Goal: Task Accomplishment & Management: Manage account settings

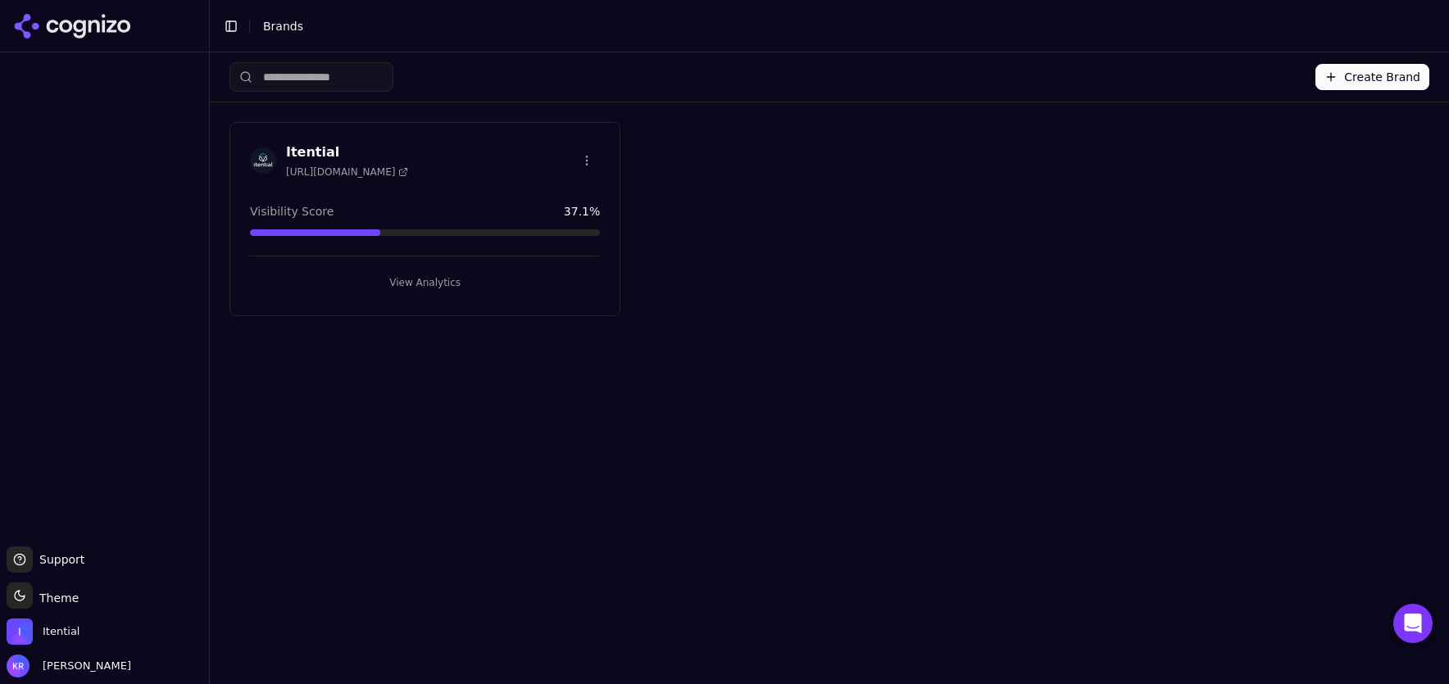
click at [474, 182] on div "Itential [URL][DOMAIN_NAME] Visibility Score 37.1 % View Analytics" at bounding box center [424, 219] width 391 height 194
click at [409, 278] on button "View Analytics" at bounding box center [425, 283] width 350 height 26
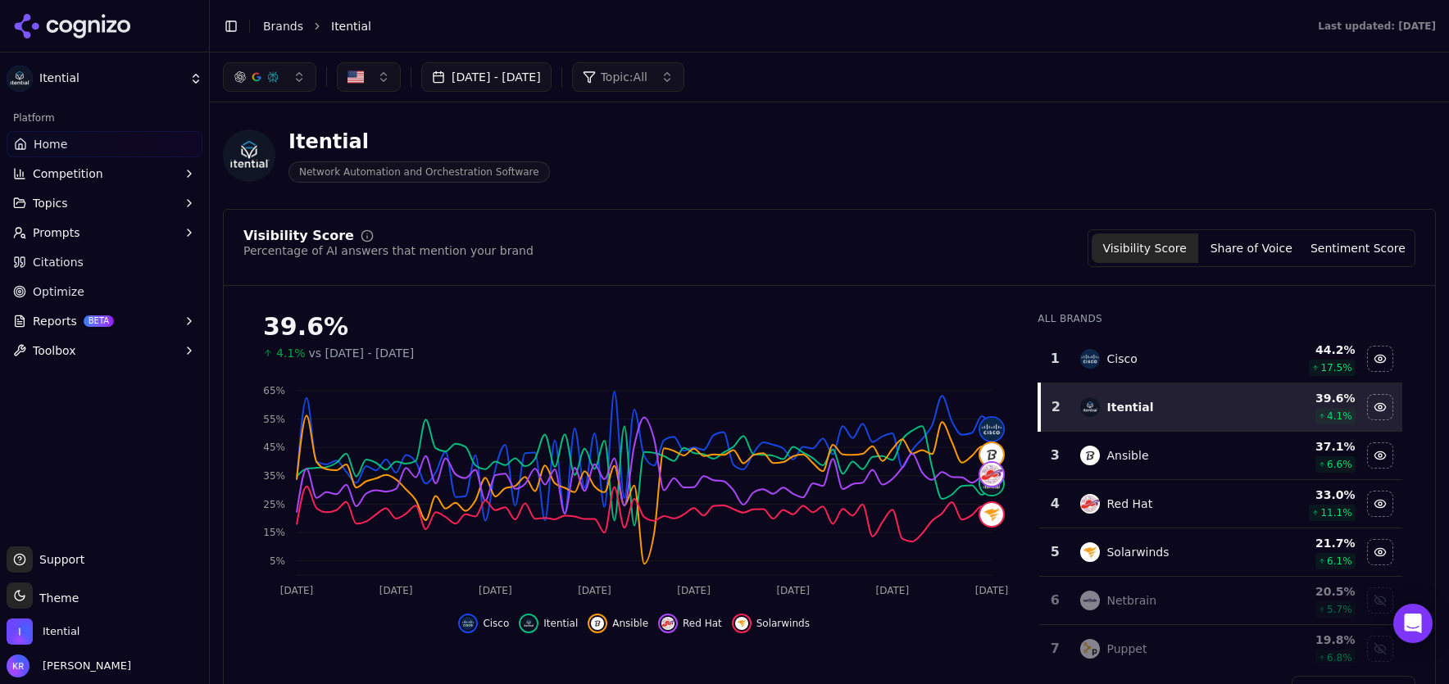
click at [97, 235] on button "Prompts" at bounding box center [105, 233] width 196 height 26
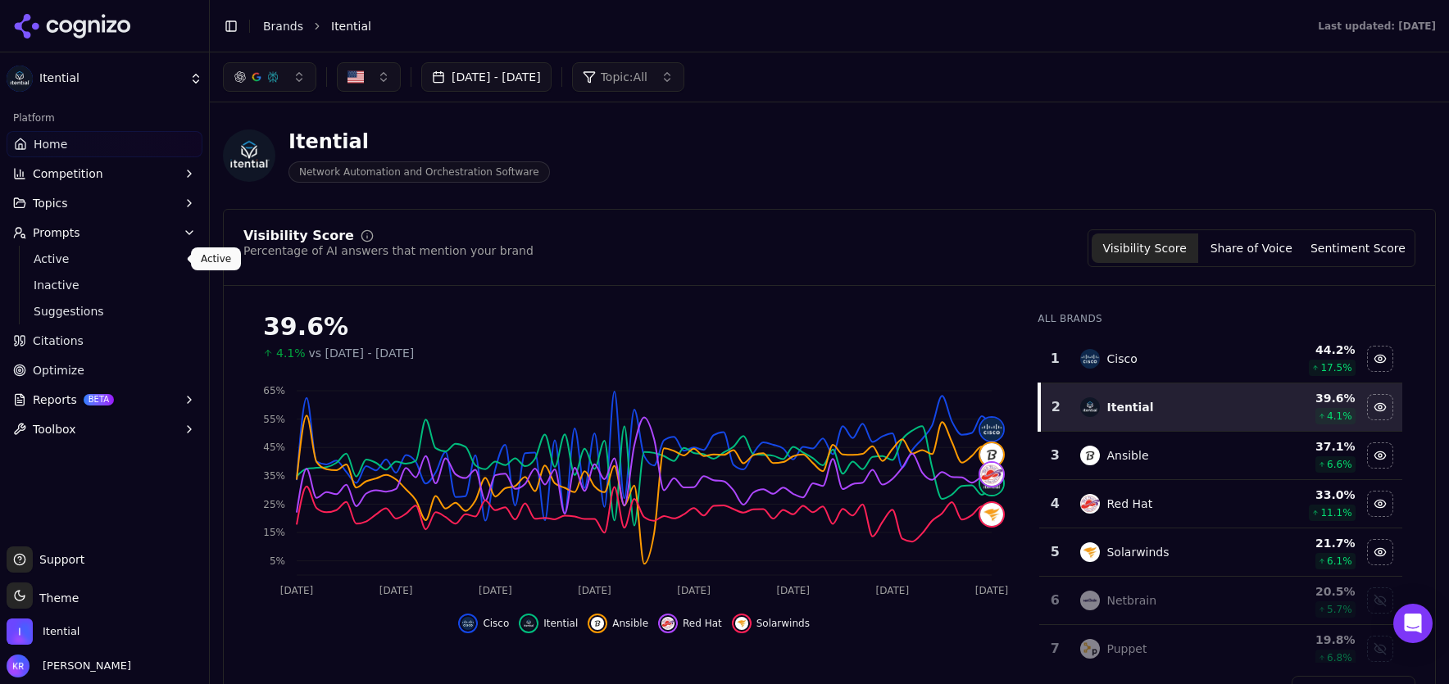
click at [79, 260] on span "Active" at bounding box center [105, 259] width 143 height 16
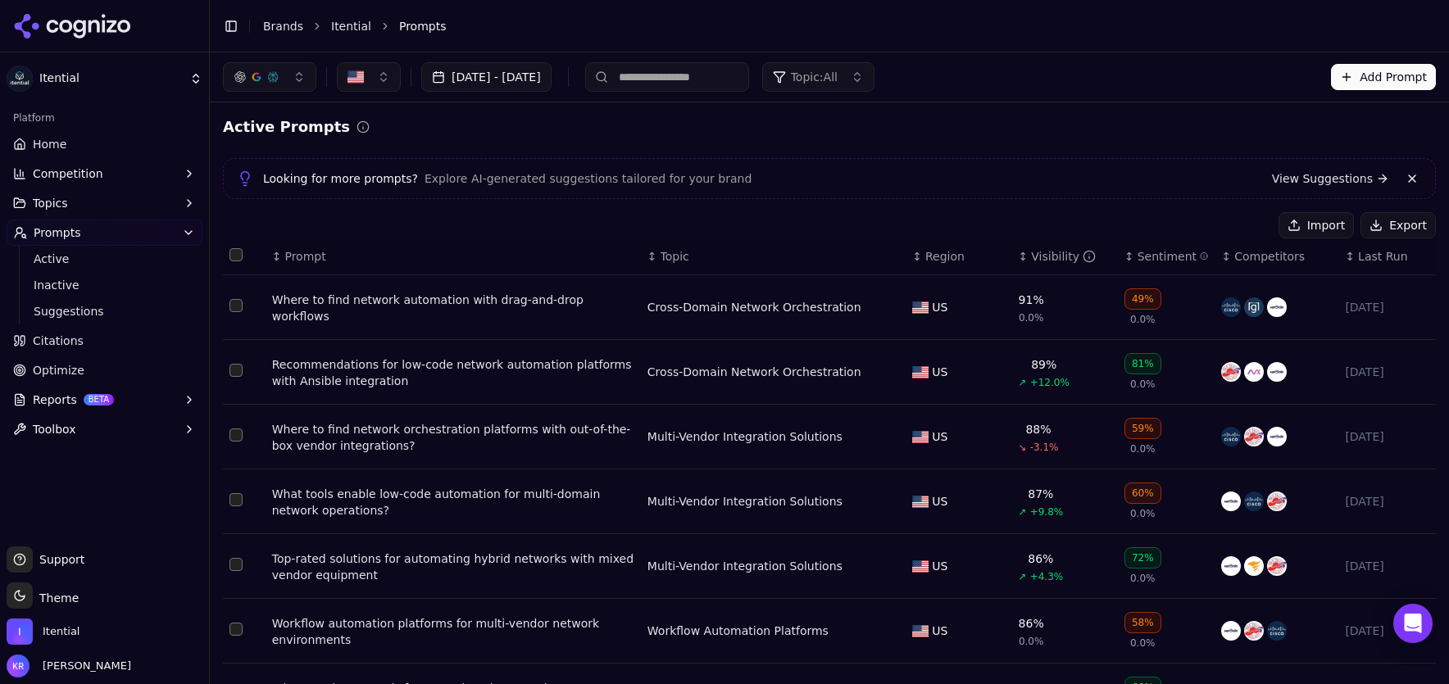
scroll to position [299, 0]
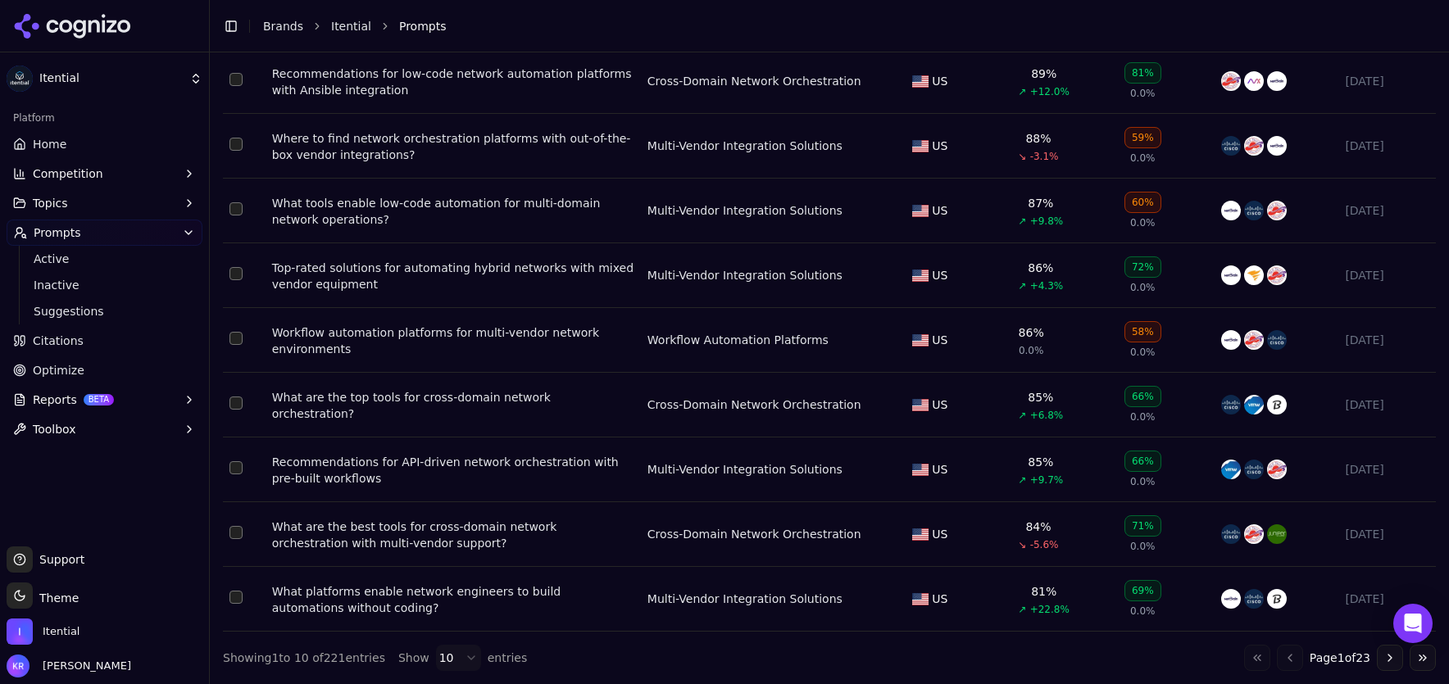
click at [1420, 655] on button "Go to last page" at bounding box center [1422, 658] width 26 height 26
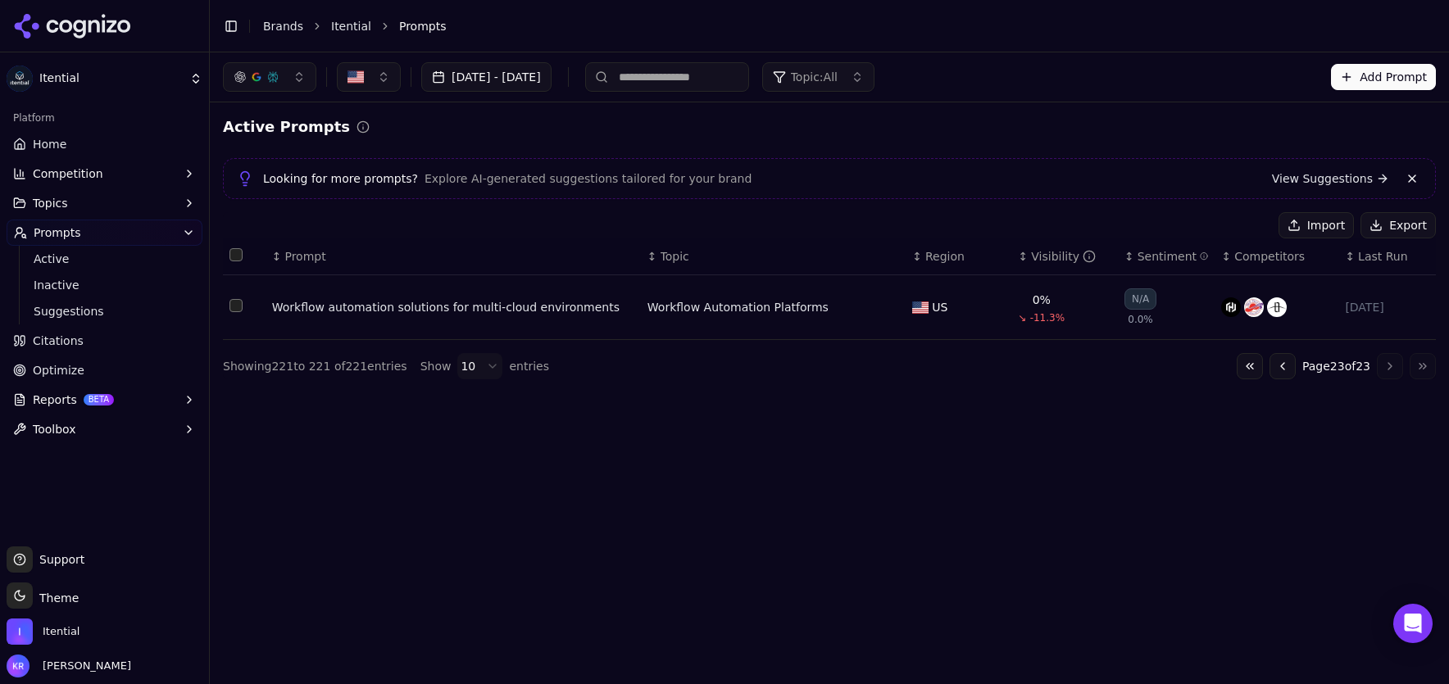
click at [237, 308] on button "Select row 221" at bounding box center [235, 305] width 13 height 13
click at [1225, 224] on button "Deactivate ( 1 )" at bounding box center [1211, 225] width 120 height 26
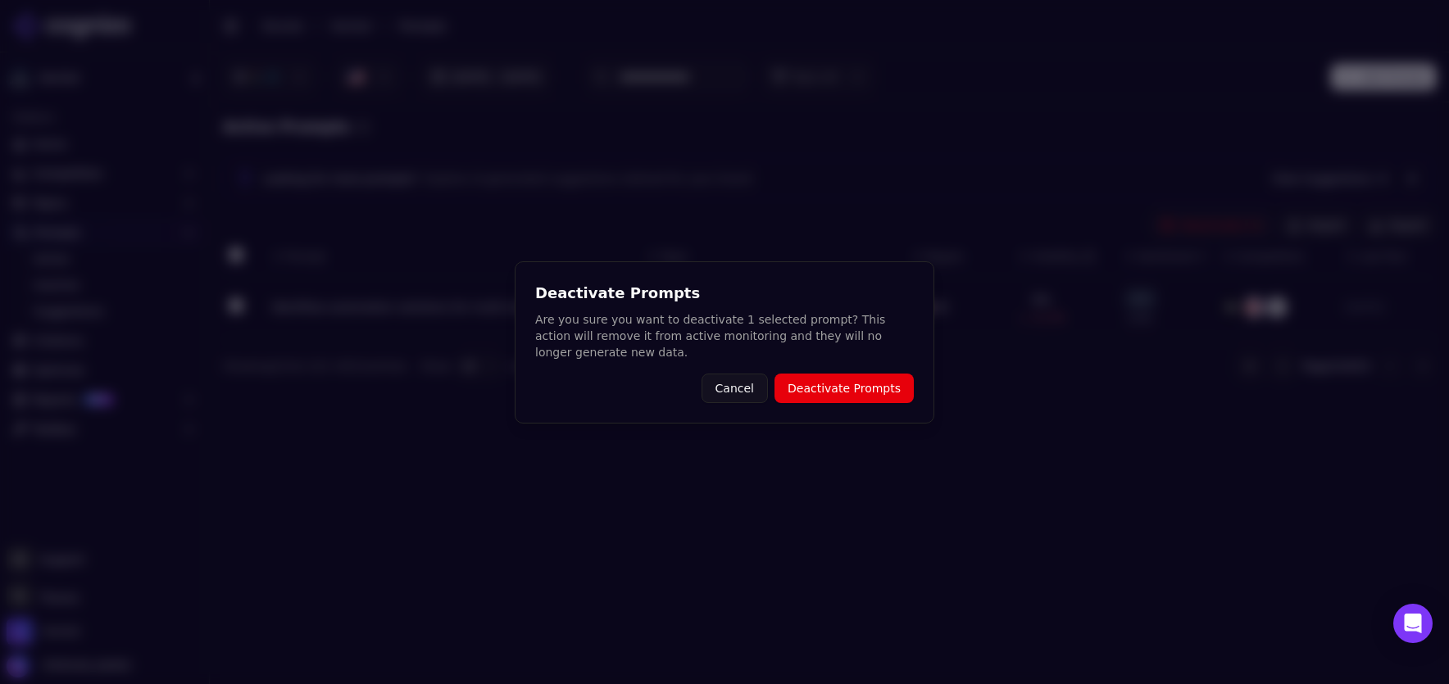
click at [846, 393] on button "Deactivate Prompts" at bounding box center [843, 388] width 139 height 29
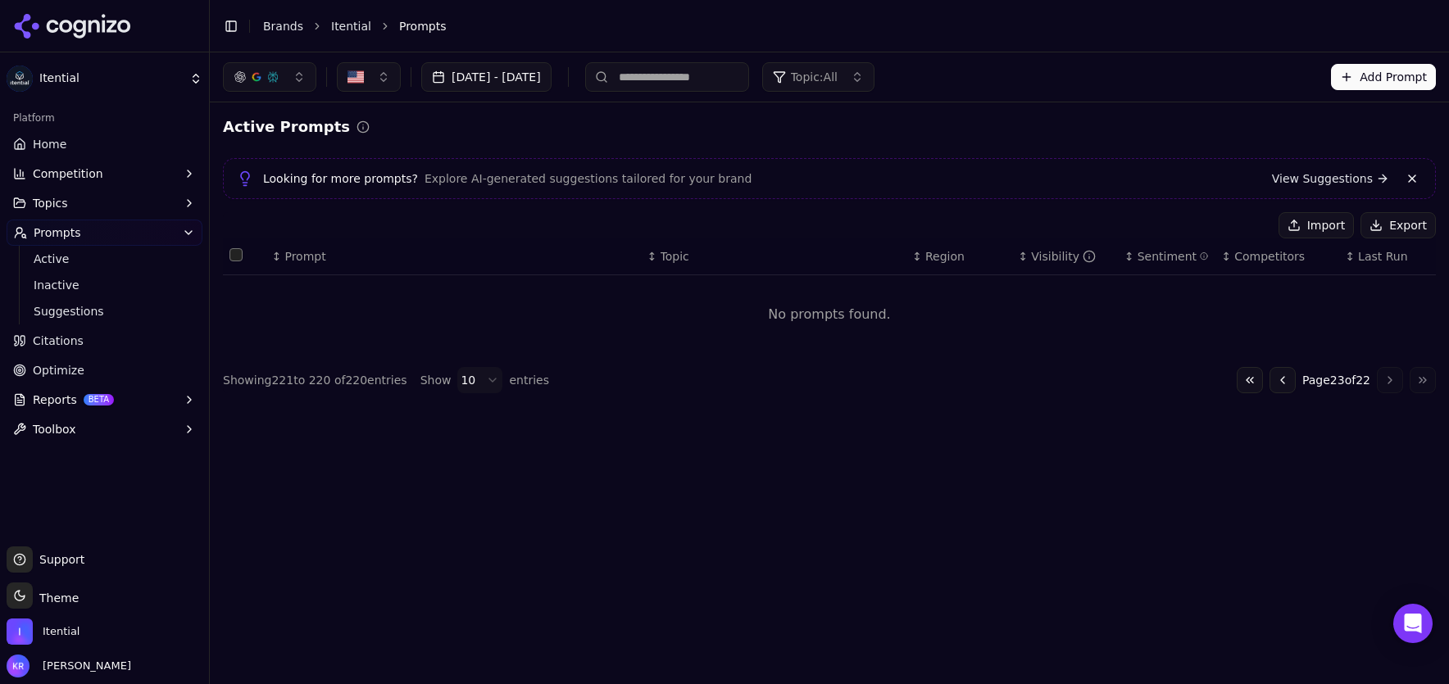
click at [1277, 381] on button "Go to previous page" at bounding box center [1282, 380] width 26 height 26
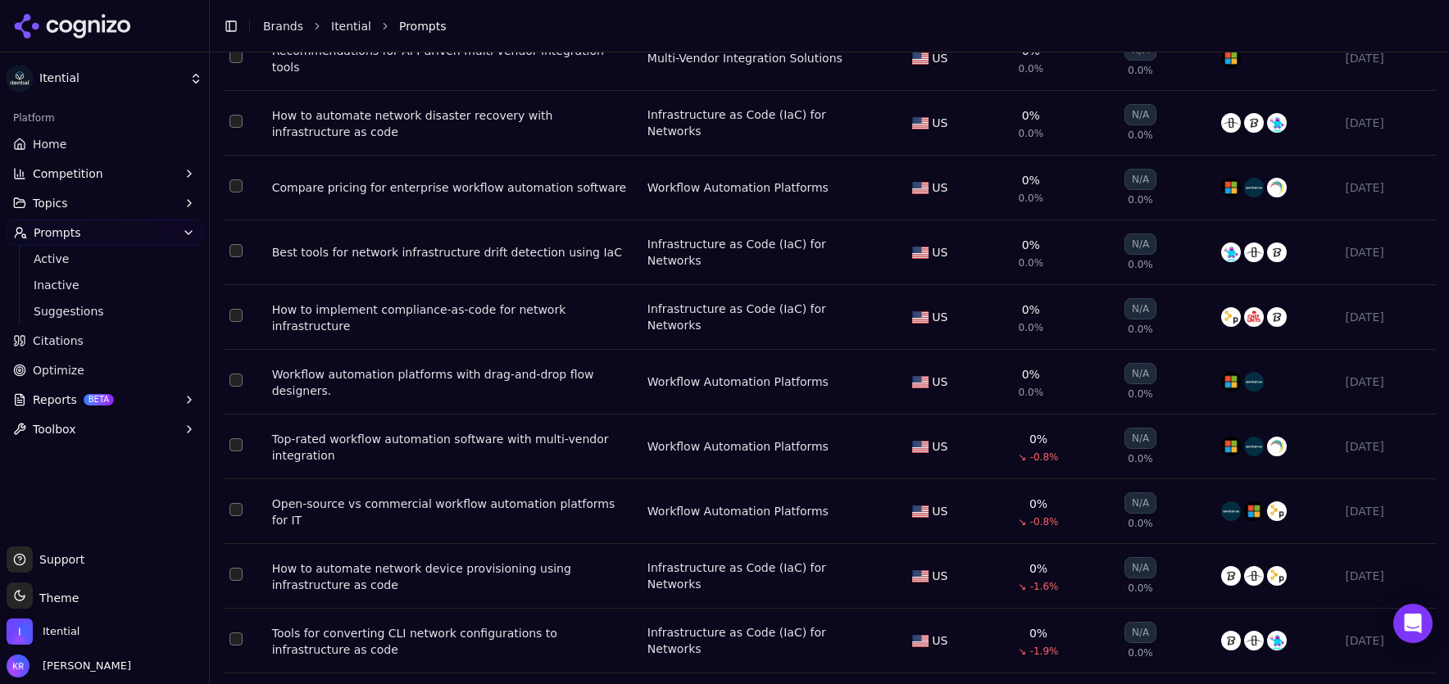
scroll to position [299, 0]
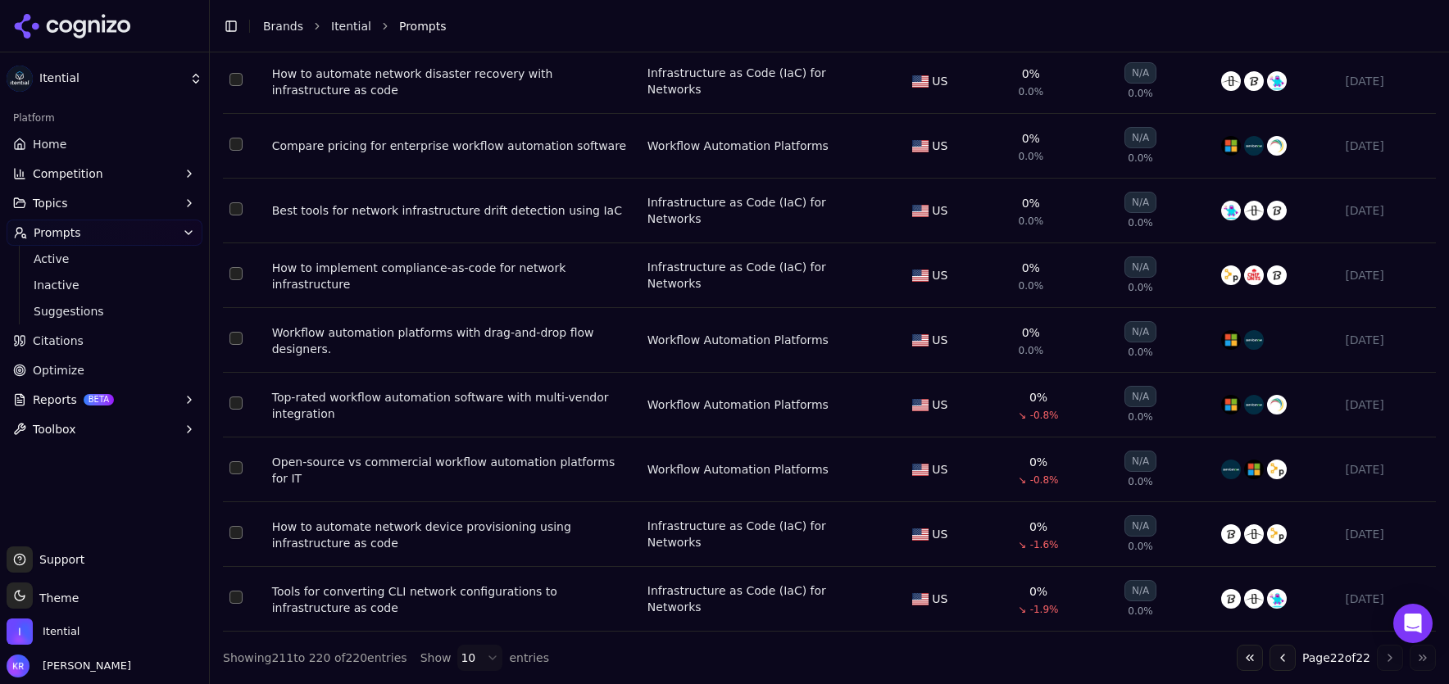
click at [234, 595] on button "Select row 220" at bounding box center [235, 597] width 13 height 13
click at [238, 527] on button "Select row 219" at bounding box center [235, 532] width 13 height 13
click at [237, 466] on button "Select row 218" at bounding box center [235, 467] width 13 height 13
drag, startPoint x: 237, startPoint y: 398, endPoint x: 239, endPoint y: 362, distance: 36.1
click at [237, 398] on button "Select row 217" at bounding box center [235, 403] width 13 height 13
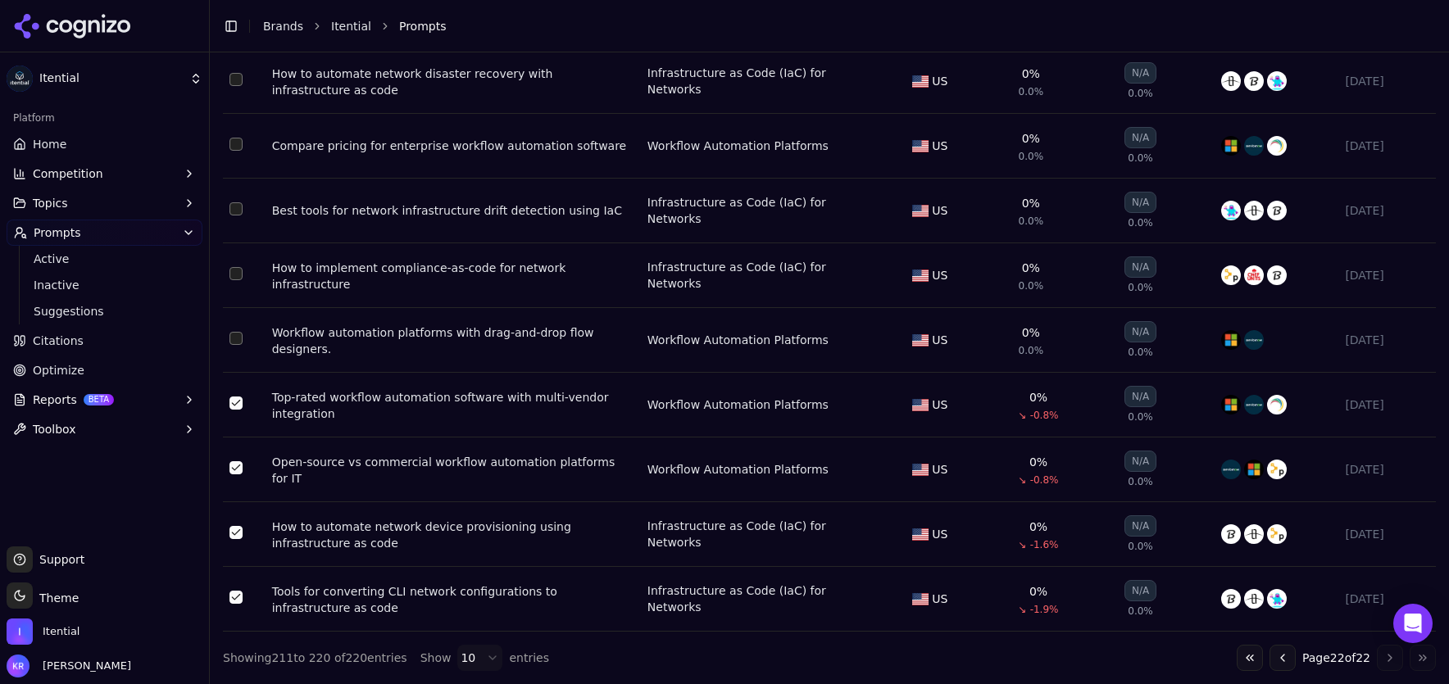
click at [234, 332] on button "Select row 216" at bounding box center [235, 338] width 13 height 13
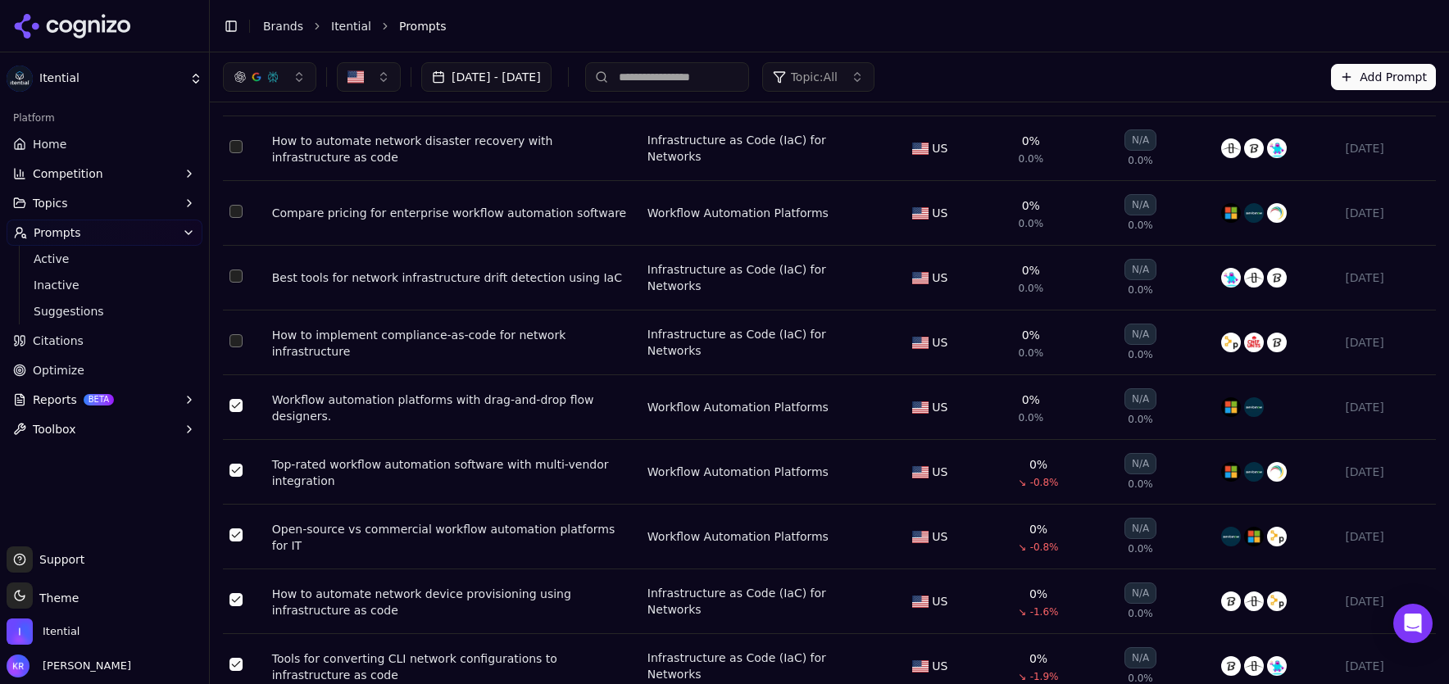
scroll to position [203, 0]
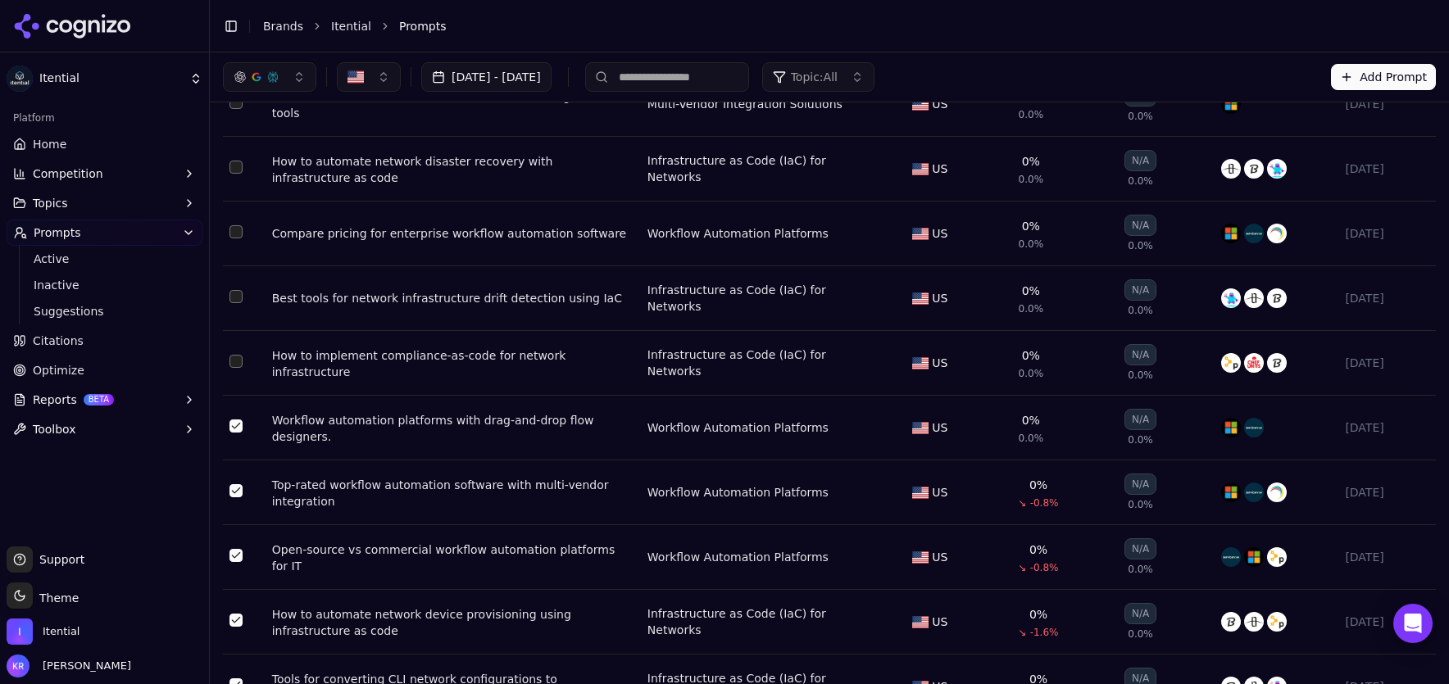
click at [237, 368] on button "Select row 215" at bounding box center [235, 361] width 13 height 13
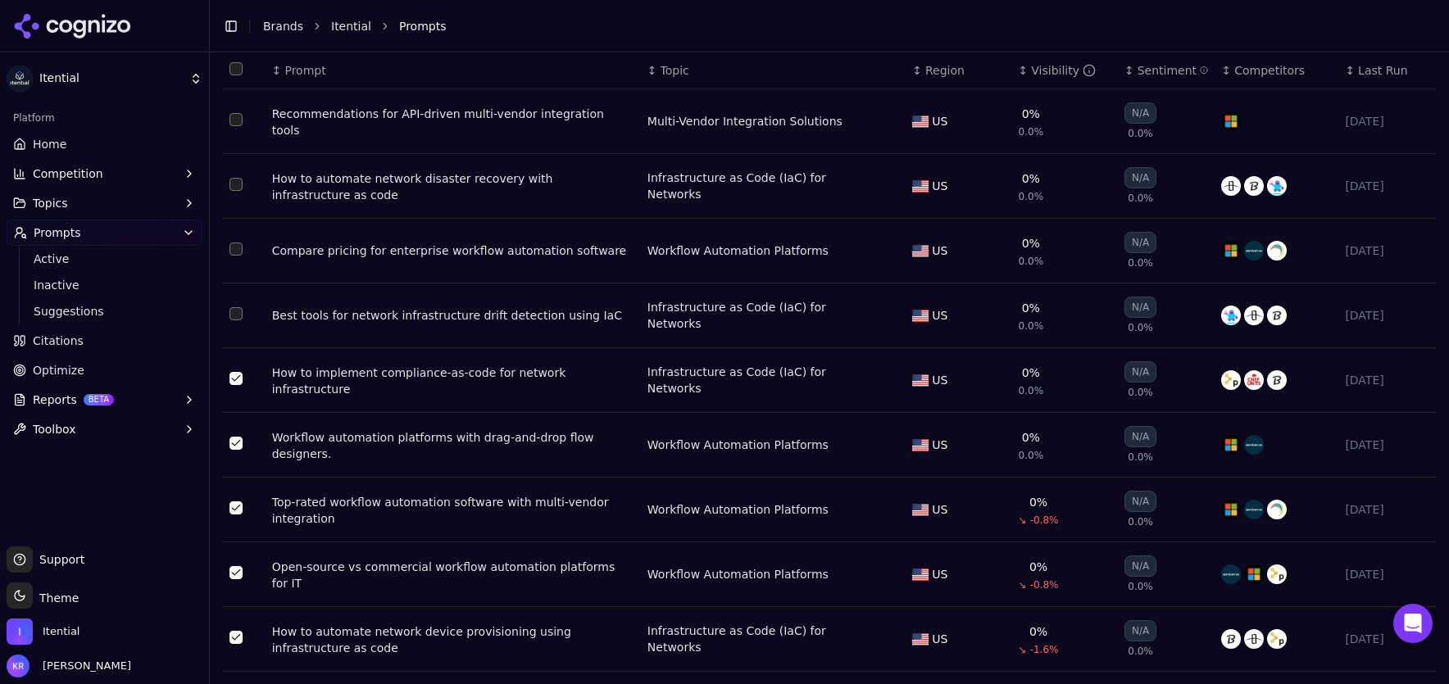
scroll to position [191, 0]
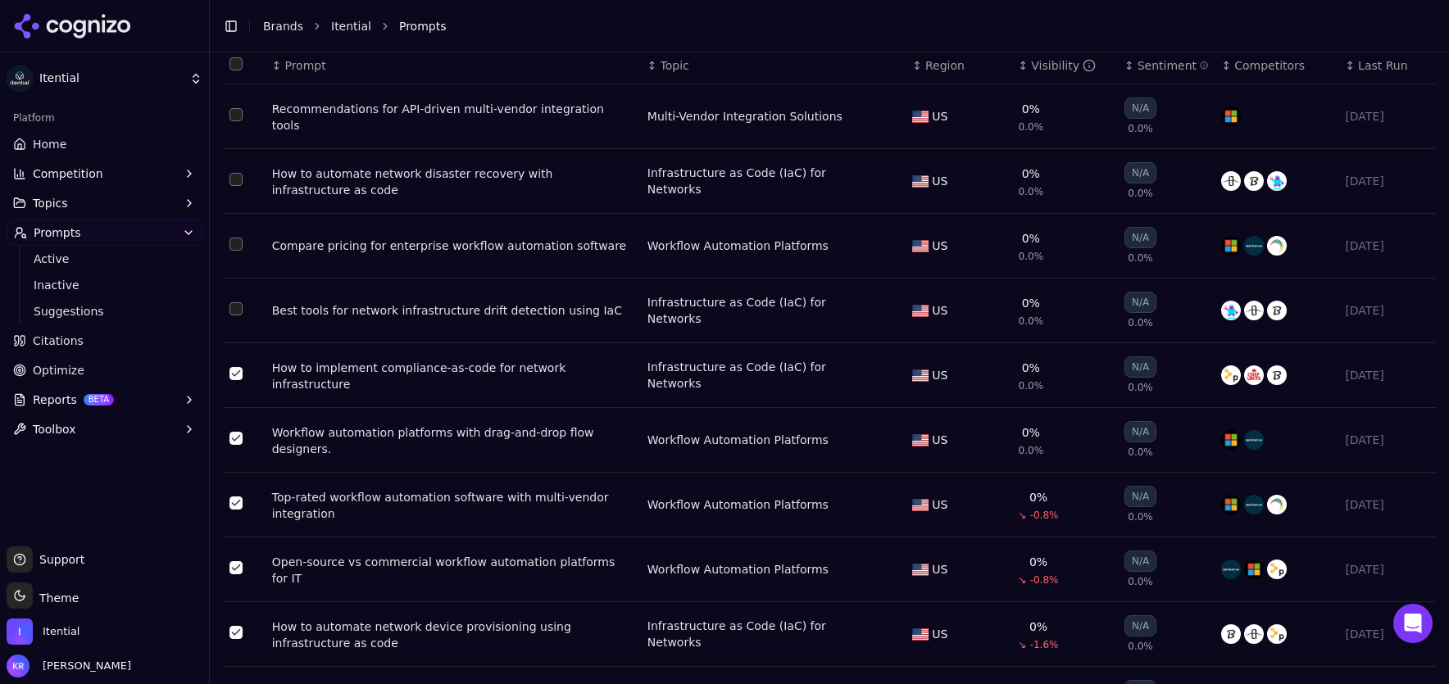
click at [233, 311] on button "Select row 214" at bounding box center [235, 308] width 13 height 13
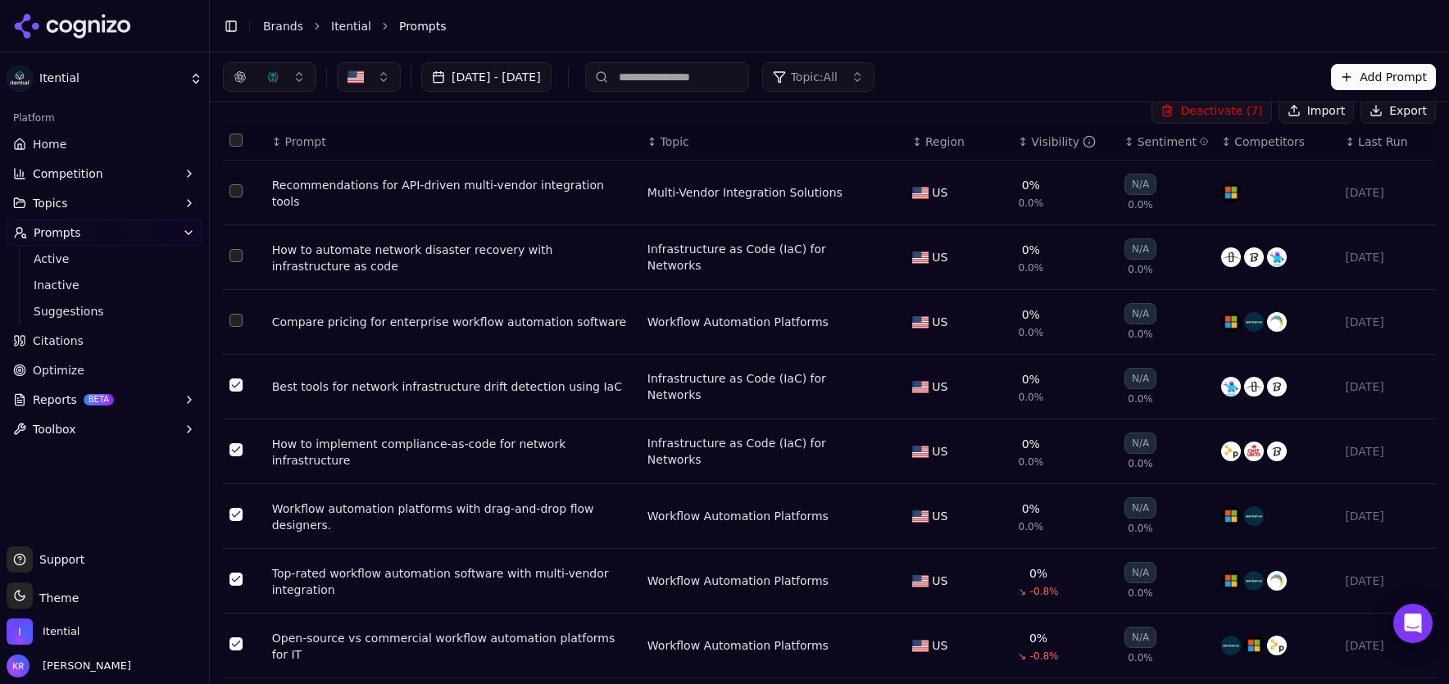
scroll to position [110, 0]
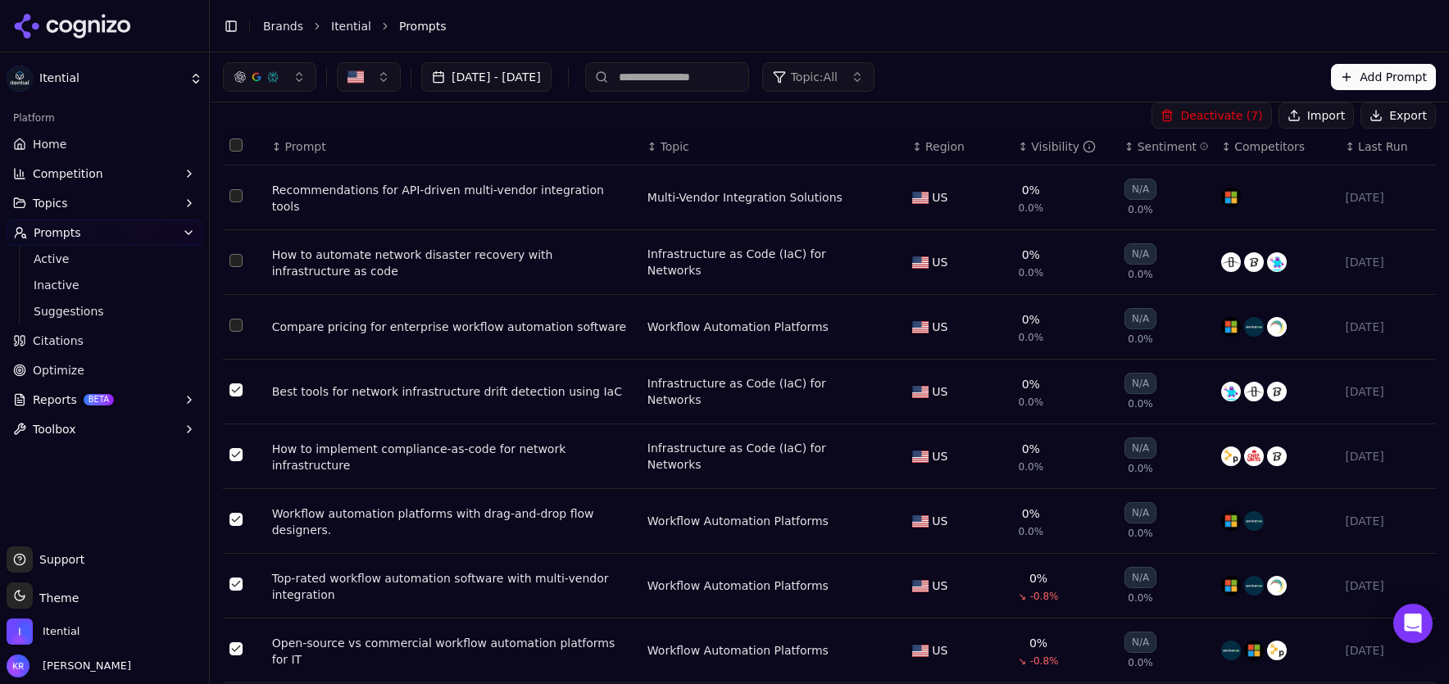
click at [237, 325] on button "Select row 213" at bounding box center [235, 325] width 13 height 13
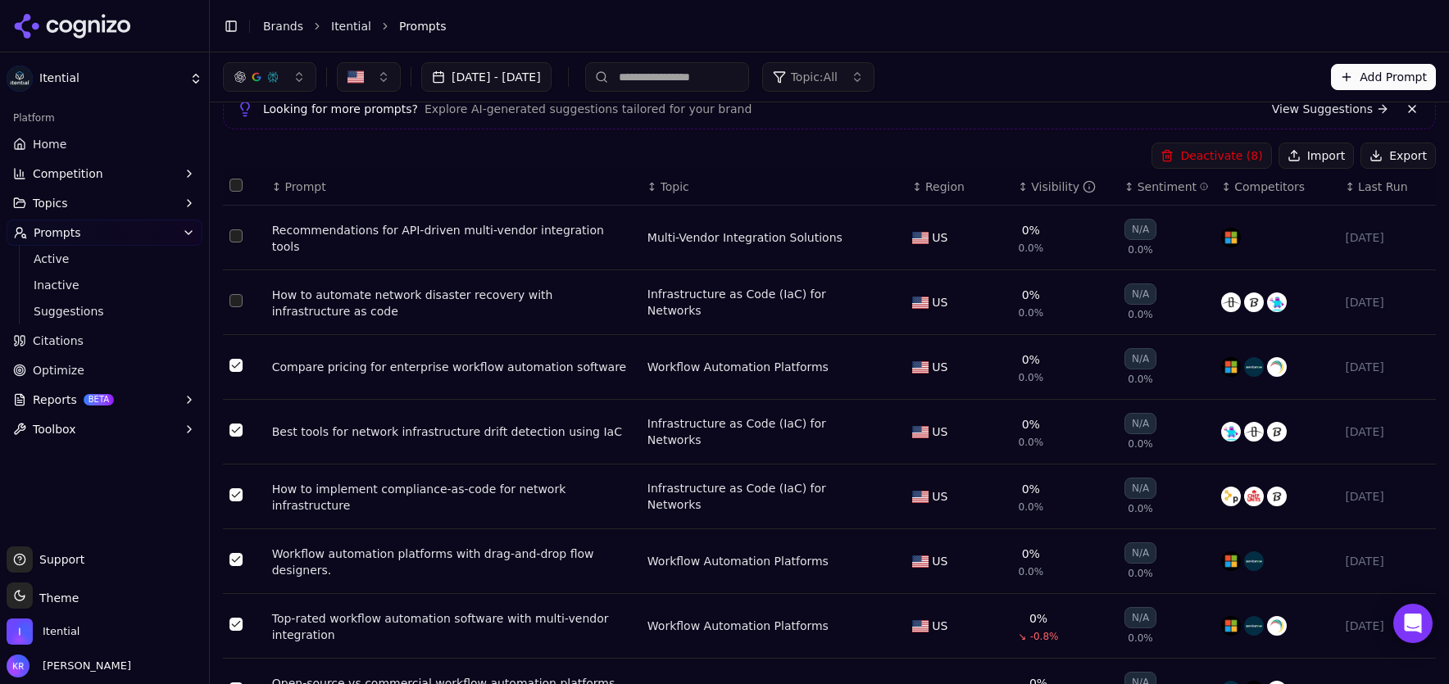
scroll to position [63, 0]
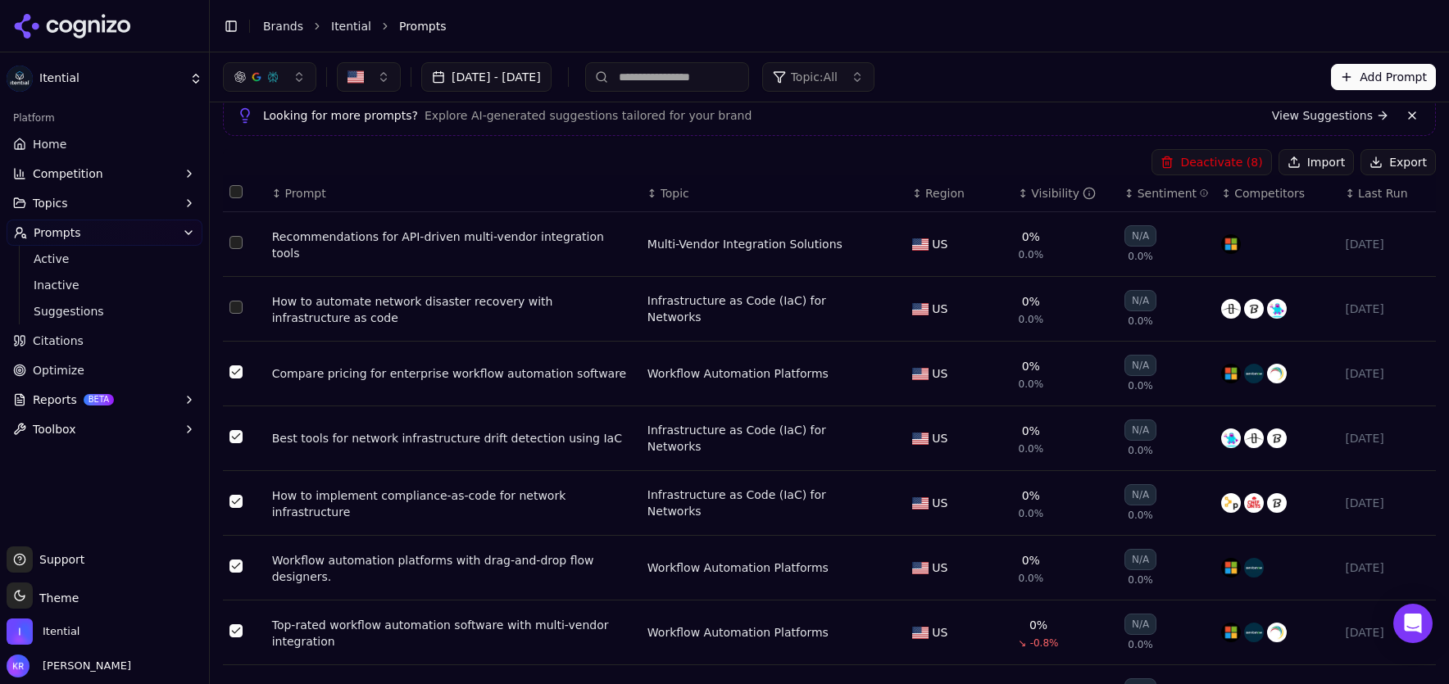
click at [227, 310] on td "Data table" at bounding box center [244, 309] width 43 height 65
click at [237, 305] on button "Select row 212" at bounding box center [235, 307] width 13 height 13
click at [234, 243] on button "Select row 211" at bounding box center [235, 242] width 13 height 13
click at [1214, 163] on button "Deactivate ( 10 )" at bounding box center [1207, 162] width 127 height 26
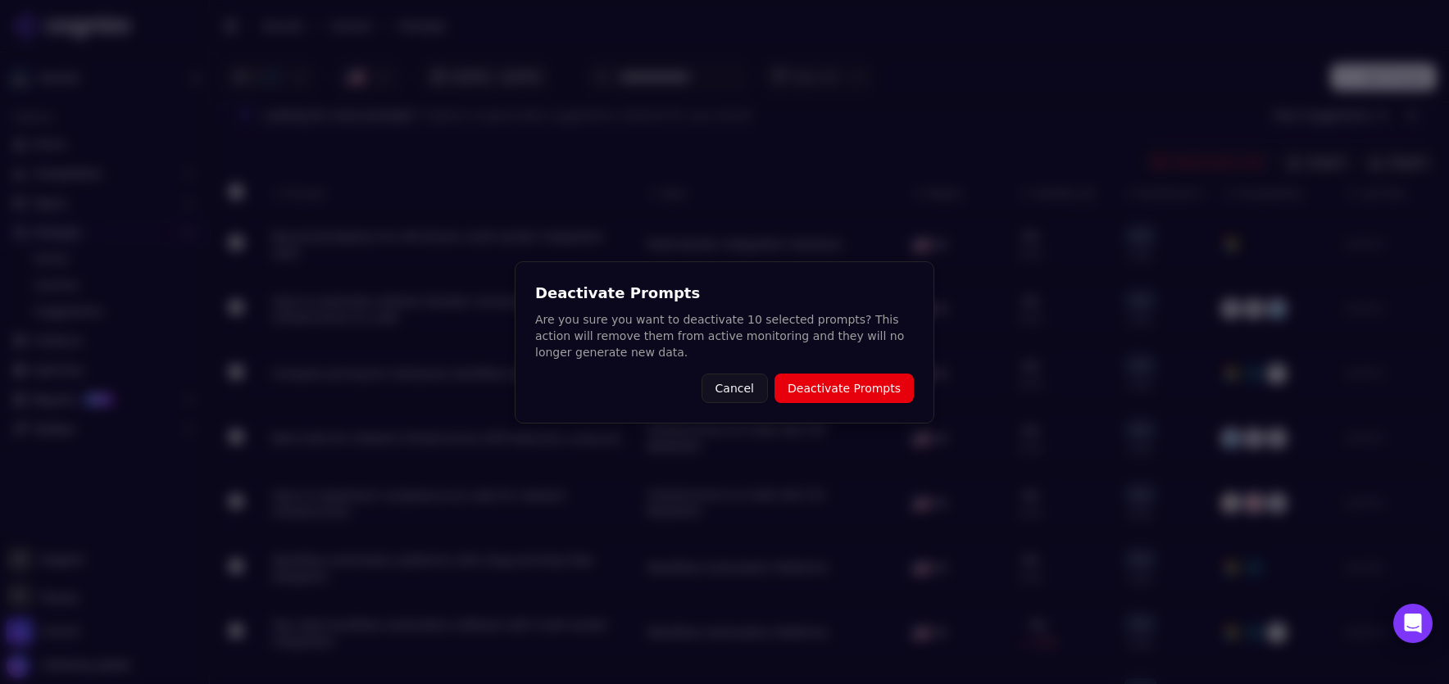
click at [878, 390] on button "Deactivate Prompts" at bounding box center [843, 388] width 139 height 29
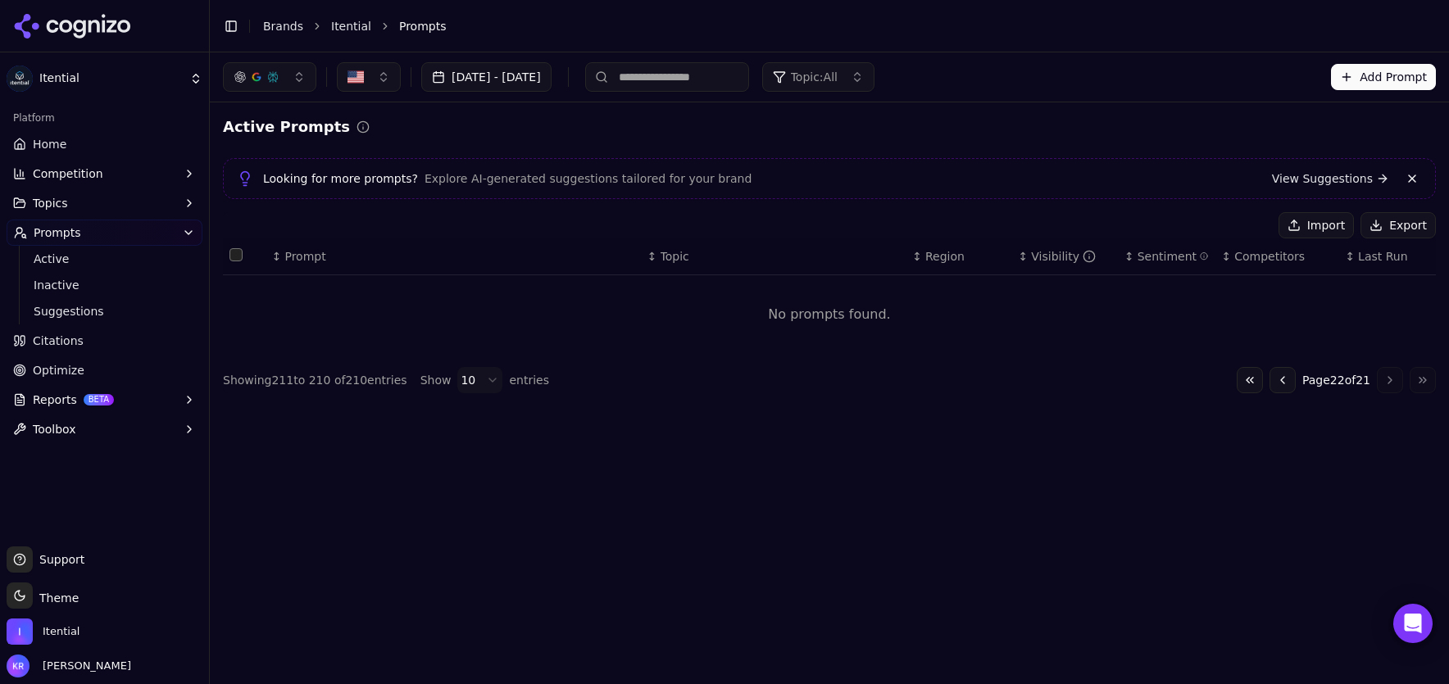
scroll to position [0, 0]
click at [1282, 382] on button "Go to previous page" at bounding box center [1282, 380] width 26 height 26
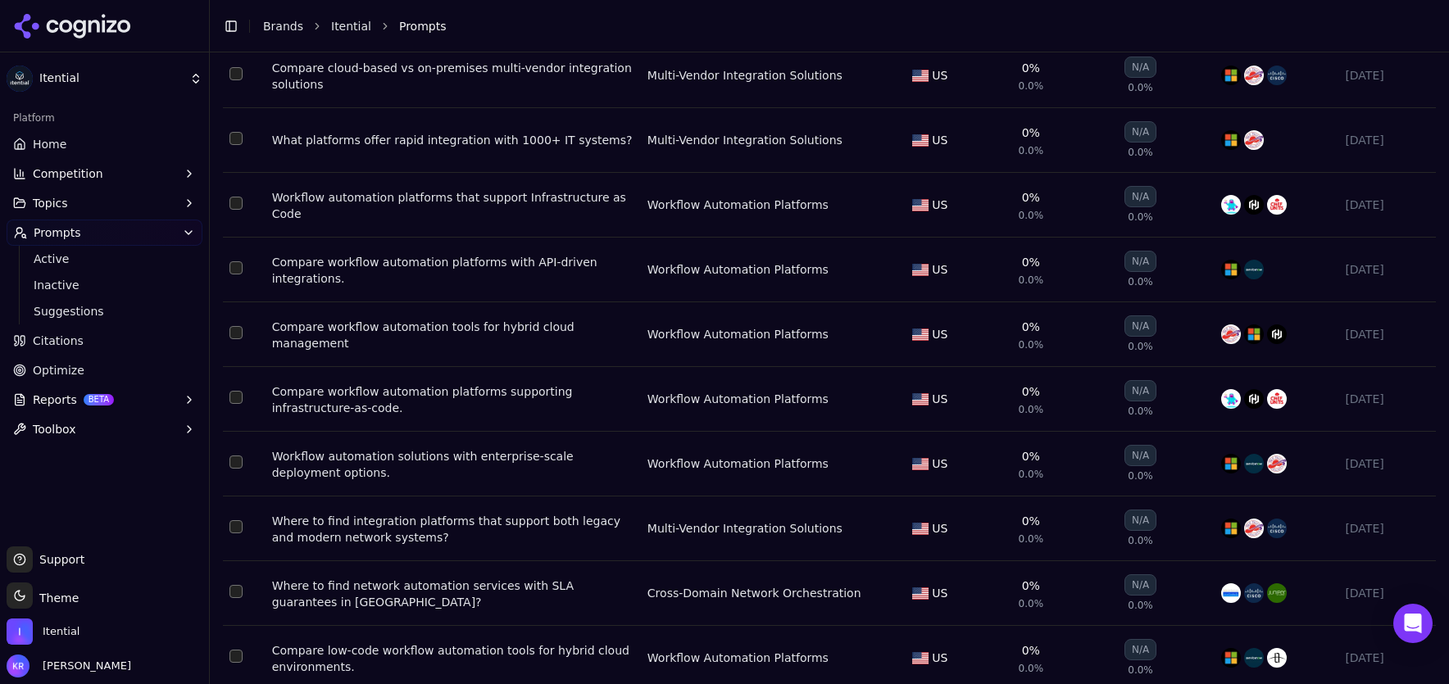
scroll to position [299, 0]
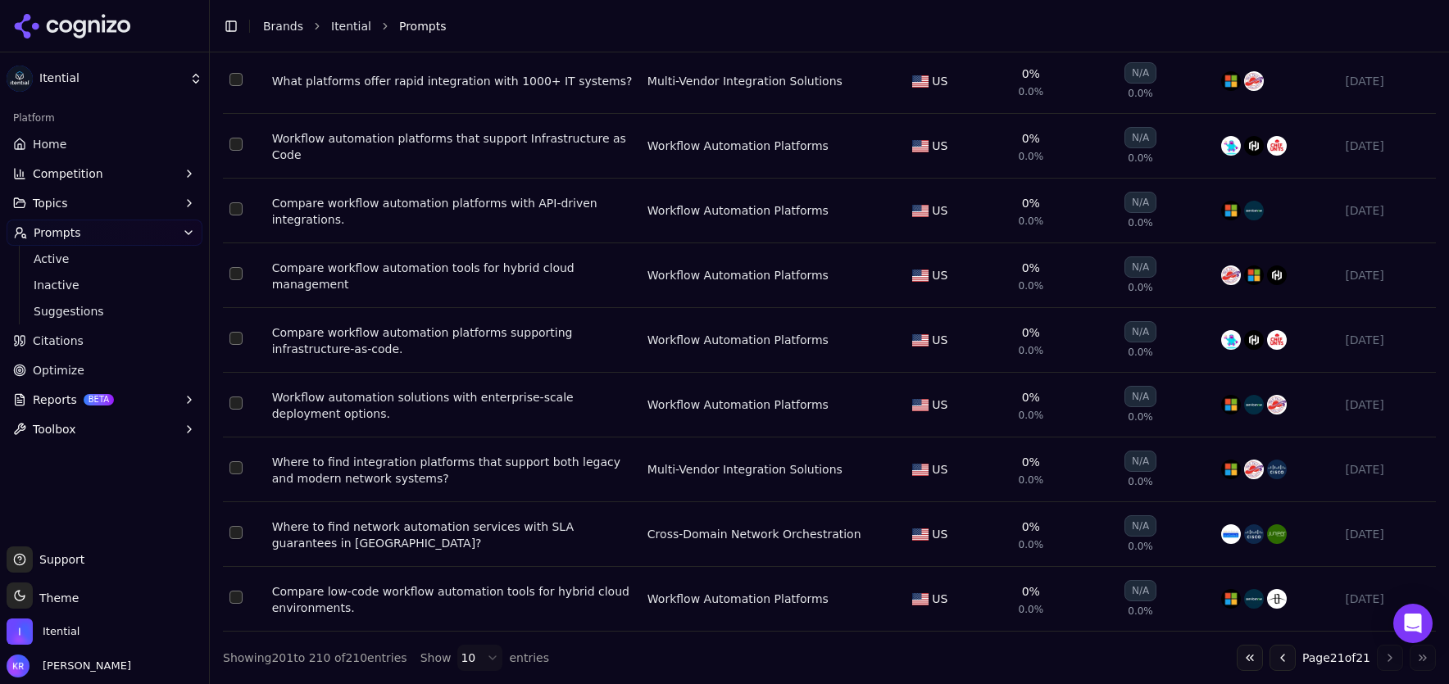
click at [234, 595] on button "Select row 210" at bounding box center [235, 597] width 13 height 13
click at [235, 529] on button "Select row 209" at bounding box center [235, 532] width 13 height 13
drag, startPoint x: 233, startPoint y: 462, endPoint x: 234, endPoint y: 447, distance: 15.7
click at [233, 462] on button "Select row 208" at bounding box center [235, 467] width 13 height 13
click at [234, 398] on button "Select row 207" at bounding box center [235, 403] width 13 height 13
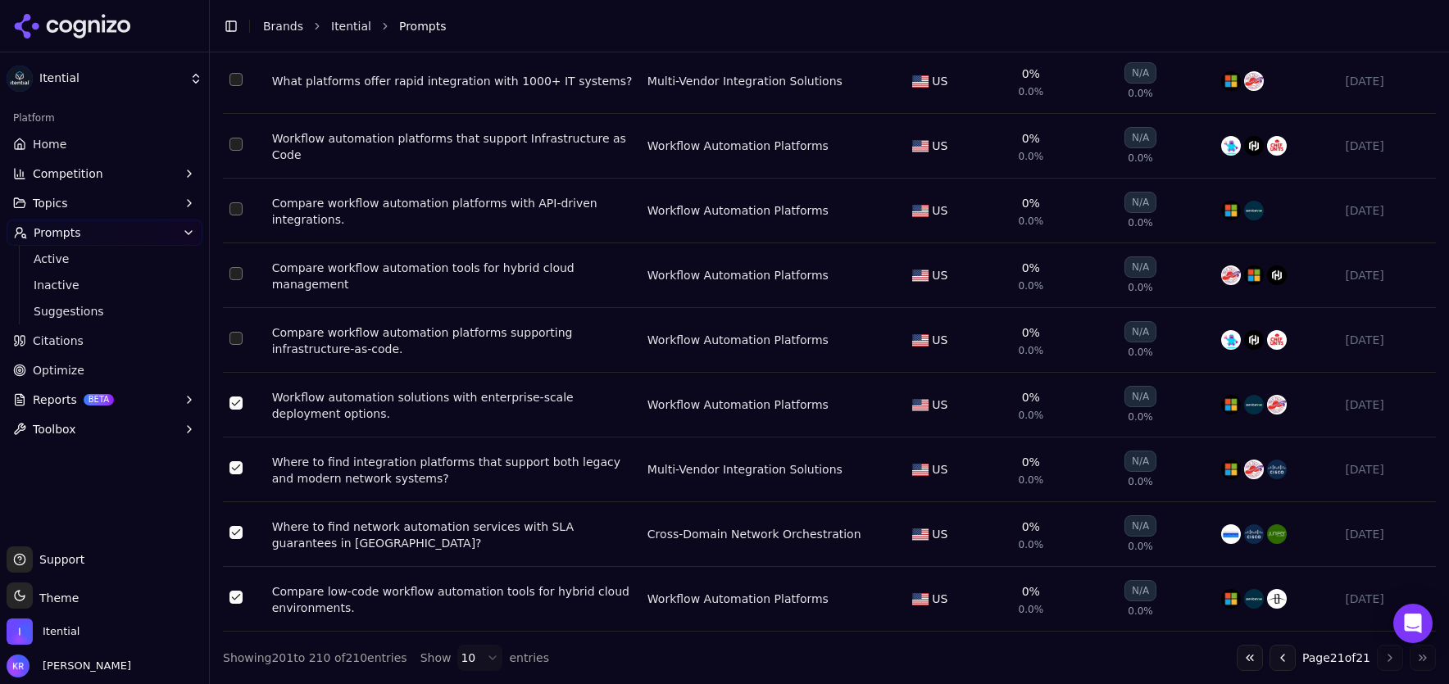
click at [238, 332] on button "Select row 206" at bounding box center [235, 338] width 13 height 13
click at [243, 271] on td "Data table" at bounding box center [244, 275] width 43 height 65
click at [228, 270] on td "Data table" at bounding box center [244, 275] width 43 height 65
click at [234, 202] on button "Select row 204" at bounding box center [235, 208] width 13 height 13
click at [234, 268] on button "Select row 205" at bounding box center [235, 273] width 13 height 13
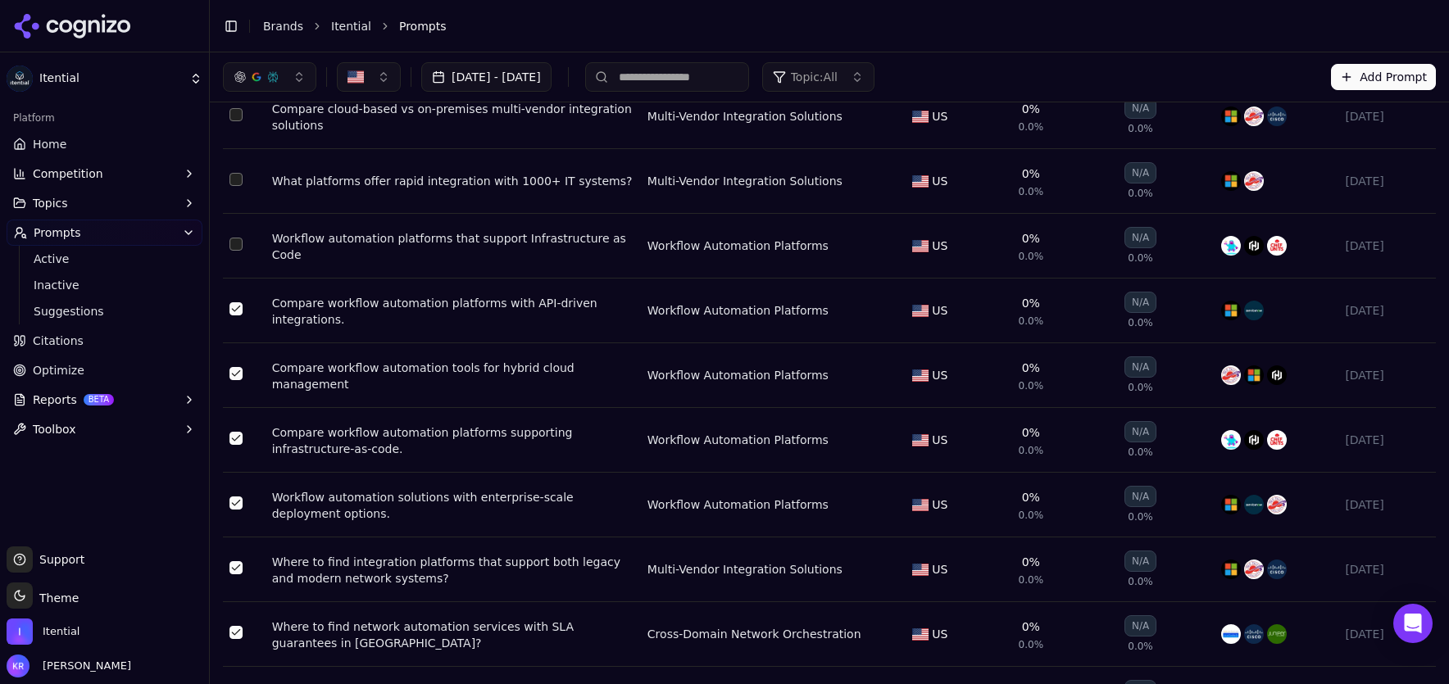
scroll to position [177, 0]
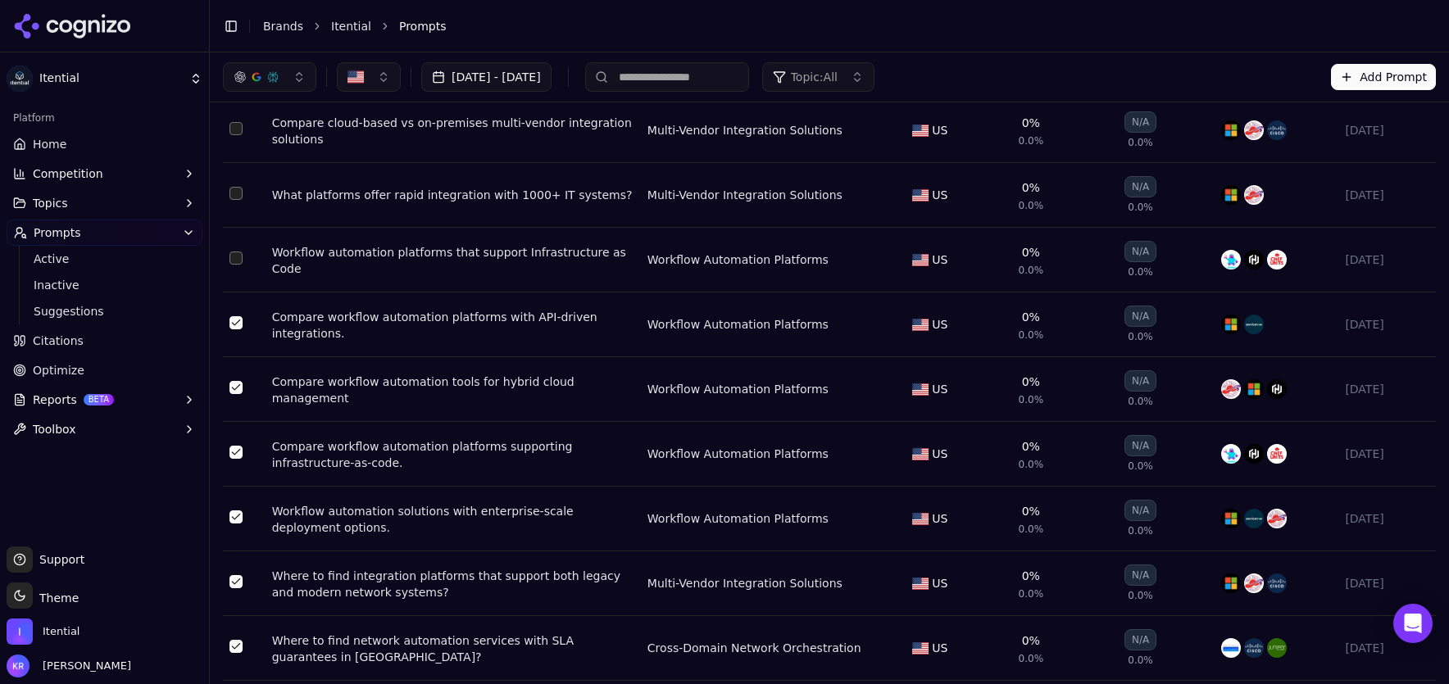
click at [233, 256] on button "Select row 203" at bounding box center [235, 258] width 13 height 13
drag, startPoint x: 232, startPoint y: 192, endPoint x: 260, endPoint y: 207, distance: 31.9
click at [232, 192] on button "Select row 202" at bounding box center [235, 193] width 13 height 13
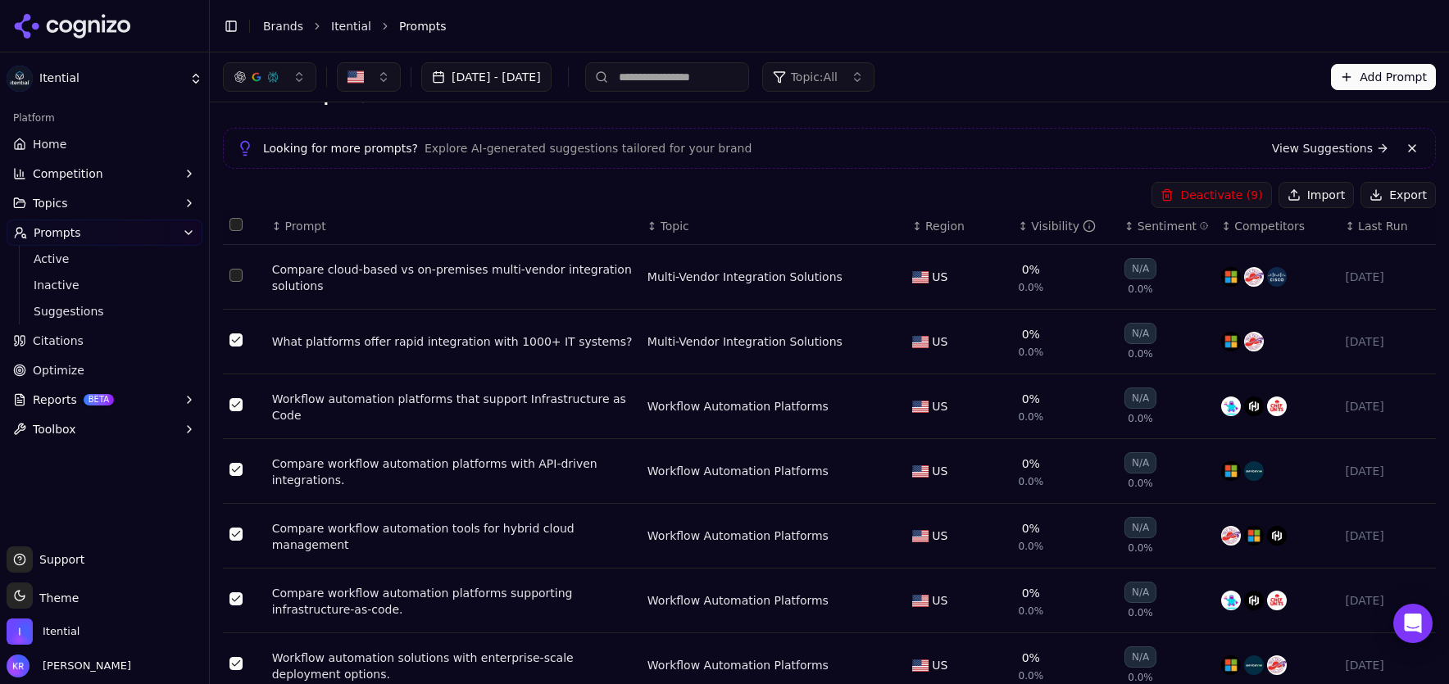
scroll to position [21, 0]
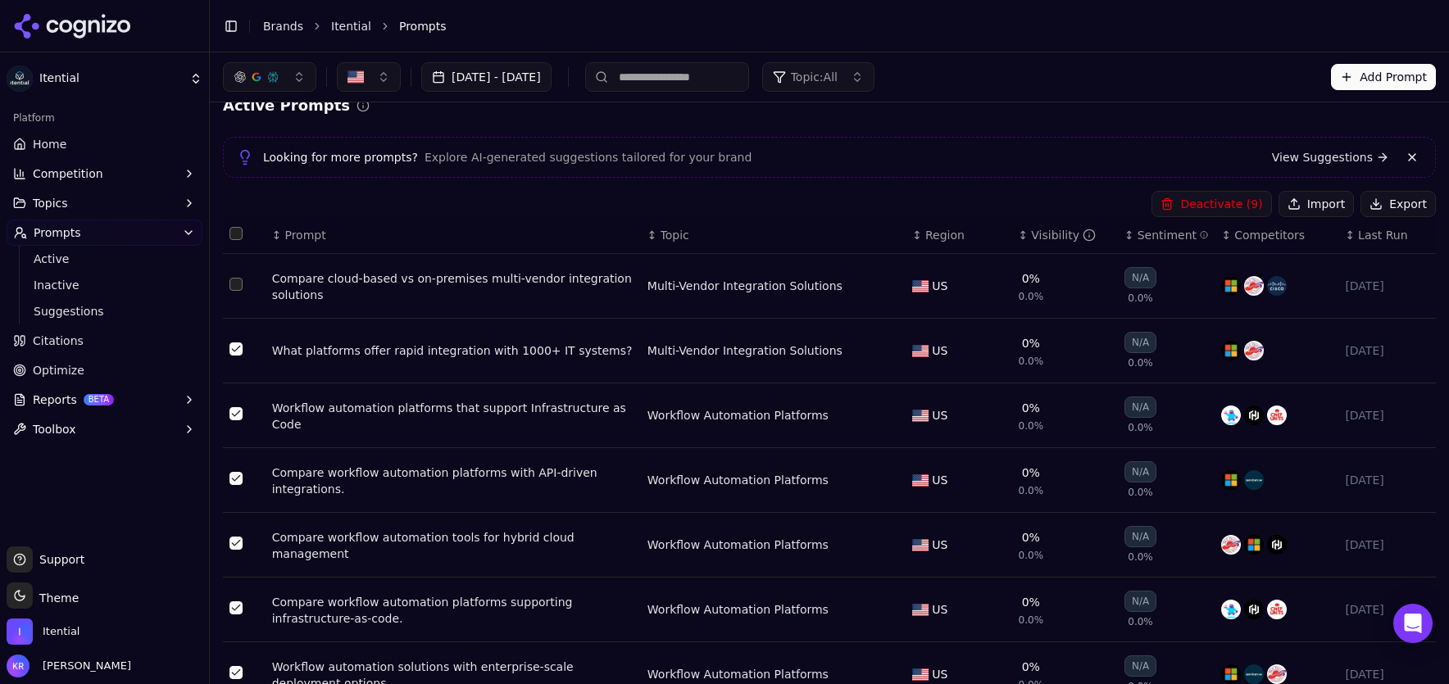
click at [234, 284] on button "Select row 201" at bounding box center [235, 284] width 13 height 13
click at [1211, 206] on button "Deactivate ( 10 )" at bounding box center [1207, 204] width 127 height 26
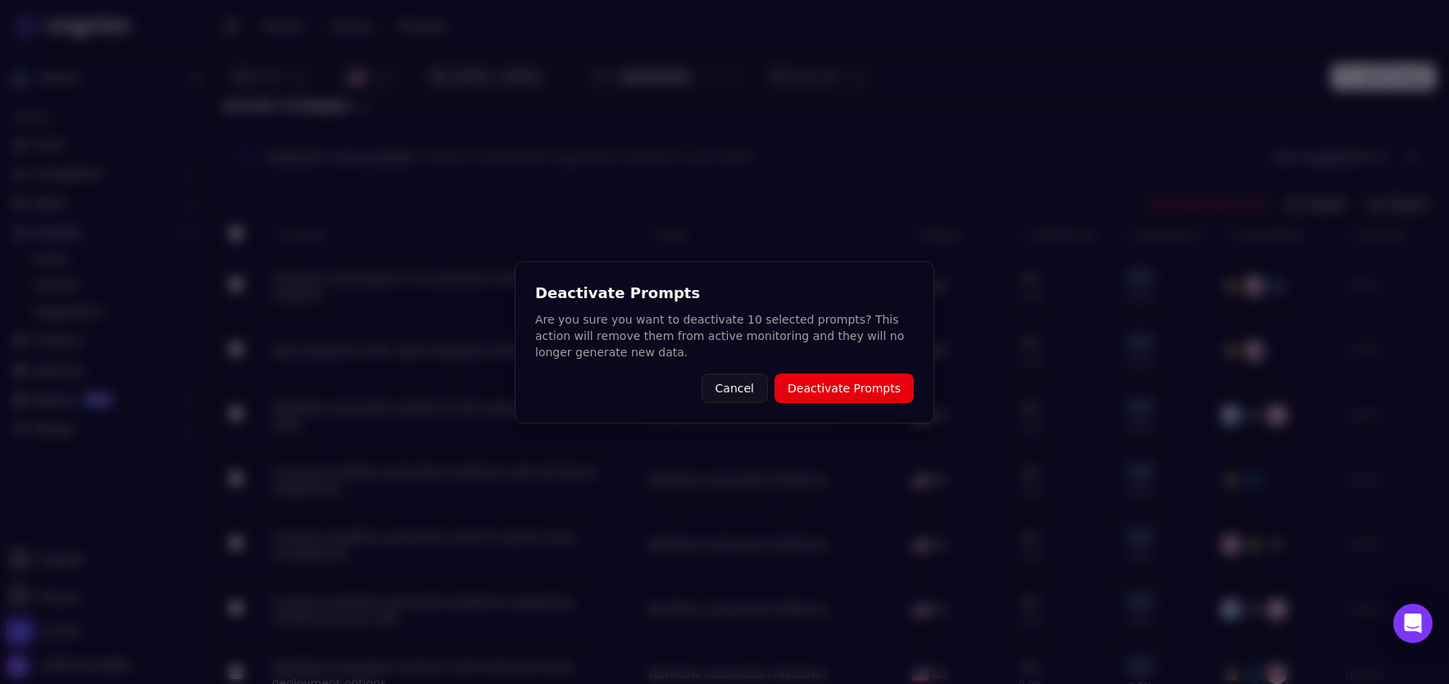
click at [854, 399] on button "Deactivate Prompts" at bounding box center [843, 388] width 139 height 29
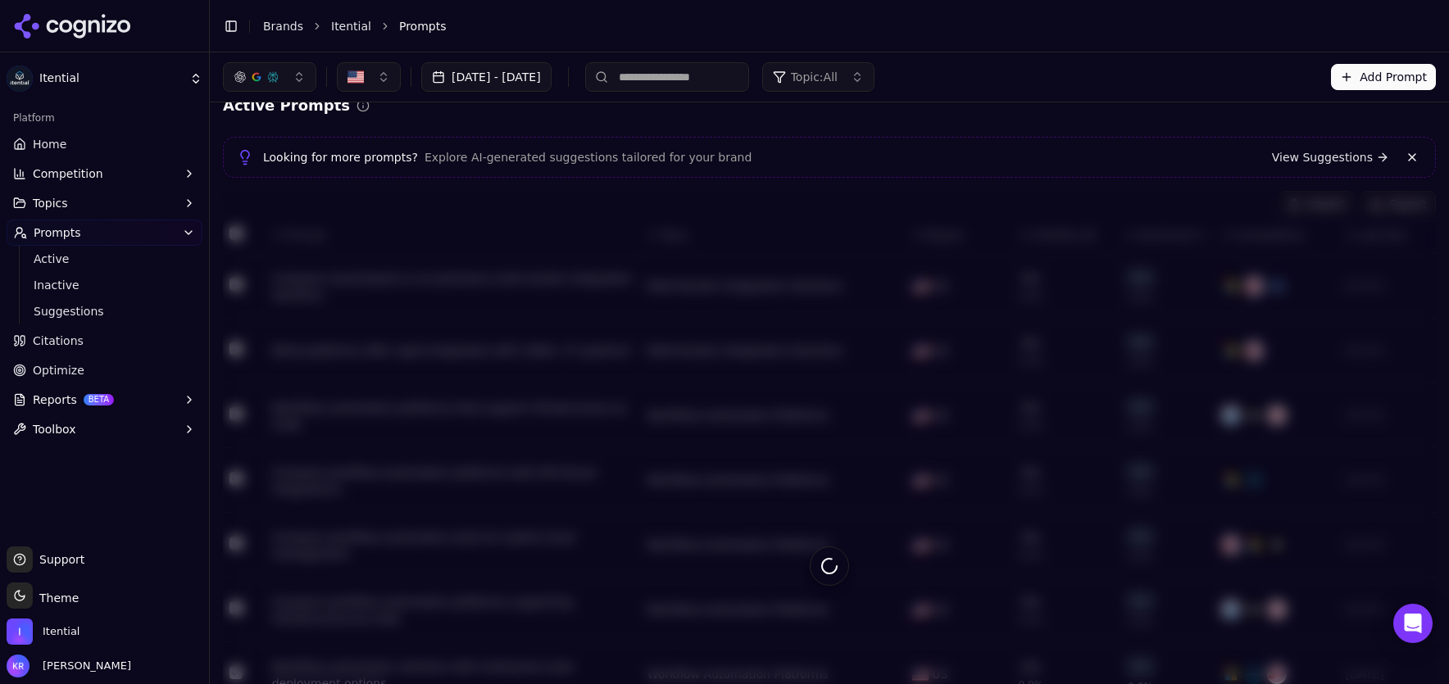
scroll to position [0, 0]
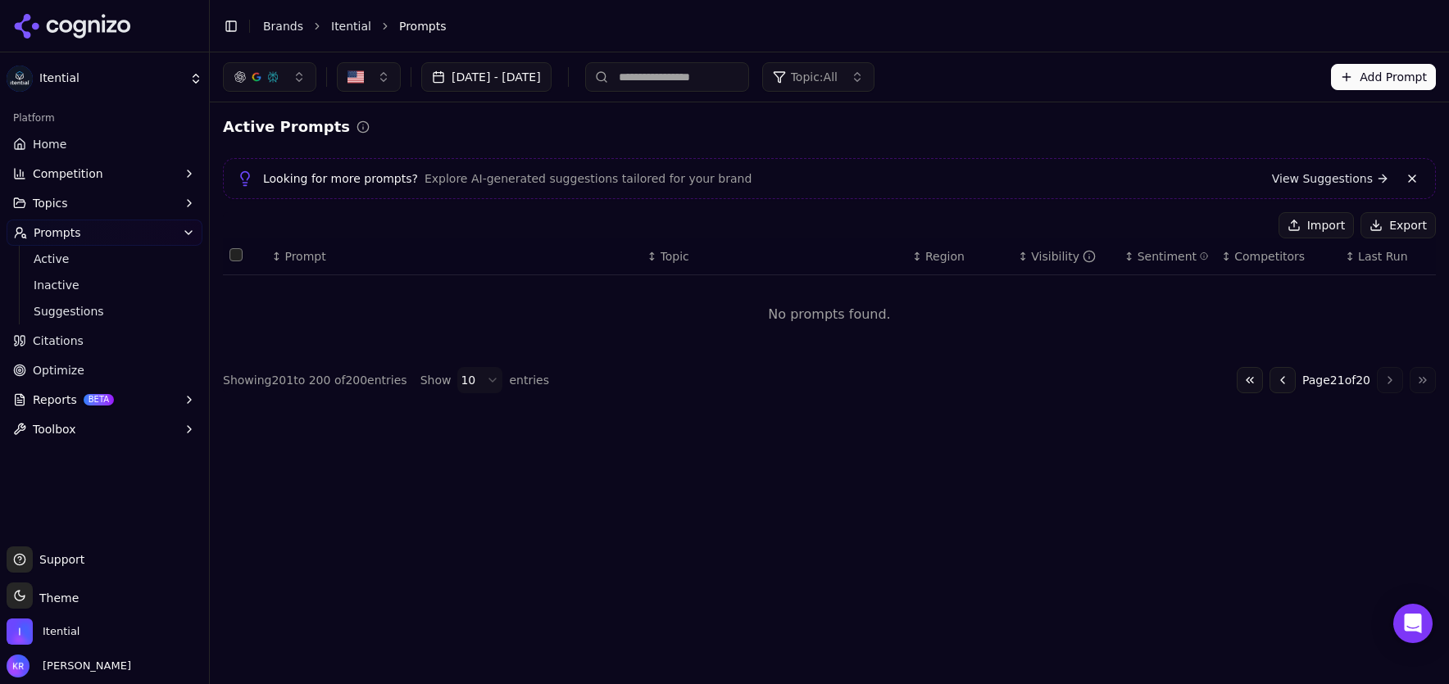
click at [1277, 383] on button "Go to previous page" at bounding box center [1282, 380] width 26 height 26
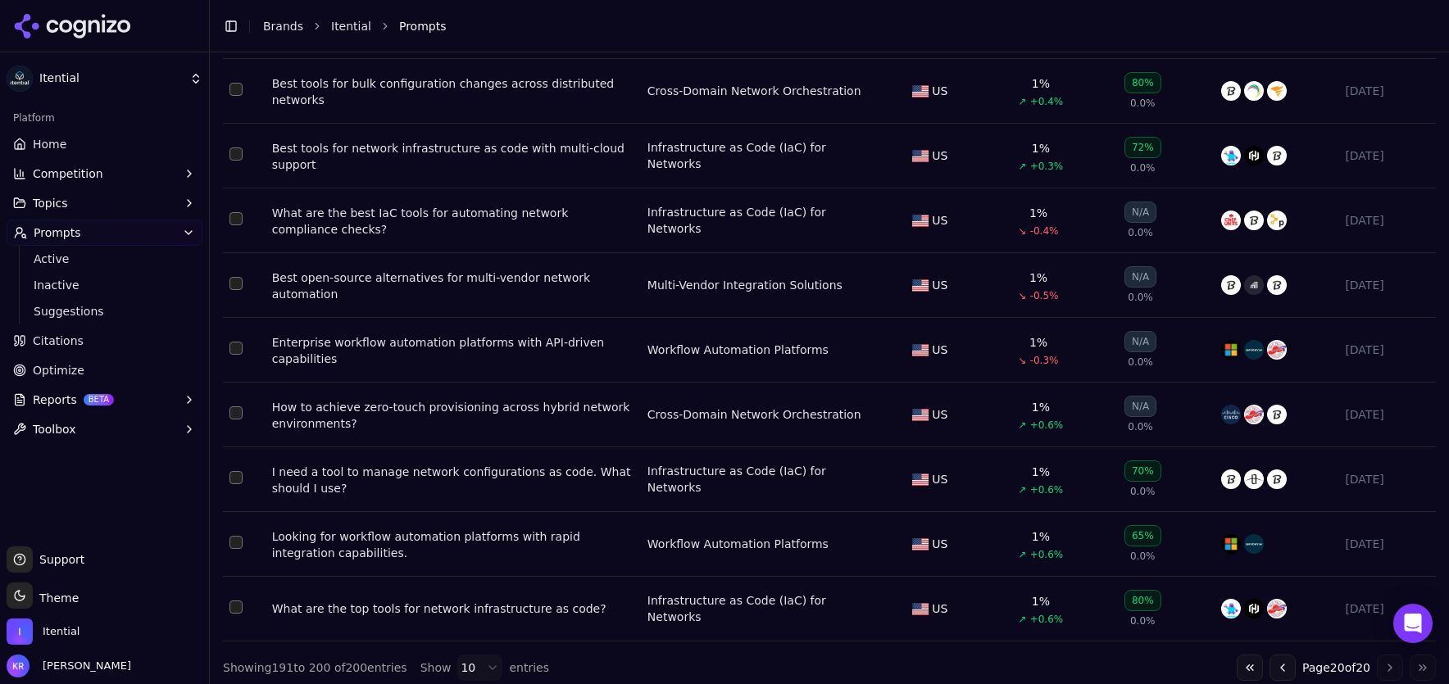
scroll to position [299, 0]
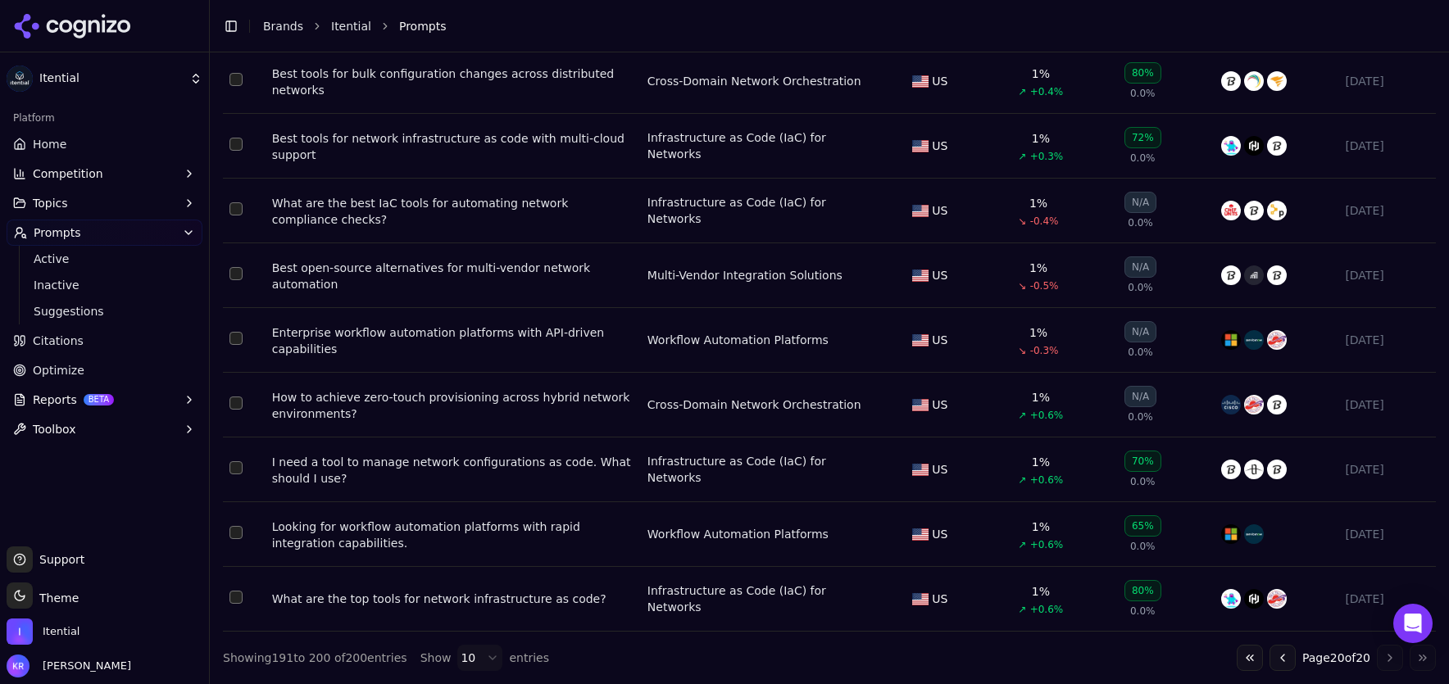
click at [235, 270] on button "Select row 195" at bounding box center [235, 273] width 13 height 13
click at [236, 332] on button "Select row 196" at bounding box center [235, 338] width 13 height 13
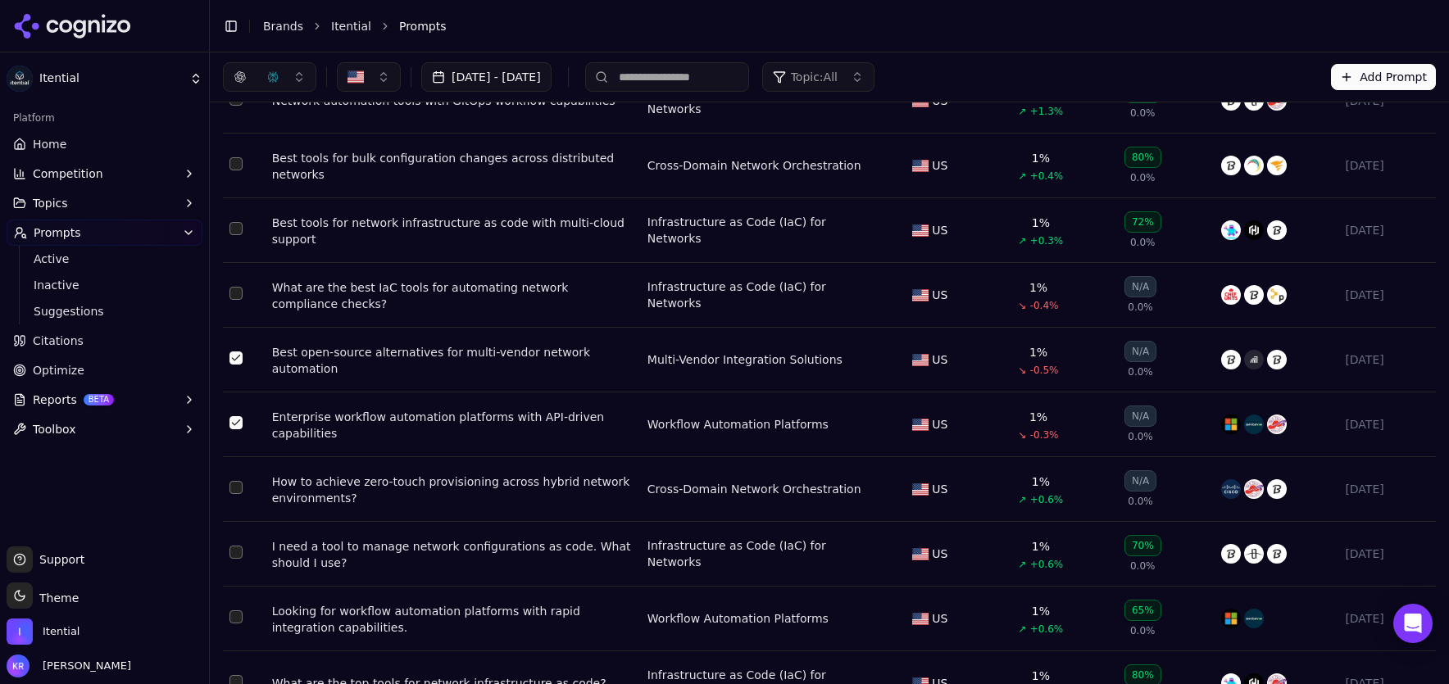
scroll to position [206, 0]
click at [236, 297] on button "Select row 194" at bounding box center [235, 294] width 13 height 13
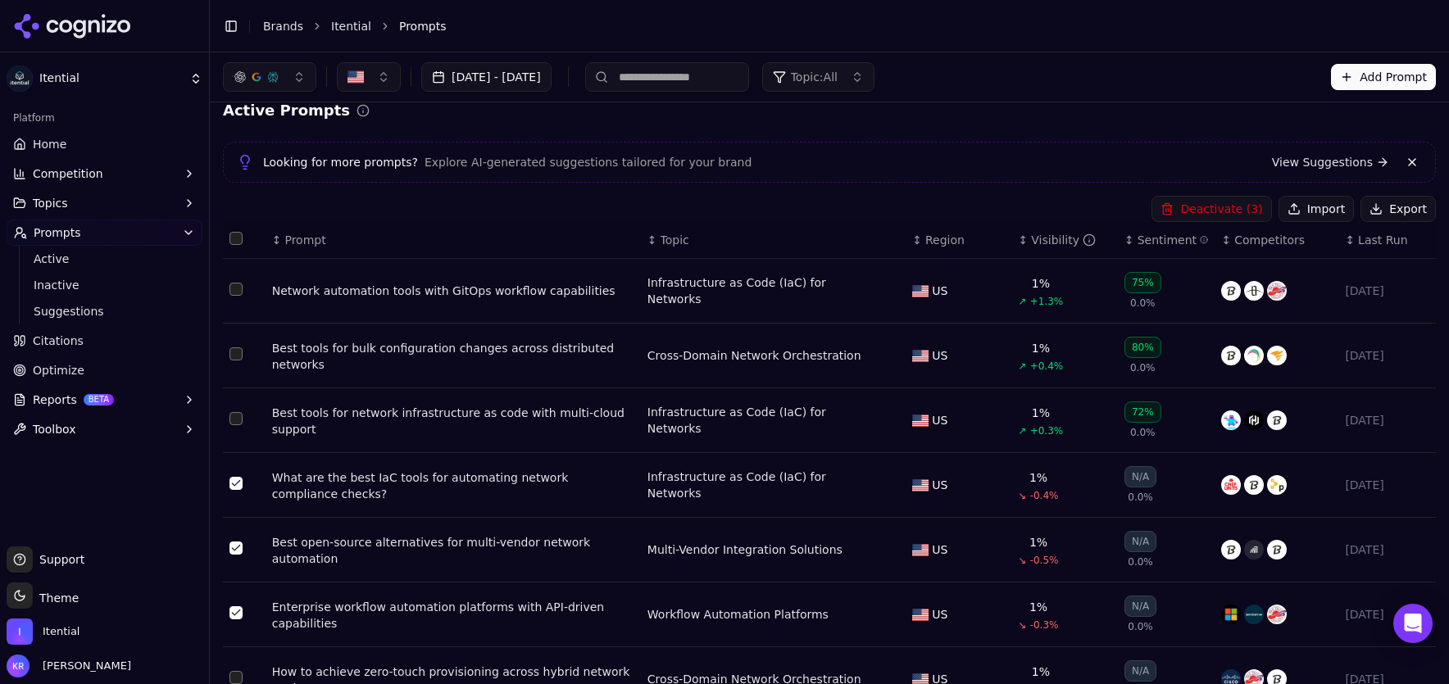
scroll to position [0, 0]
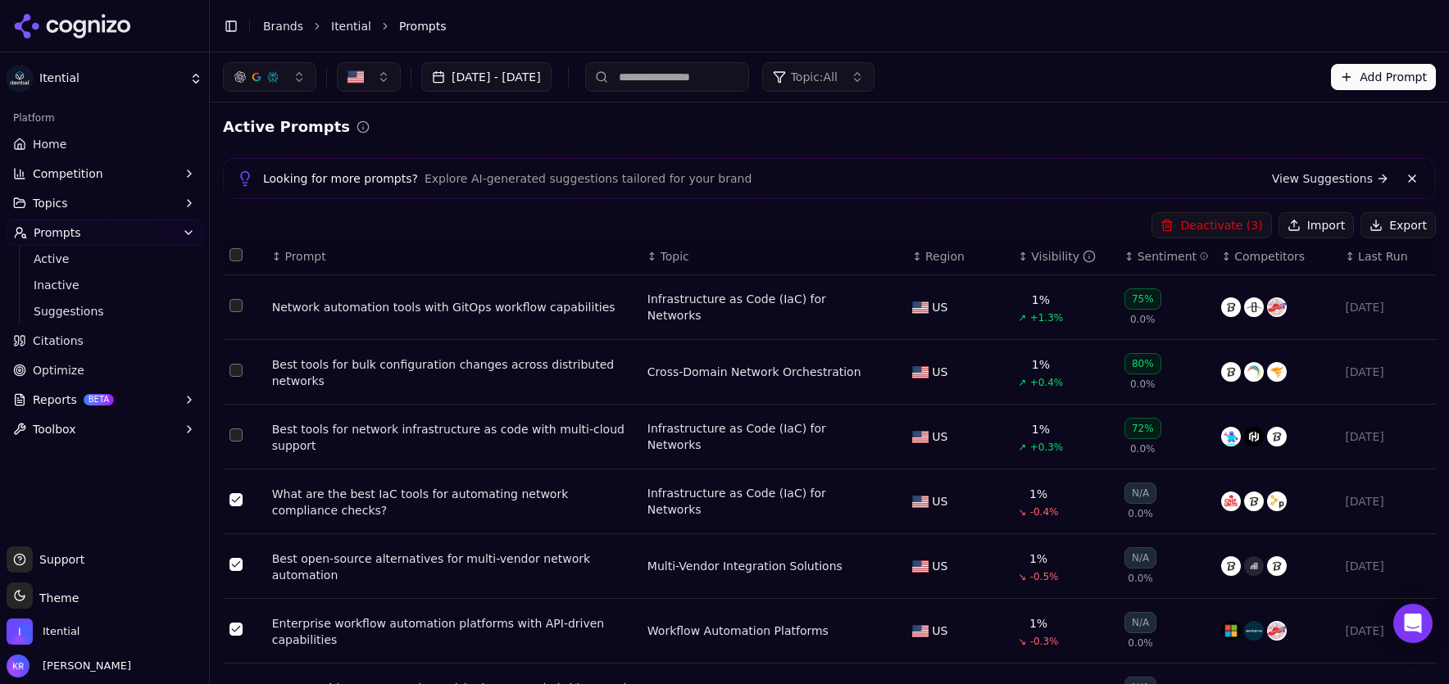
click at [1185, 231] on button "Deactivate ( 3 )" at bounding box center [1211, 225] width 120 height 26
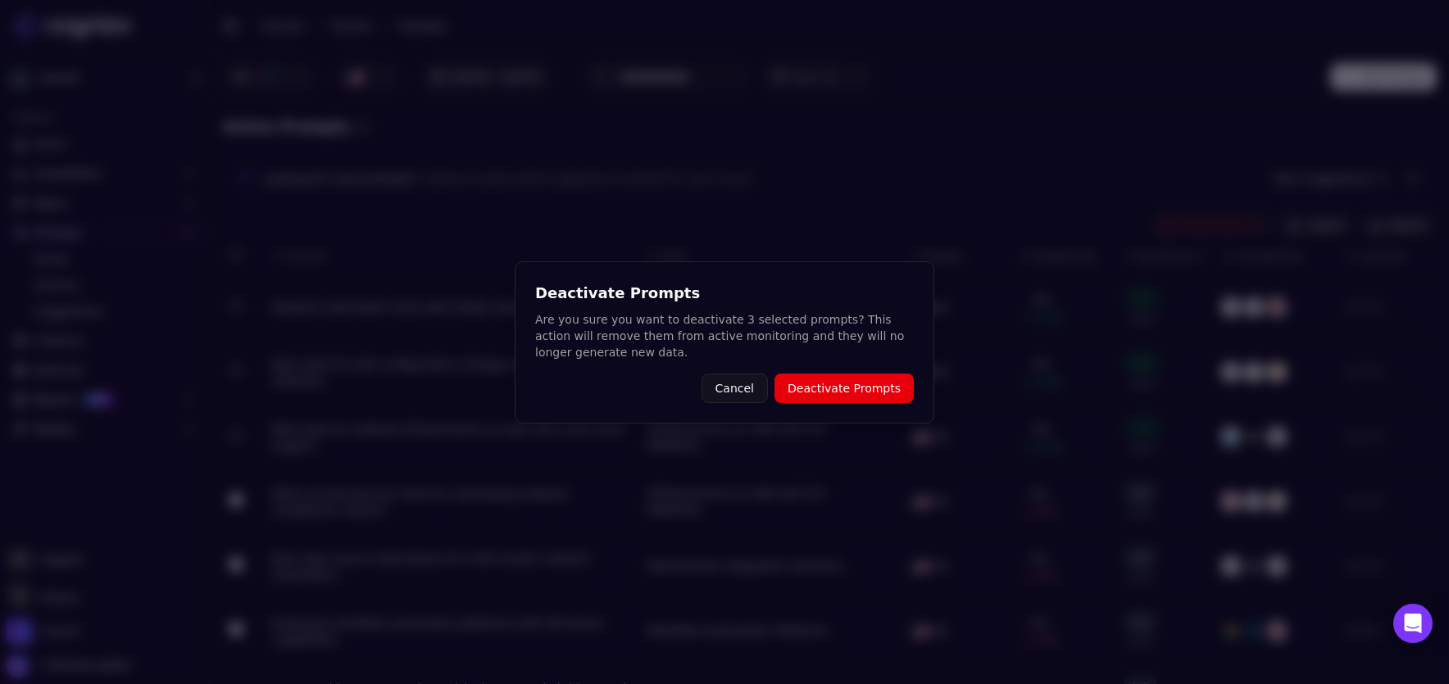
click at [853, 390] on button "Deactivate Prompts" at bounding box center [843, 388] width 139 height 29
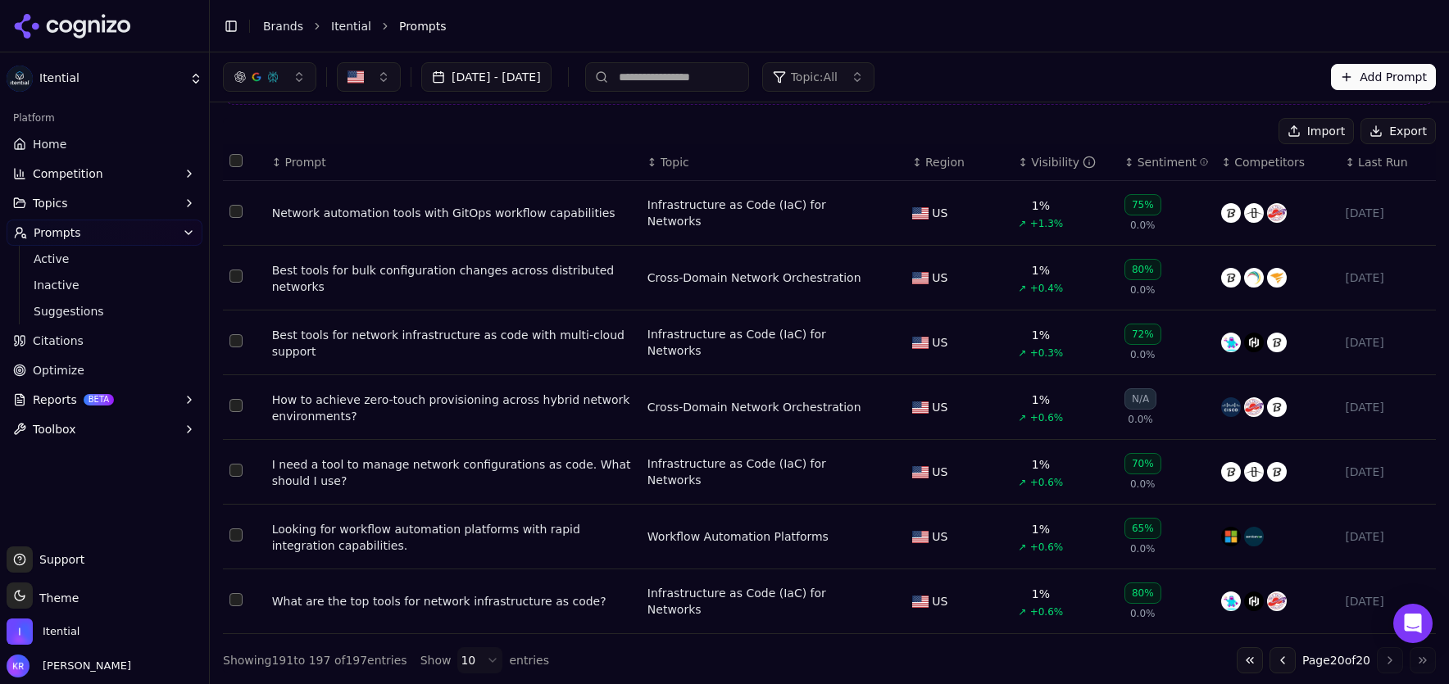
scroll to position [102, 0]
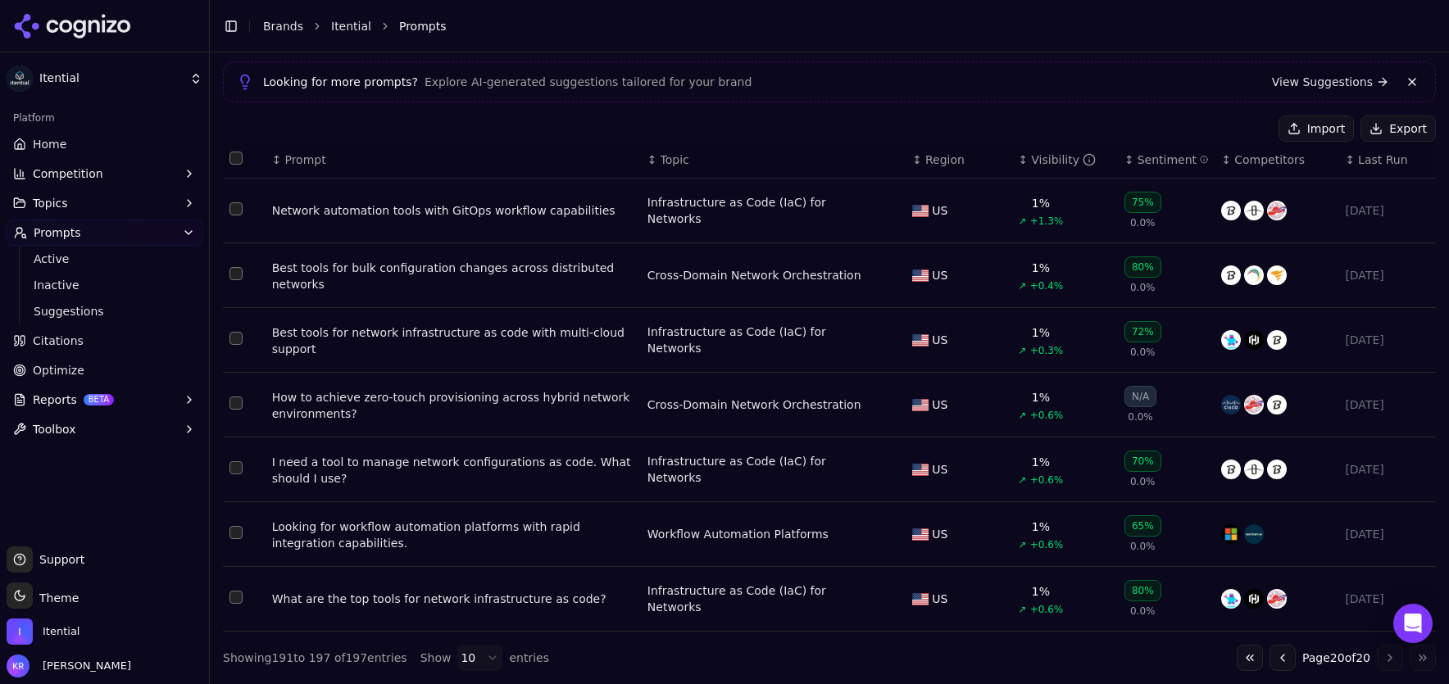
click at [236, 334] on button "Select row 193" at bounding box center [235, 338] width 13 height 13
click at [1273, 655] on button "Go to previous page" at bounding box center [1282, 658] width 26 height 26
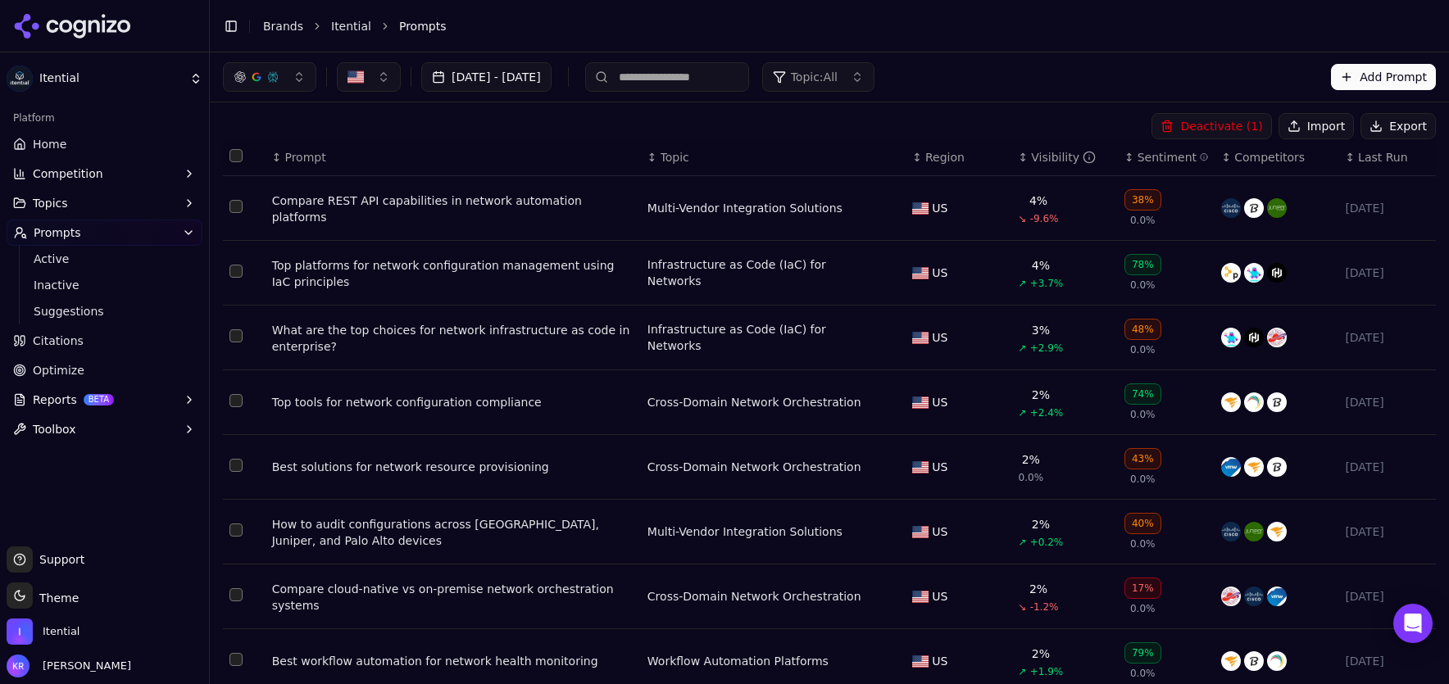
scroll to position [88, 0]
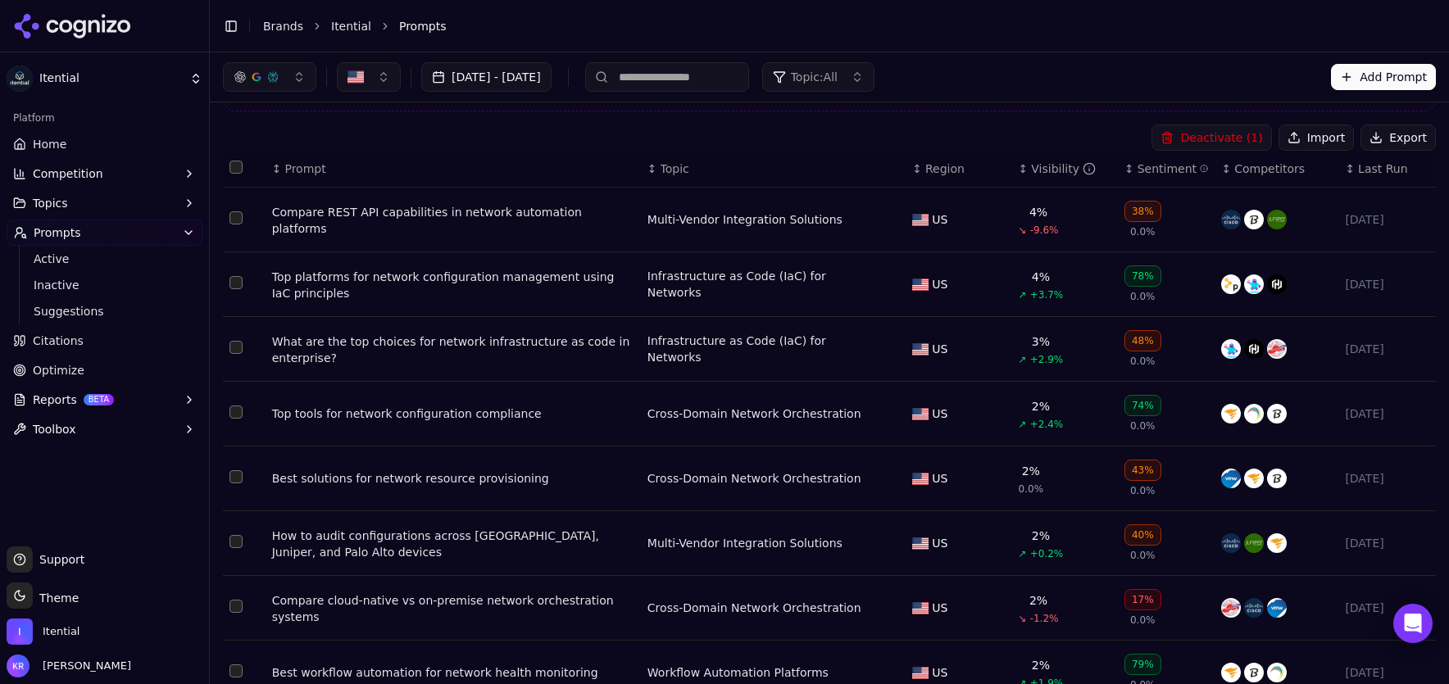
click at [1235, 142] on button "Deactivate ( 1 )" at bounding box center [1211, 138] width 120 height 26
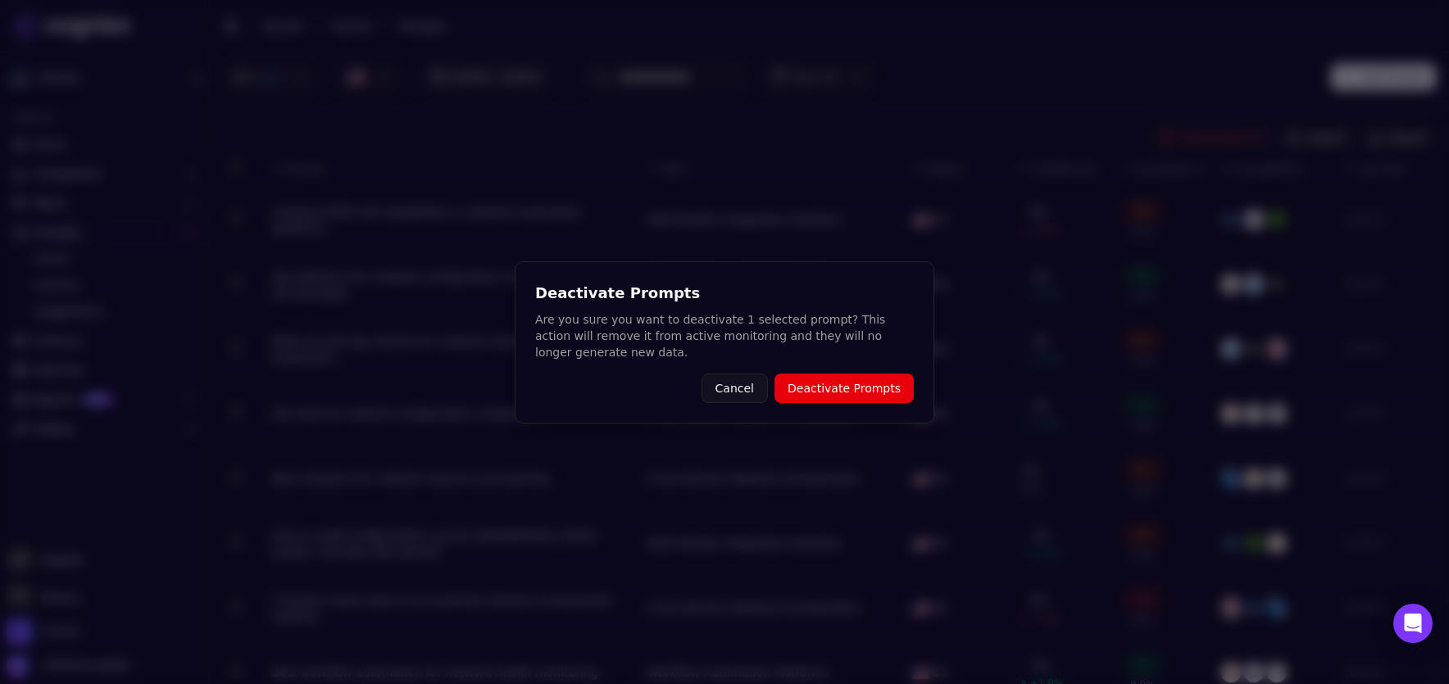
drag, startPoint x: 863, startPoint y: 374, endPoint x: 946, endPoint y: 384, distance: 84.2
click at [863, 374] on button "Deactivate Prompts" at bounding box center [843, 388] width 139 height 29
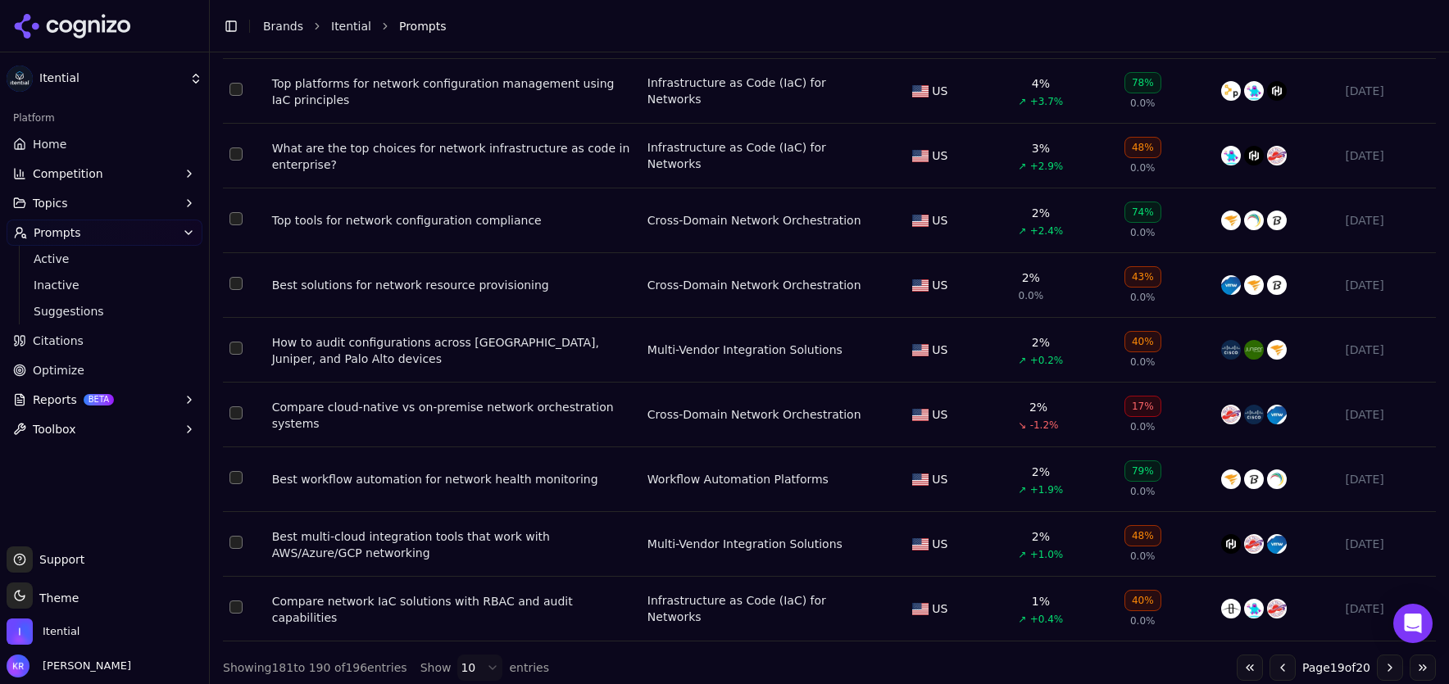
scroll to position [299, 0]
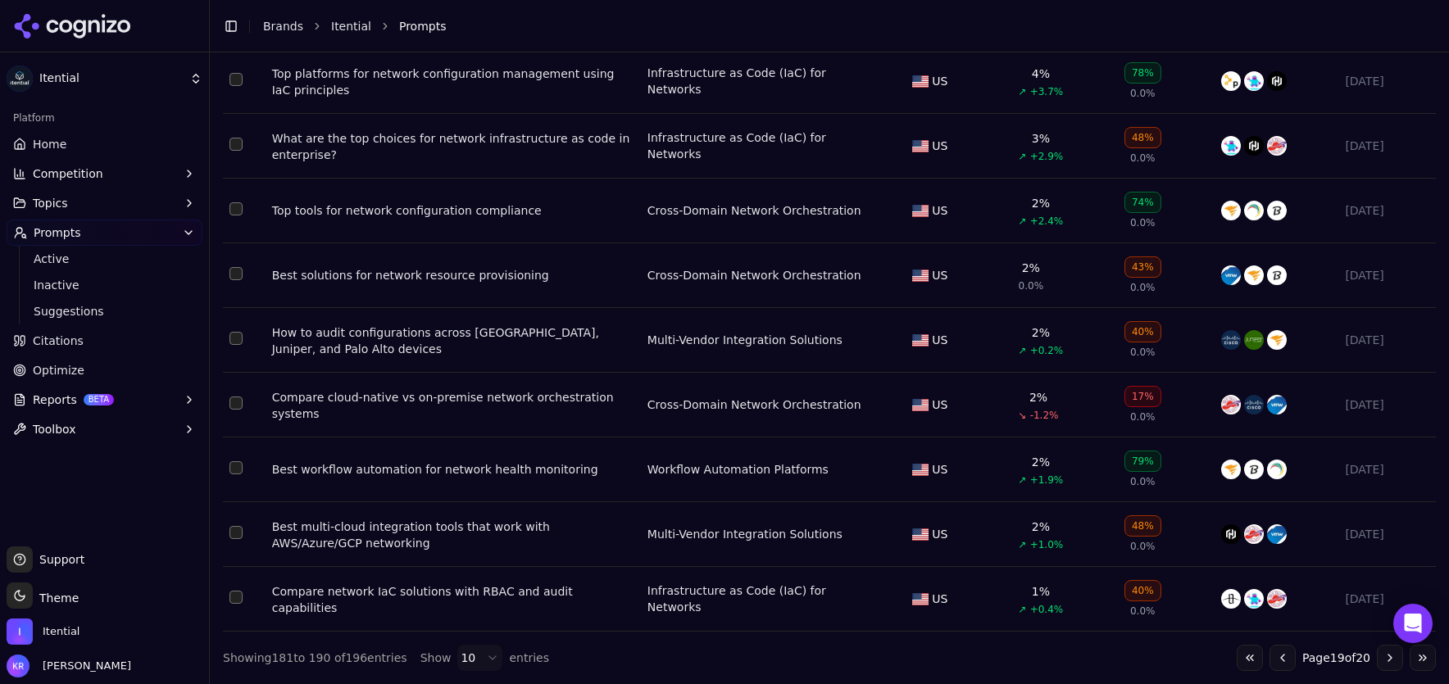
click at [1277, 660] on button "Go to previous page" at bounding box center [1282, 658] width 26 height 26
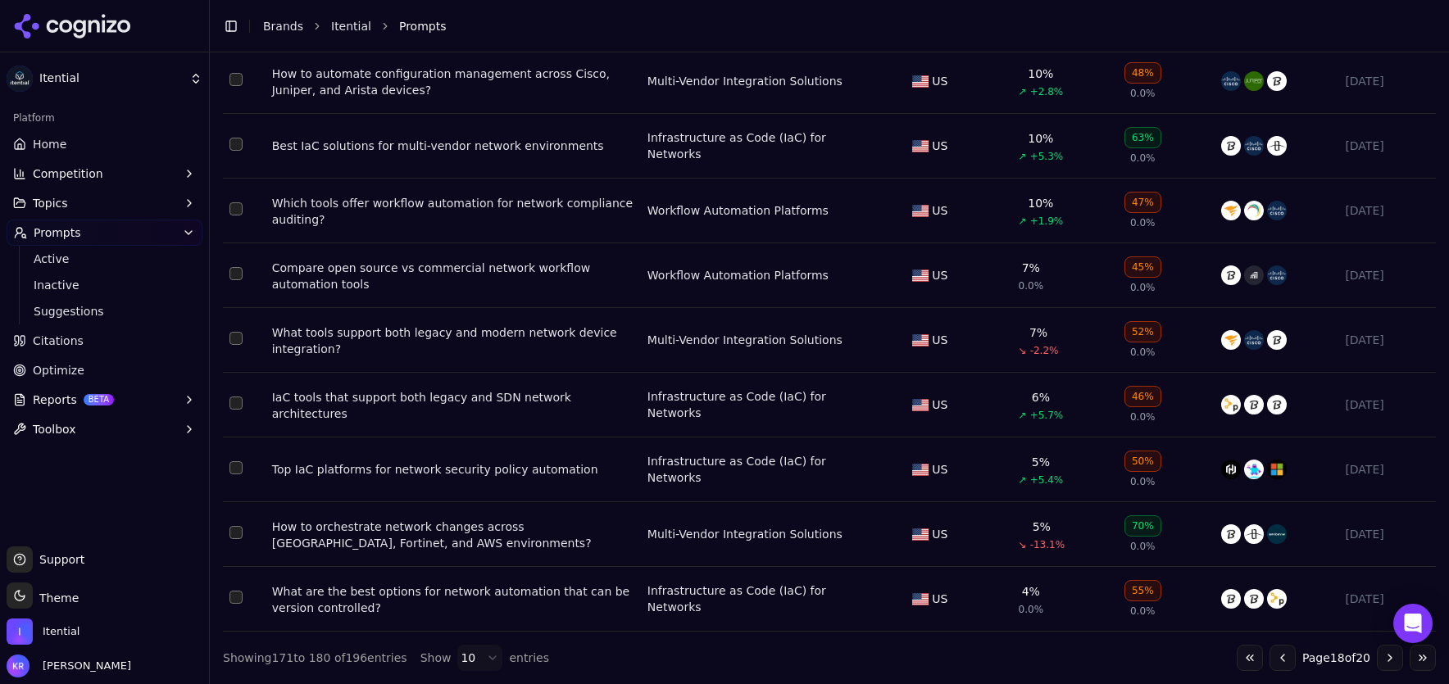
click at [1280, 659] on button "Go to previous page" at bounding box center [1282, 658] width 26 height 26
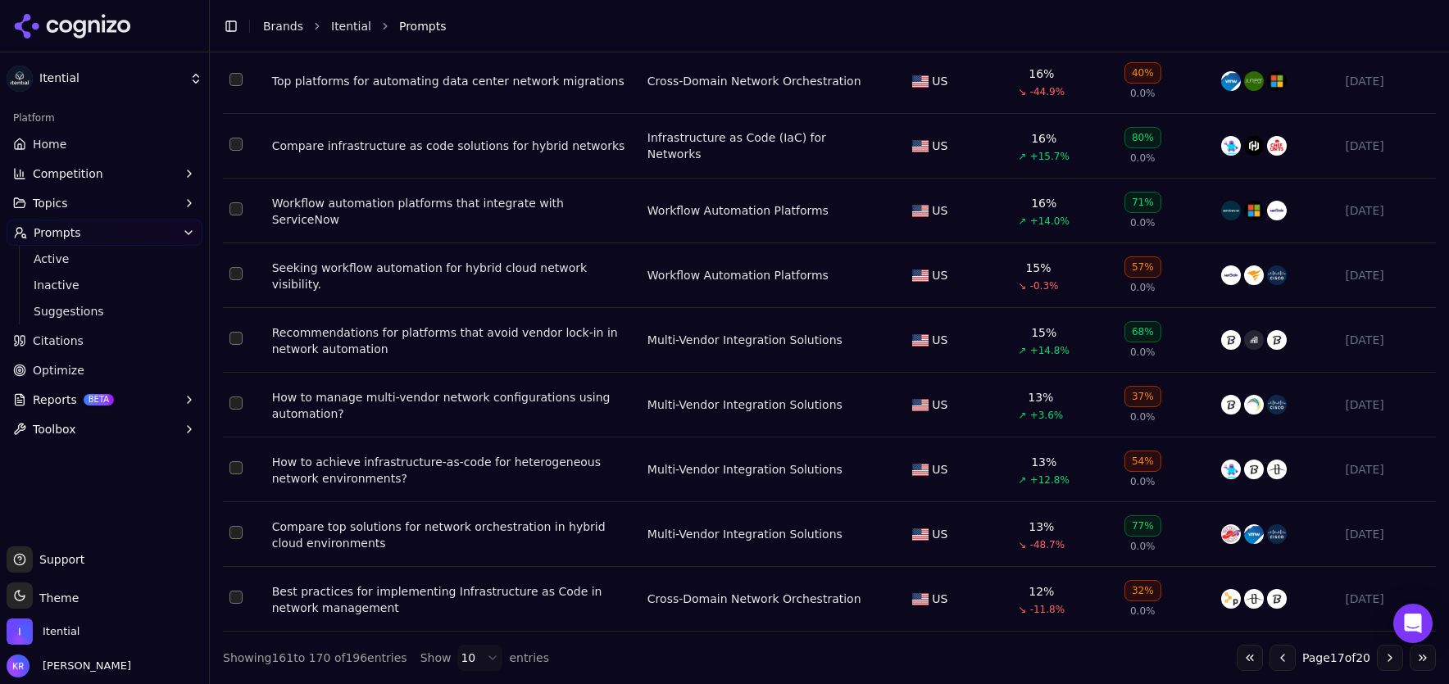
click at [1277, 659] on button "Go to previous page" at bounding box center [1282, 658] width 26 height 26
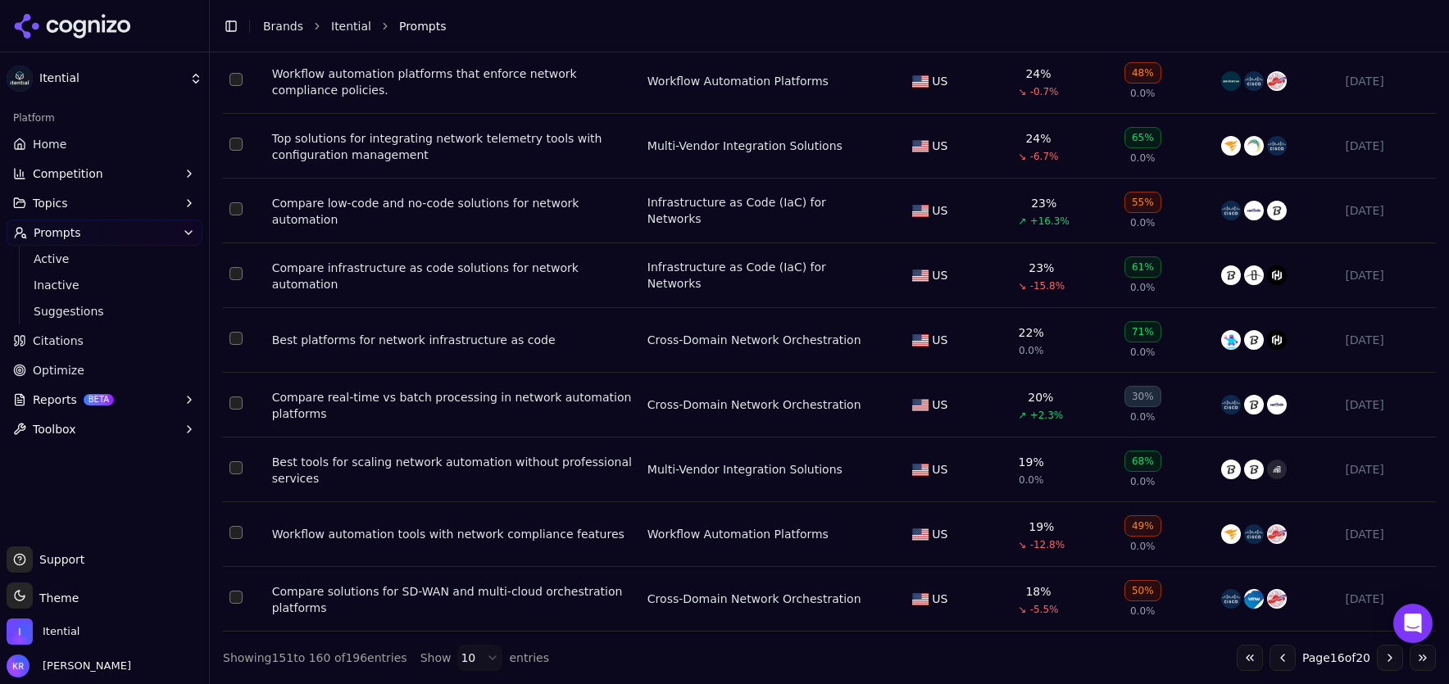
click at [1273, 656] on button "Go to previous page" at bounding box center [1282, 658] width 26 height 26
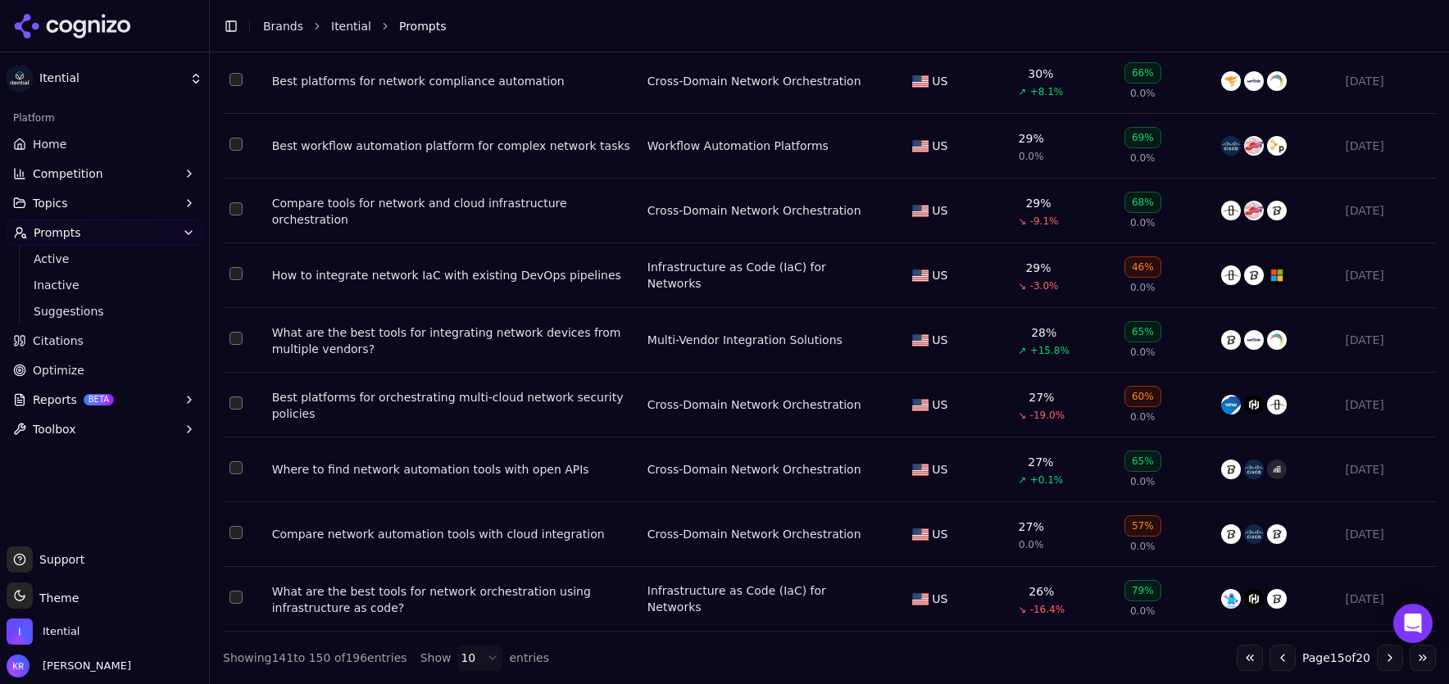
click at [235, 269] on button "Select row 145" at bounding box center [235, 273] width 13 height 13
click at [234, 268] on button "Select row 145" at bounding box center [235, 273] width 13 height 13
click at [1273, 658] on button "Go to previous page" at bounding box center [1282, 658] width 26 height 26
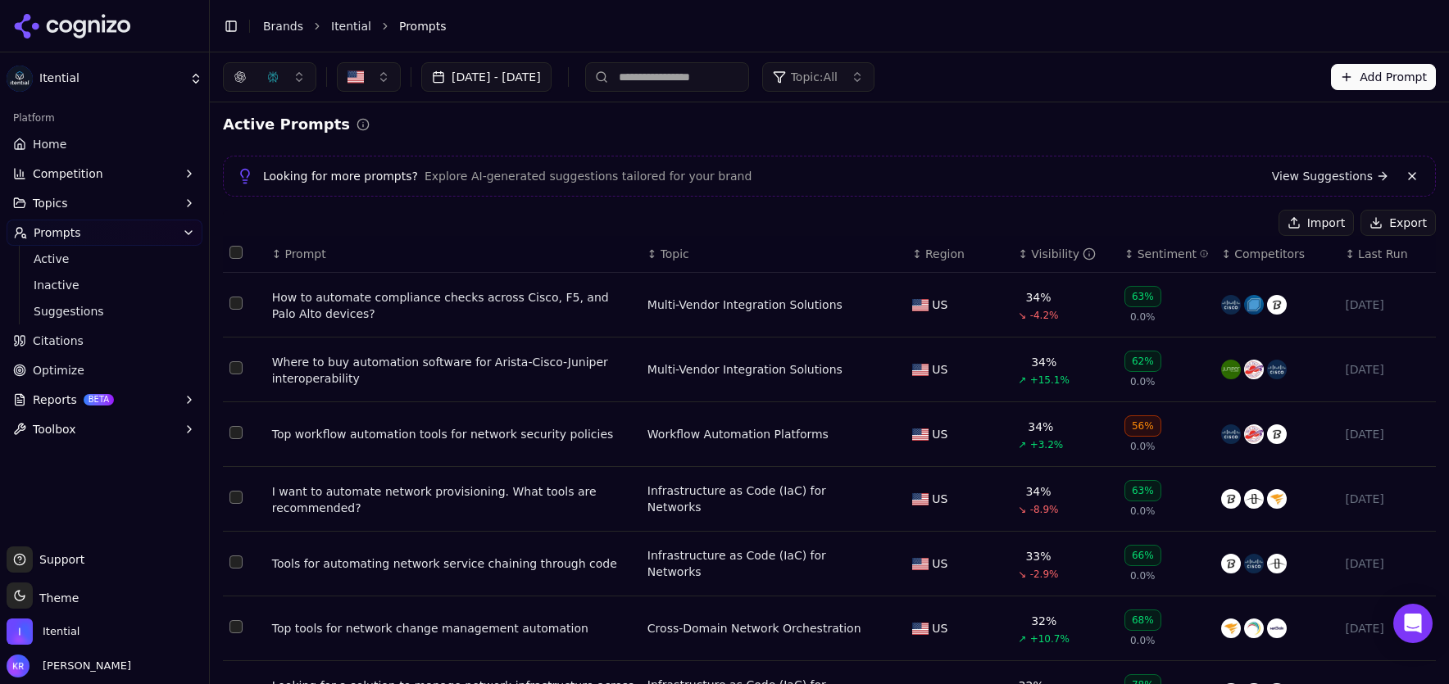
scroll to position [0, 0]
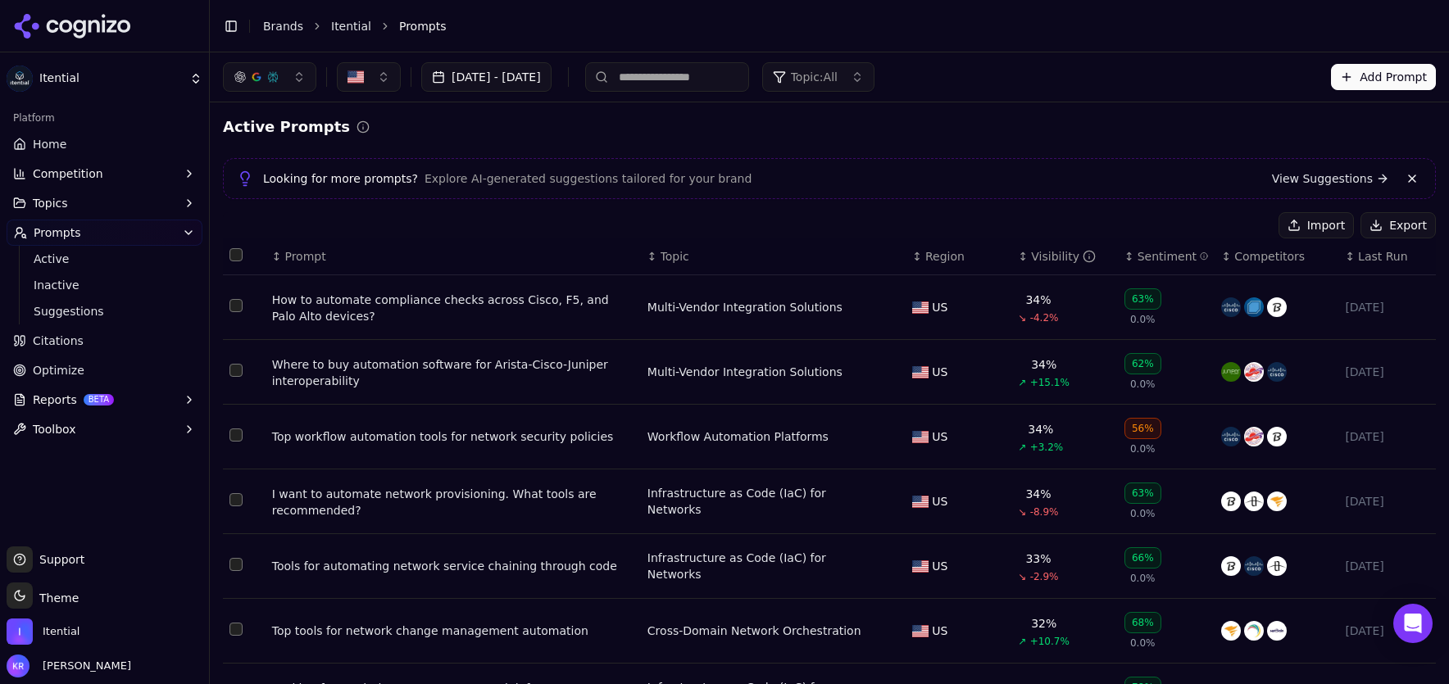
click at [1331, 178] on link "View Suggestions" at bounding box center [1330, 178] width 117 height 16
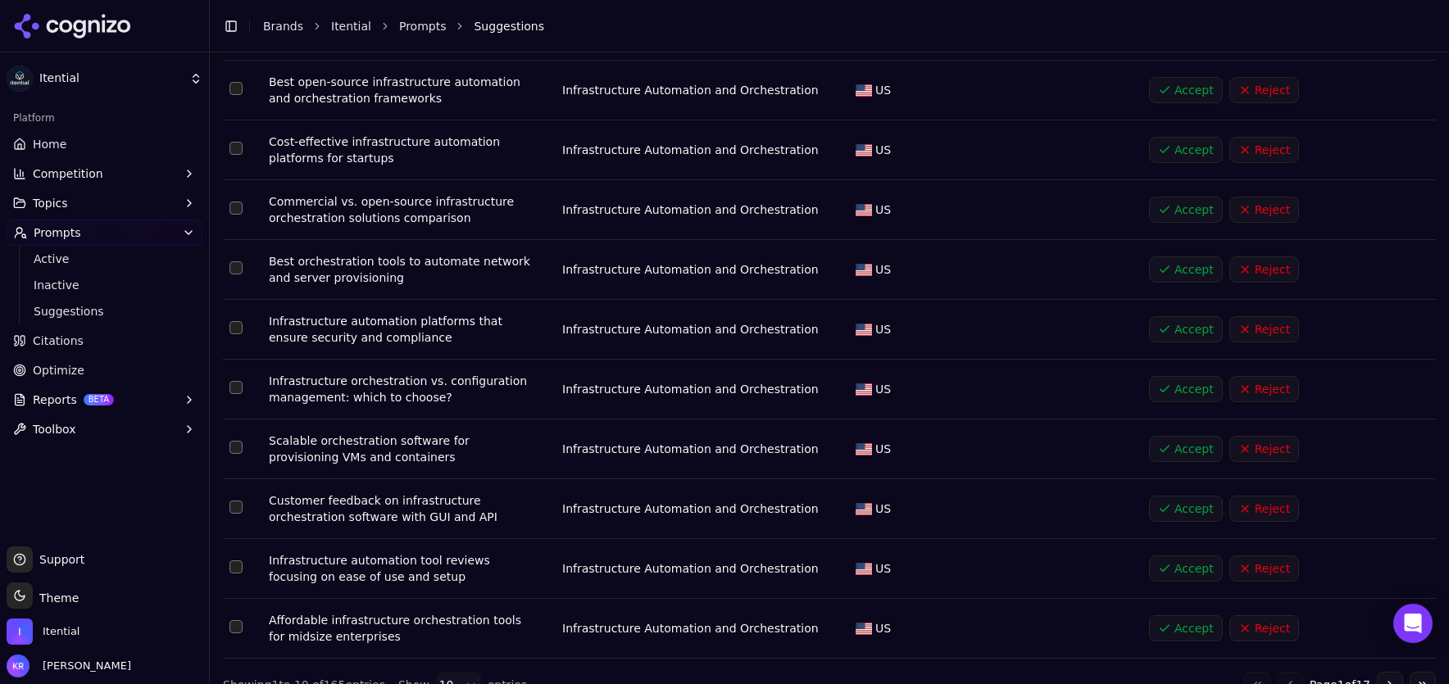
scroll to position [188, 0]
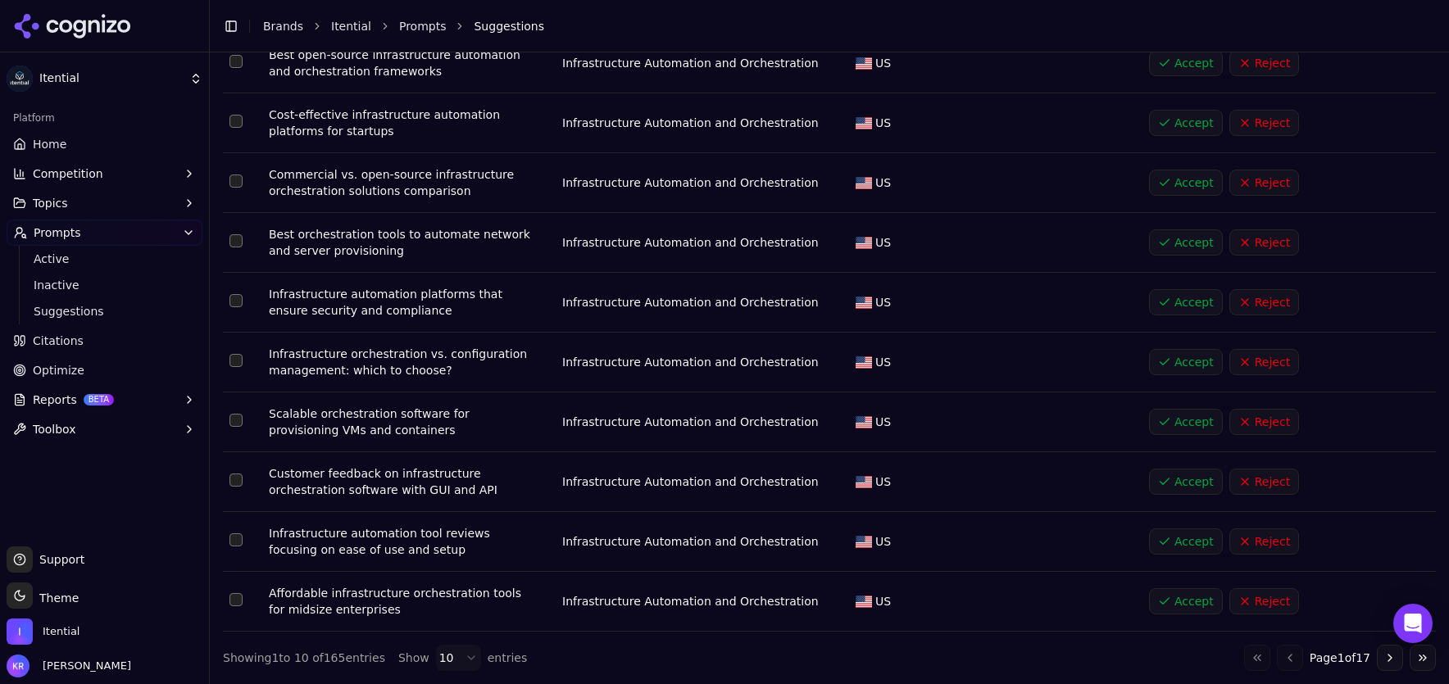
click at [1188, 246] on button "Accept" at bounding box center [1186, 242] width 74 height 26
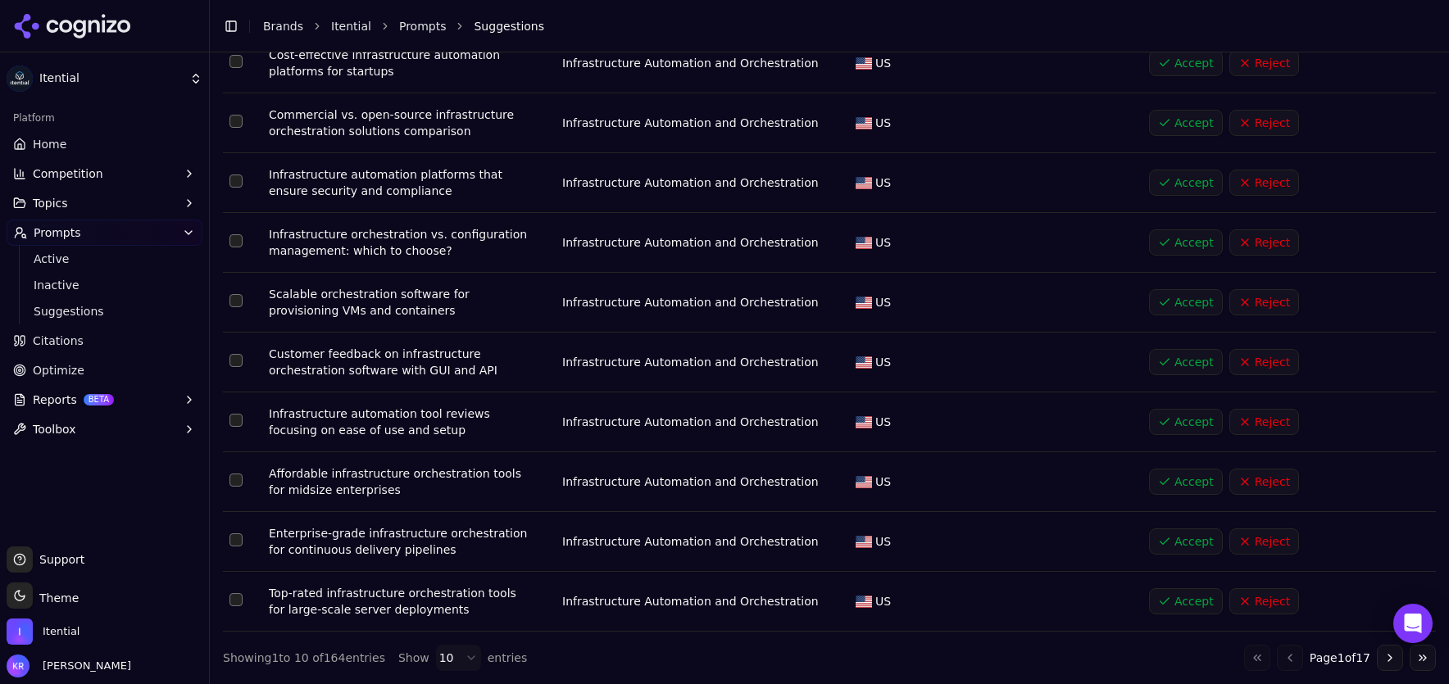
click at [1187, 541] on button "Accept" at bounding box center [1186, 542] width 74 height 26
click at [1181, 598] on button "Accept" at bounding box center [1186, 601] width 74 height 26
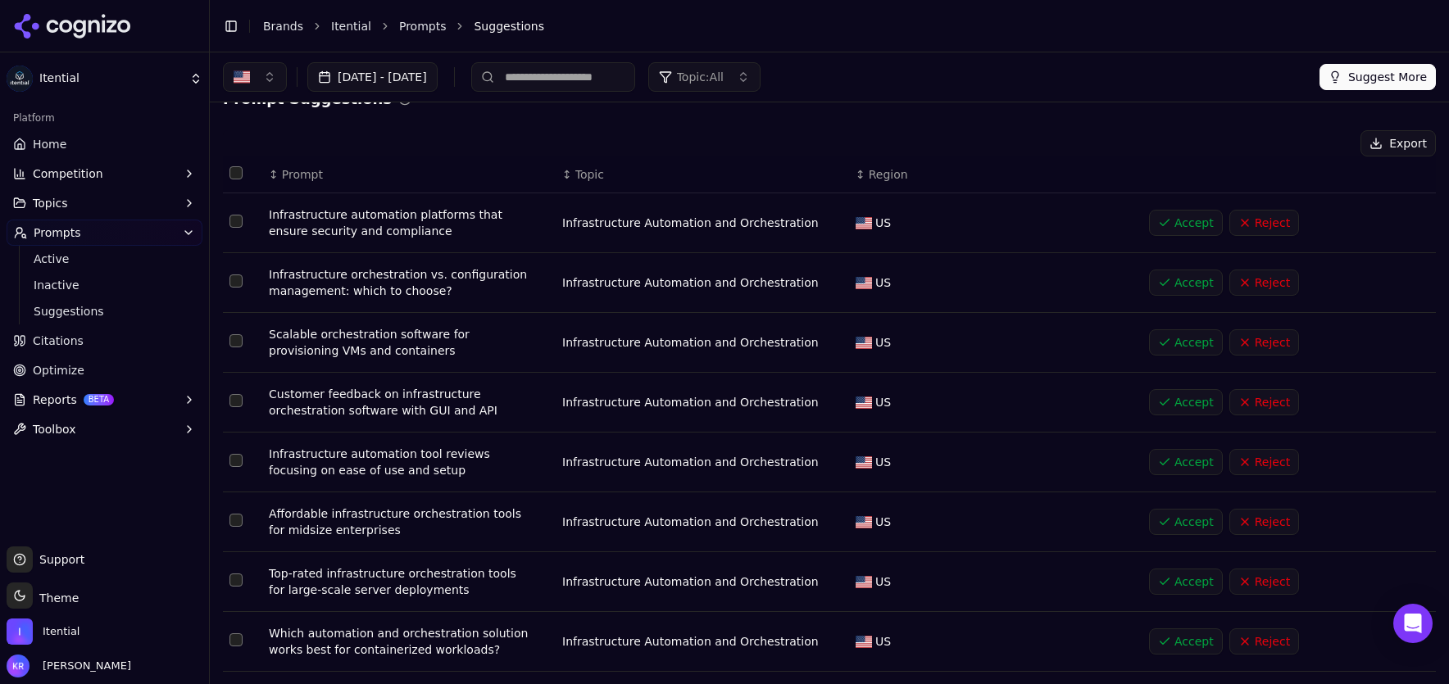
scroll to position [0, 0]
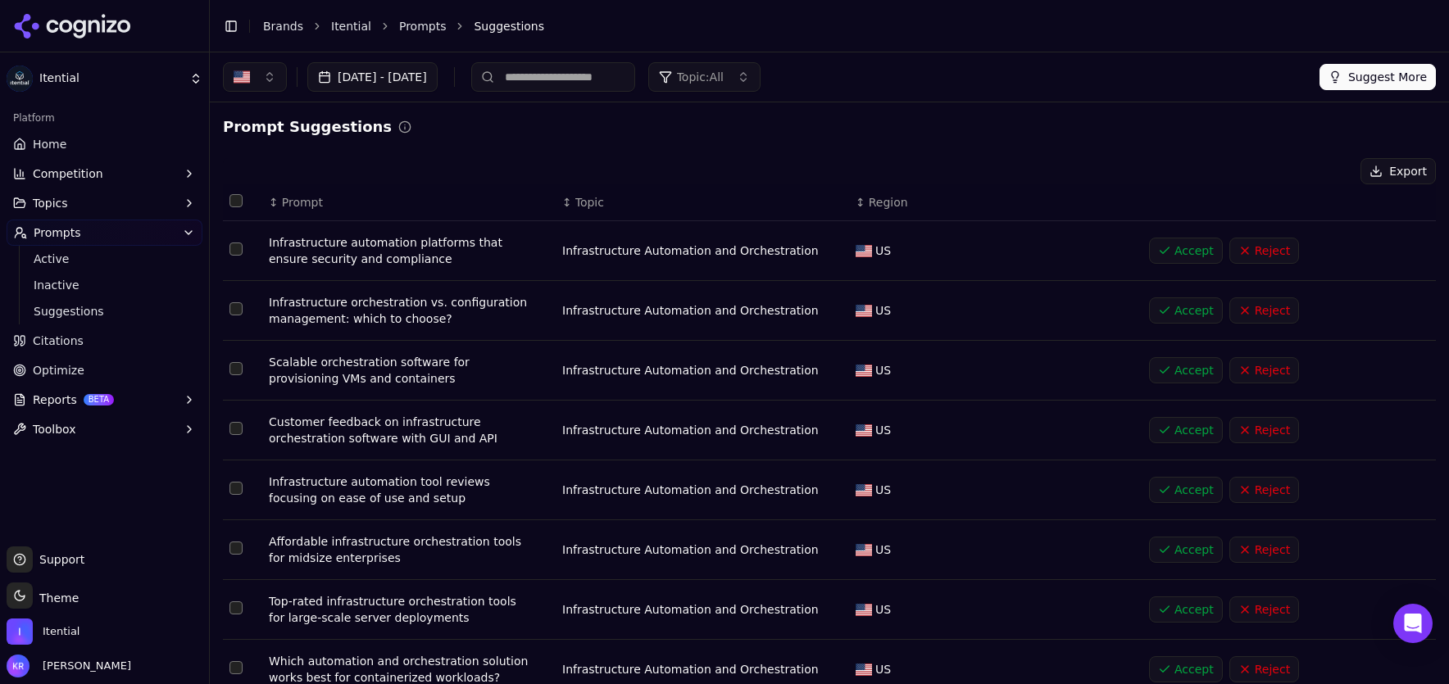
click at [1177, 305] on button "Accept" at bounding box center [1186, 310] width 74 height 26
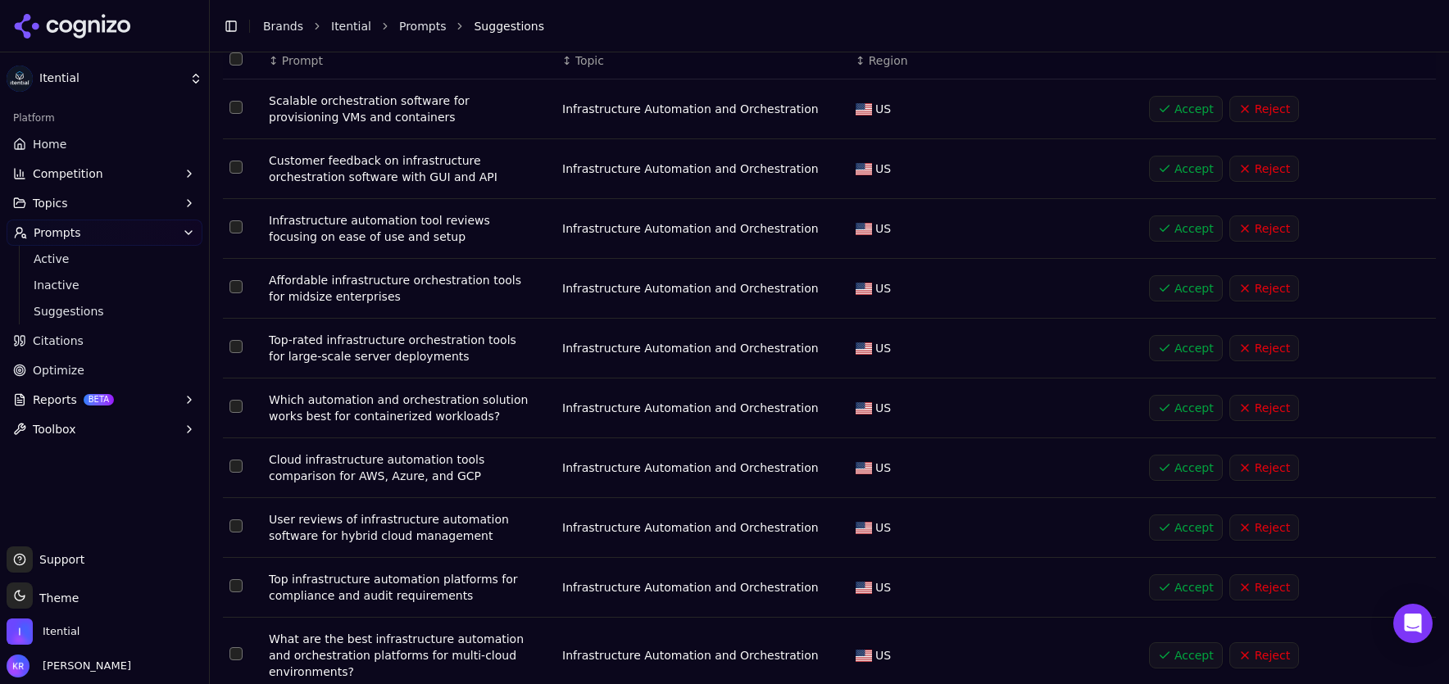
scroll to position [204, 0]
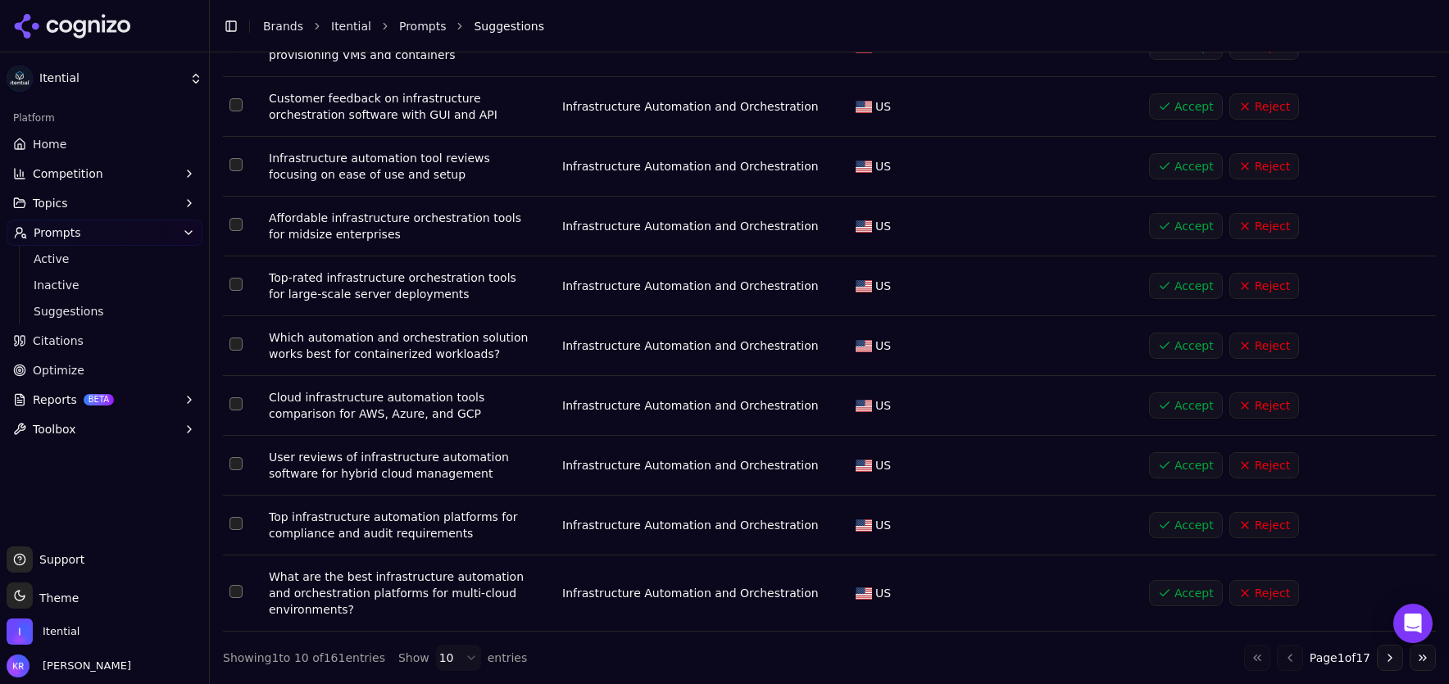
click at [1386, 660] on button "Go to next page" at bounding box center [1390, 658] width 26 height 26
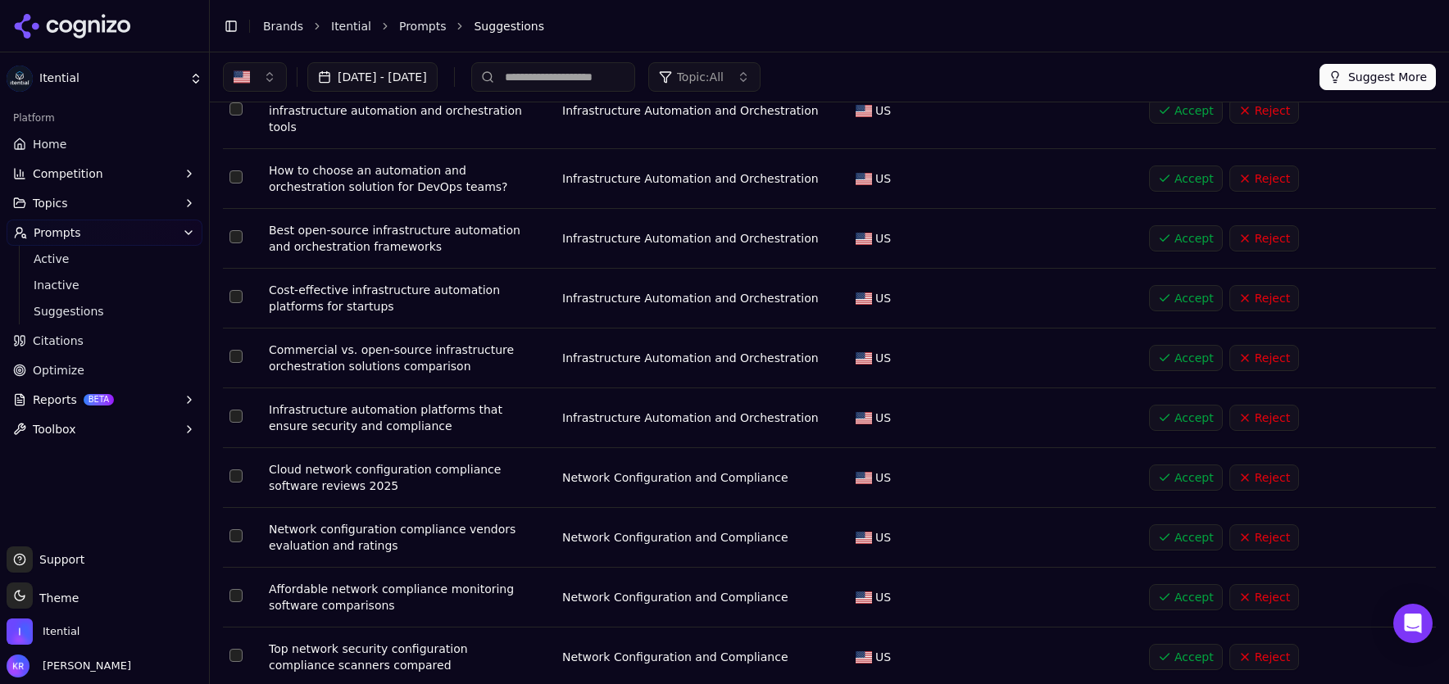
scroll to position [188, 0]
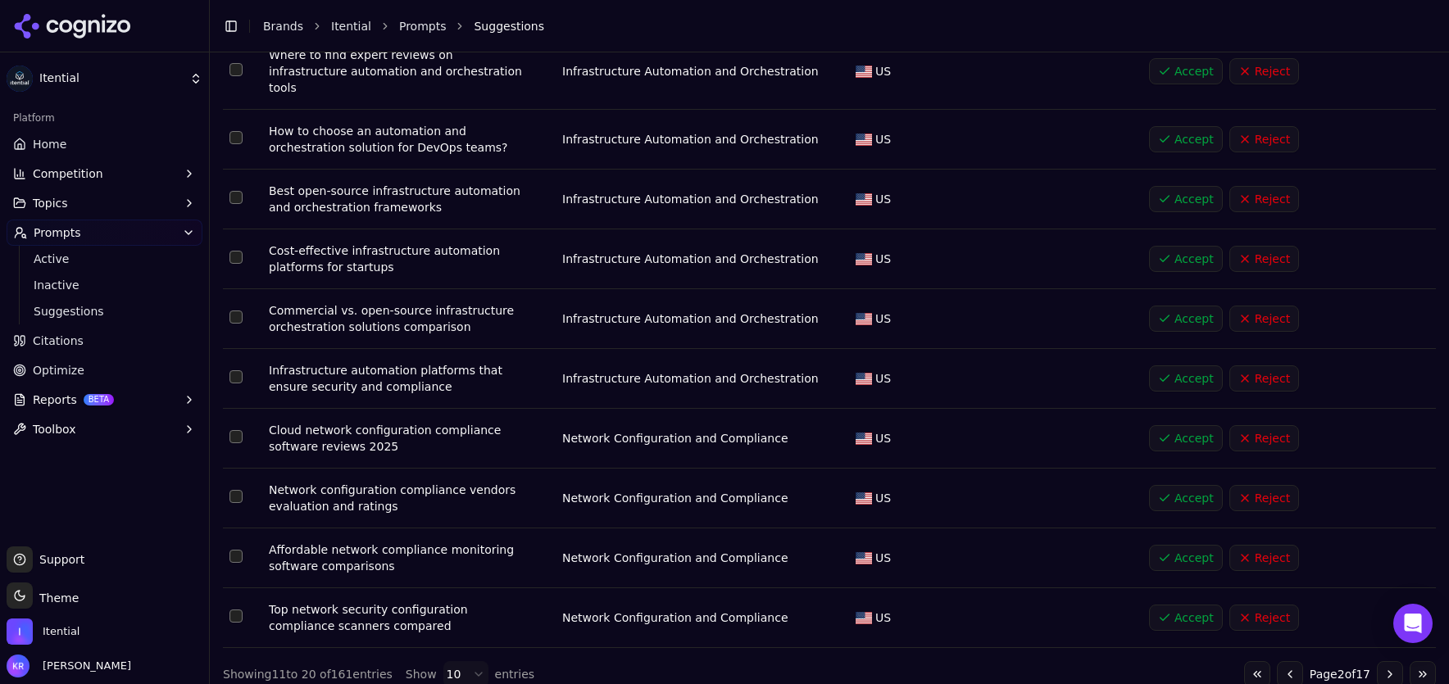
click at [1386, 661] on button "Go to next page" at bounding box center [1390, 674] width 26 height 26
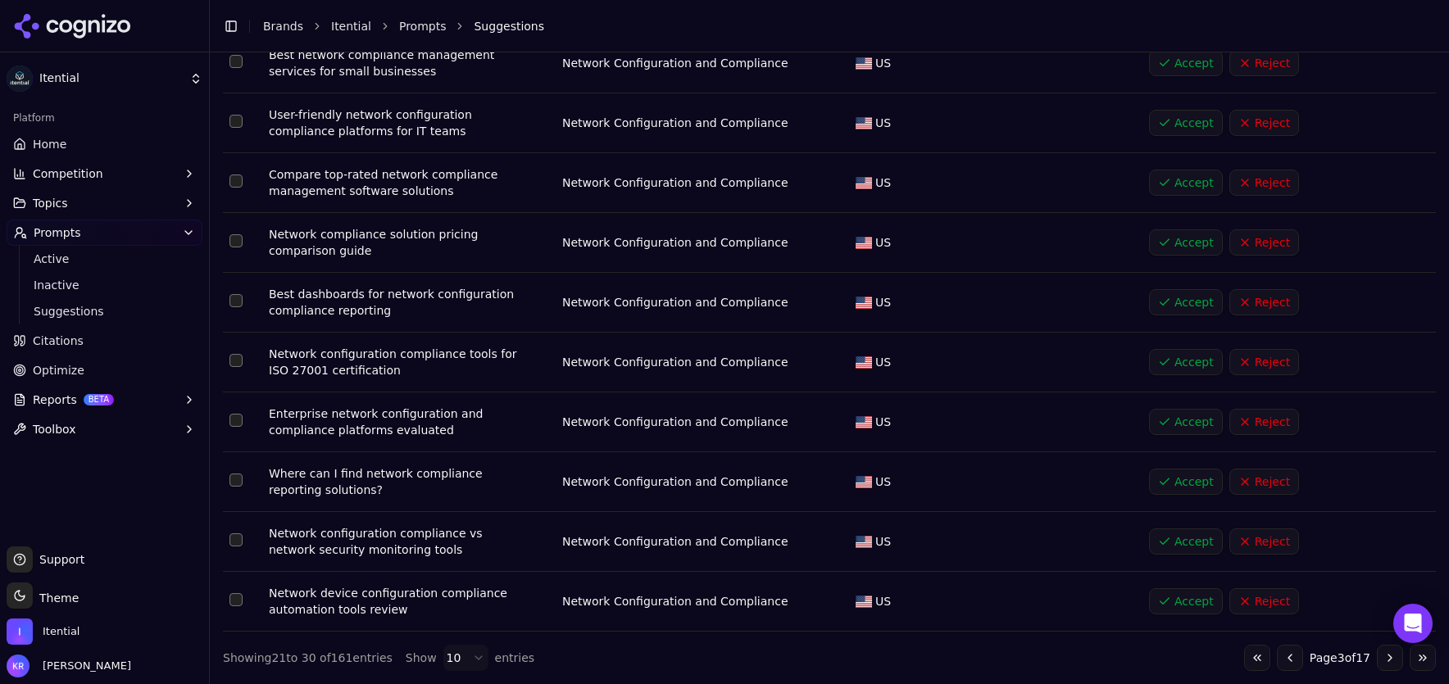
click at [1191, 417] on button "Accept" at bounding box center [1186, 422] width 74 height 26
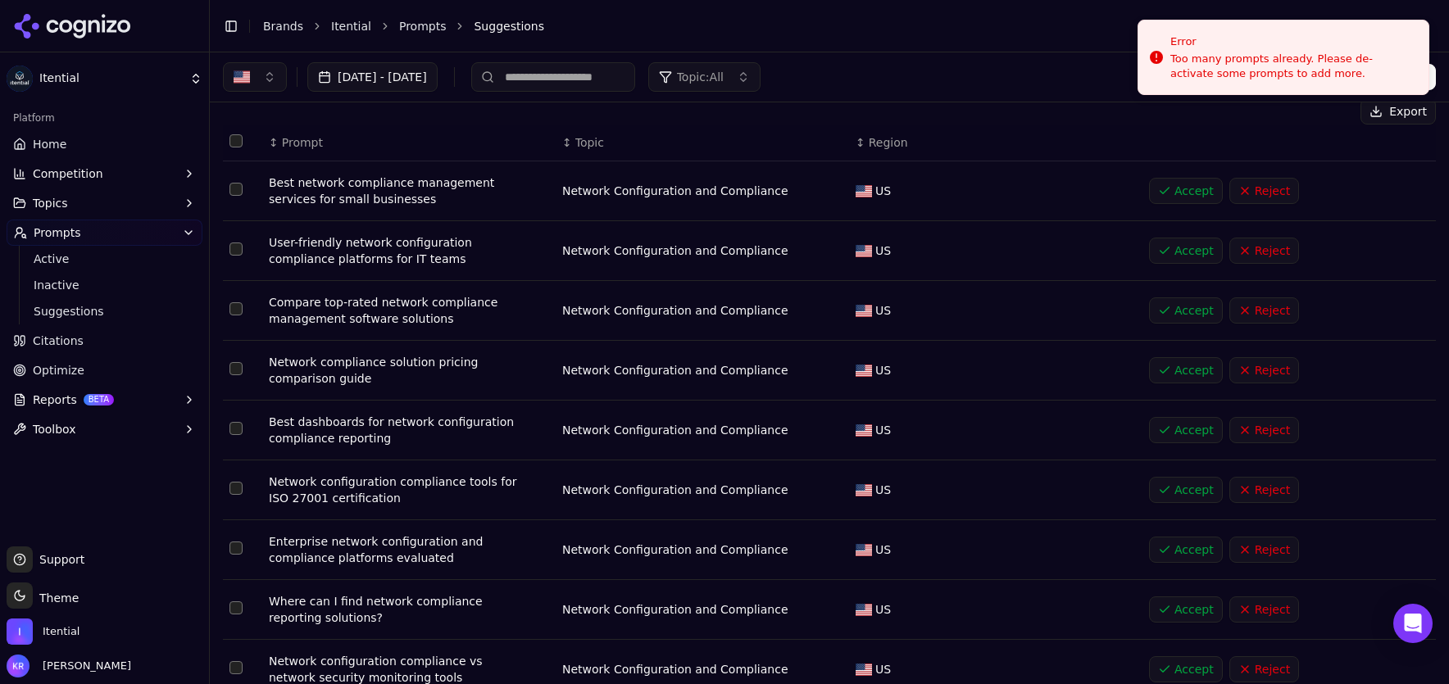
scroll to position [57, 0]
click at [643, 190] on div "Network Configuration and Compliance" at bounding box center [702, 193] width 280 height 16
drag, startPoint x: 636, startPoint y: 193, endPoint x: 627, endPoint y: 193, distance: 9.1
click at [636, 193] on div "Network Configuration and Compliance" at bounding box center [702, 193] width 280 height 16
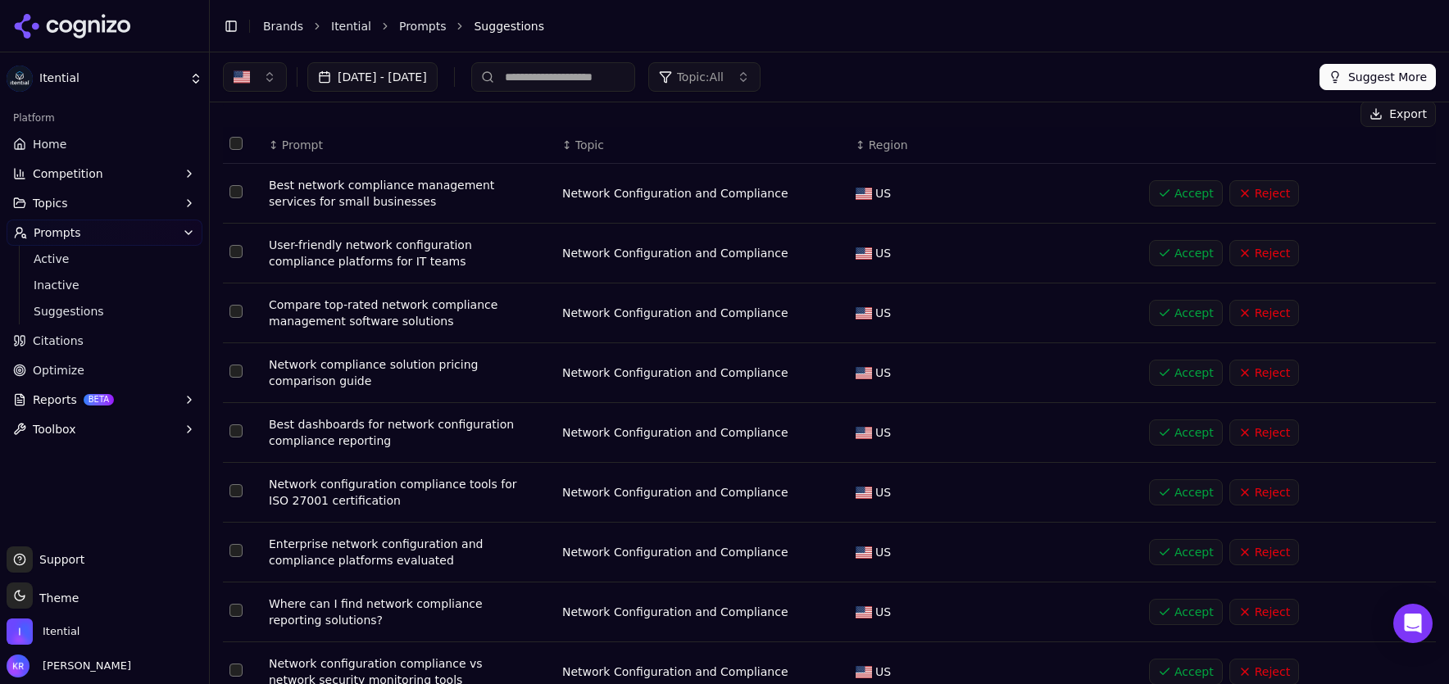
click at [593, 158] on th "↕ Topic" at bounding box center [702, 145] width 293 height 37
click at [588, 150] on span "Topic" at bounding box center [589, 145] width 29 height 16
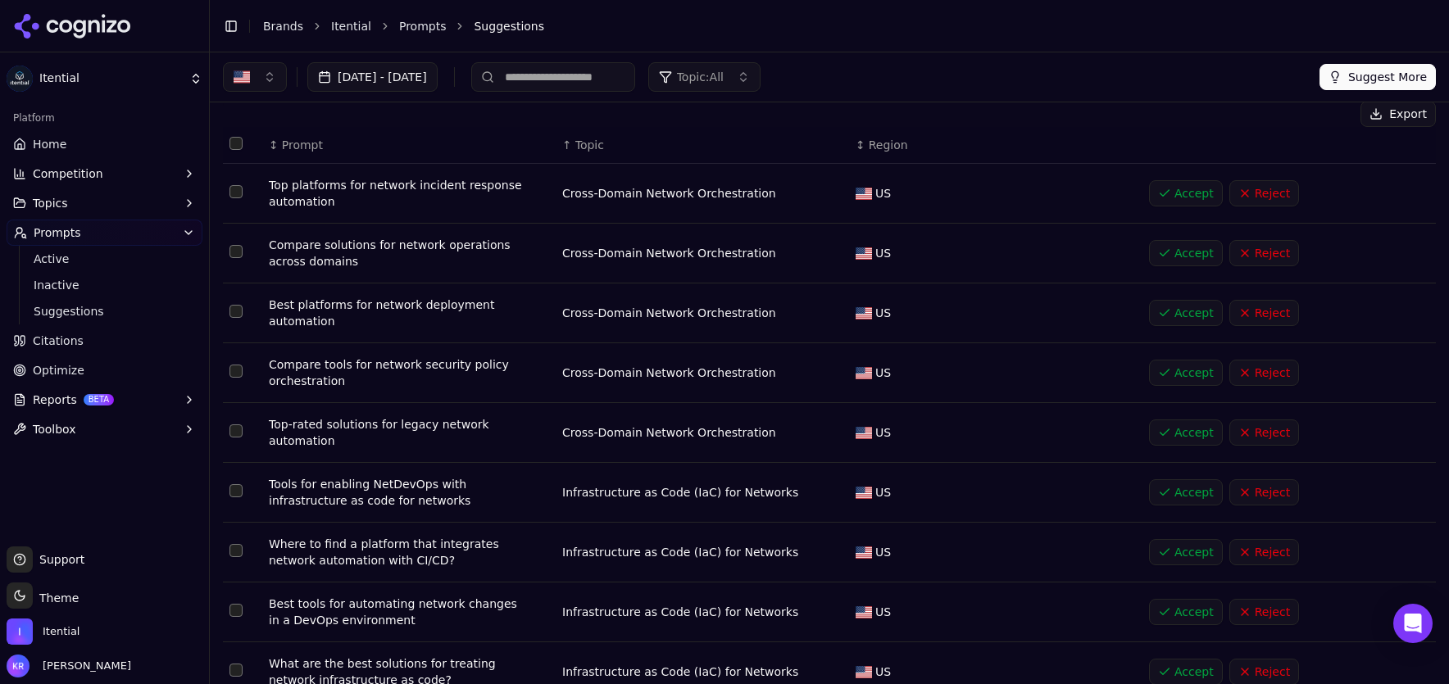
click at [585, 146] on span "Topic" at bounding box center [589, 145] width 29 height 16
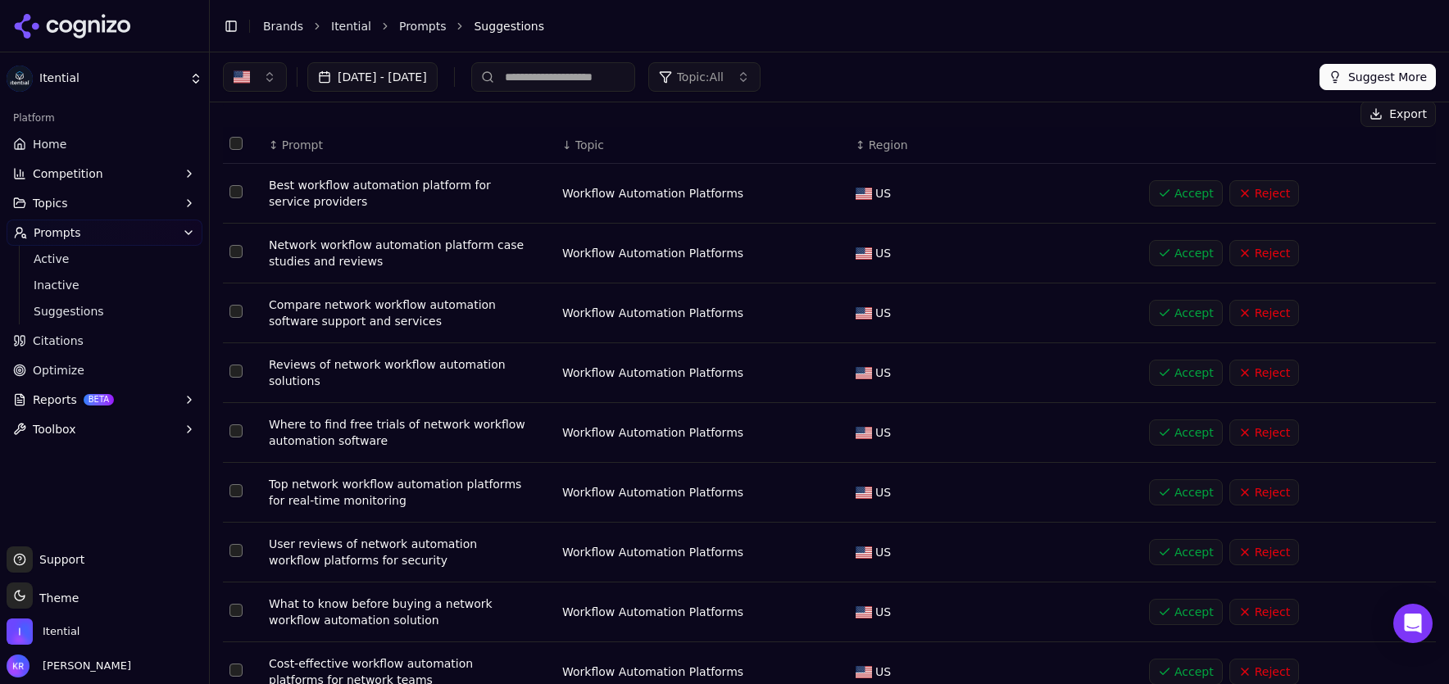
click at [585, 146] on span "Topic" at bounding box center [589, 145] width 29 height 16
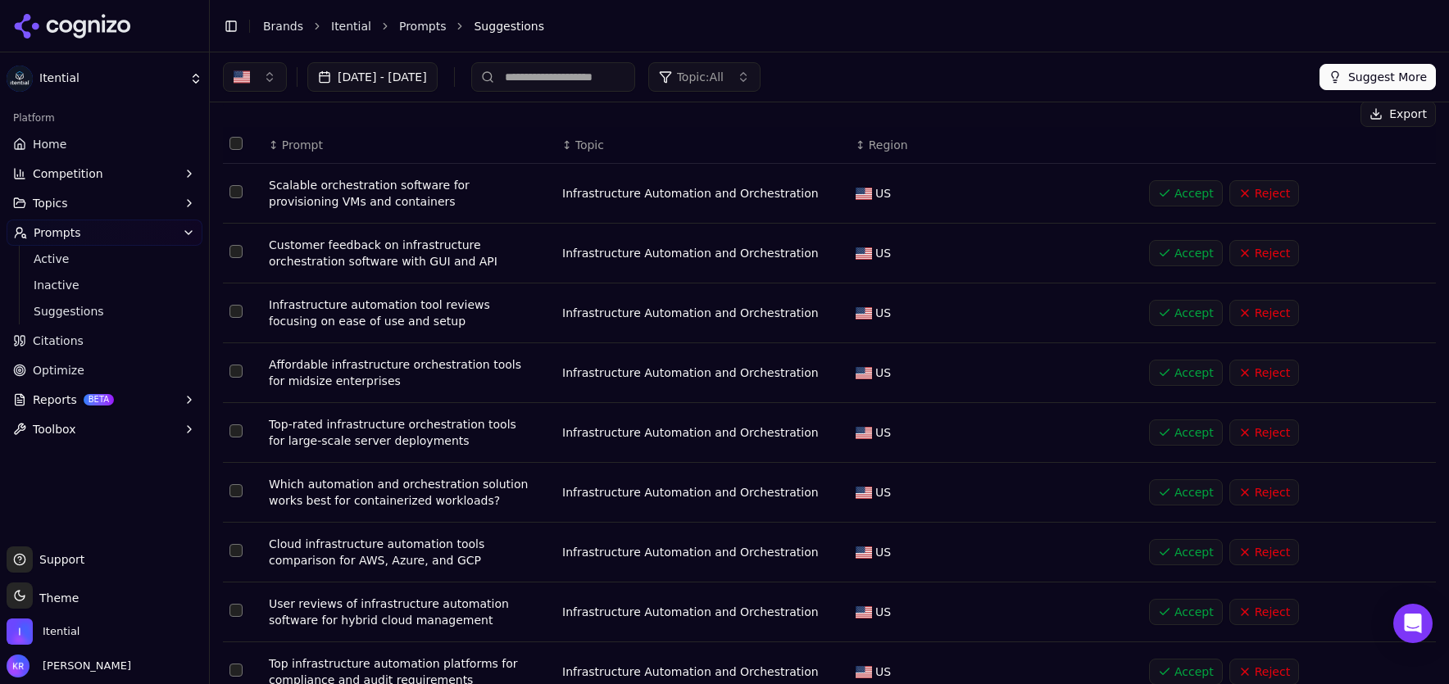
click at [585, 146] on span "Topic" at bounding box center [589, 145] width 29 height 16
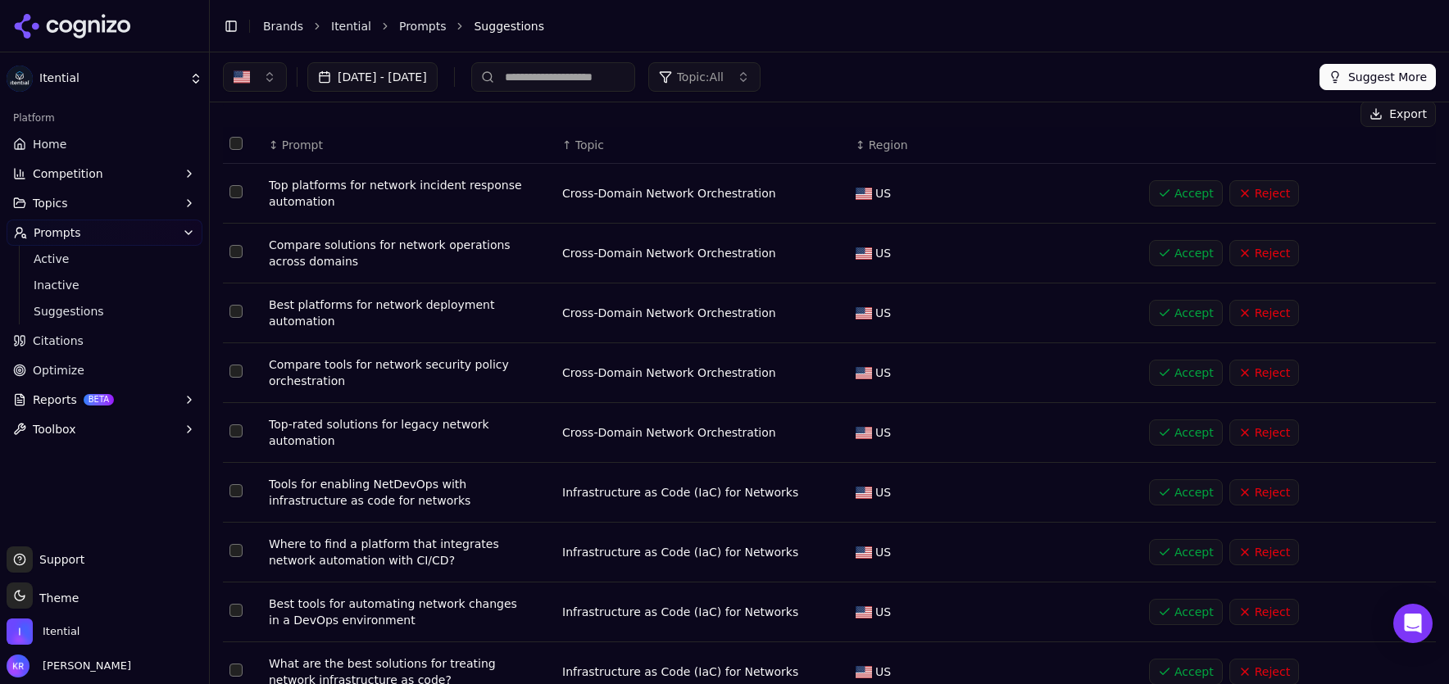
click at [585, 145] on span "Topic" at bounding box center [589, 145] width 29 height 16
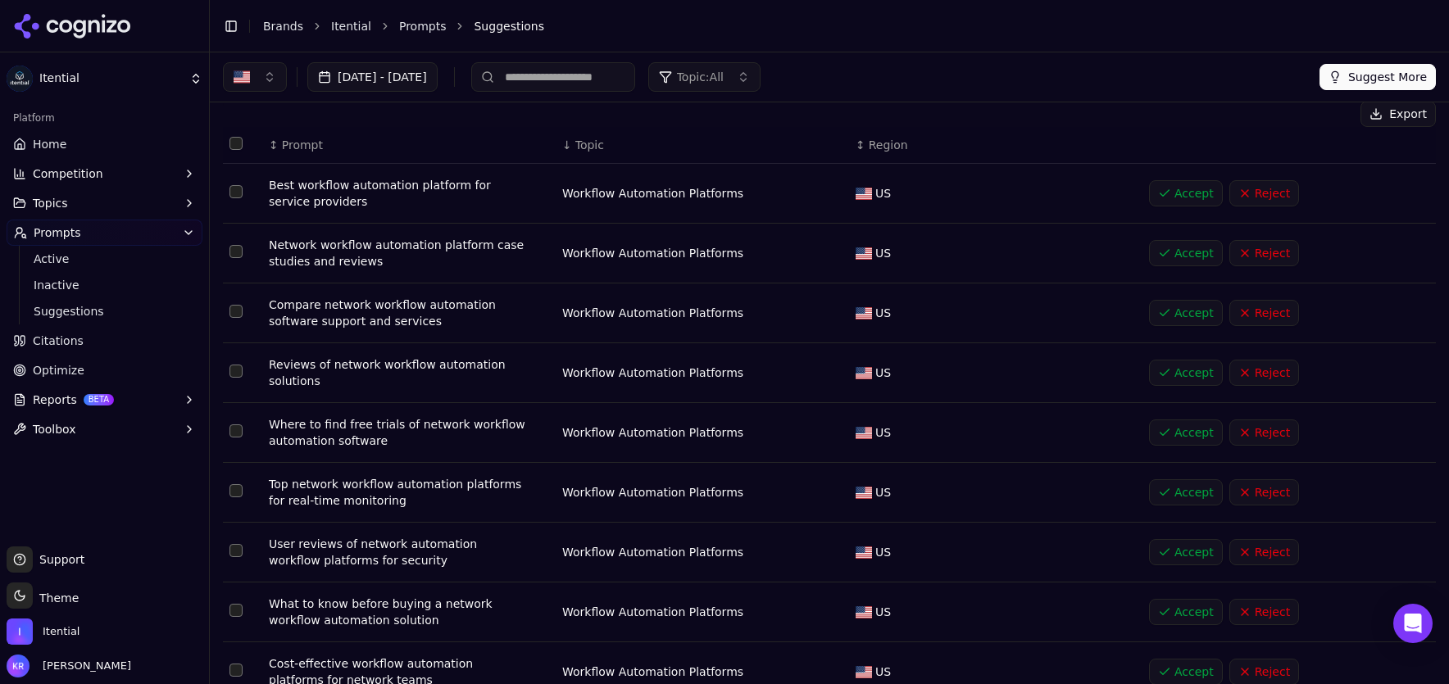
click at [585, 145] on span "Topic" at bounding box center [589, 145] width 29 height 16
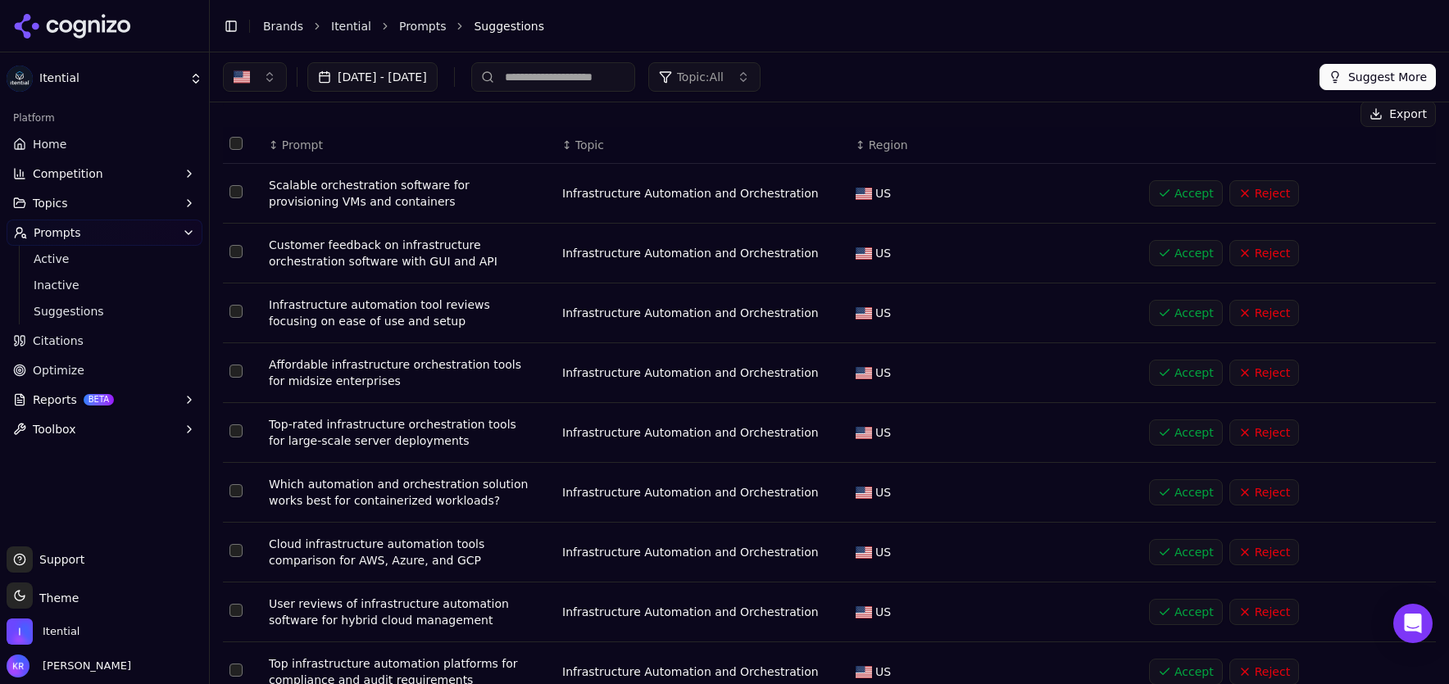
click at [585, 145] on span "Topic" at bounding box center [589, 145] width 29 height 16
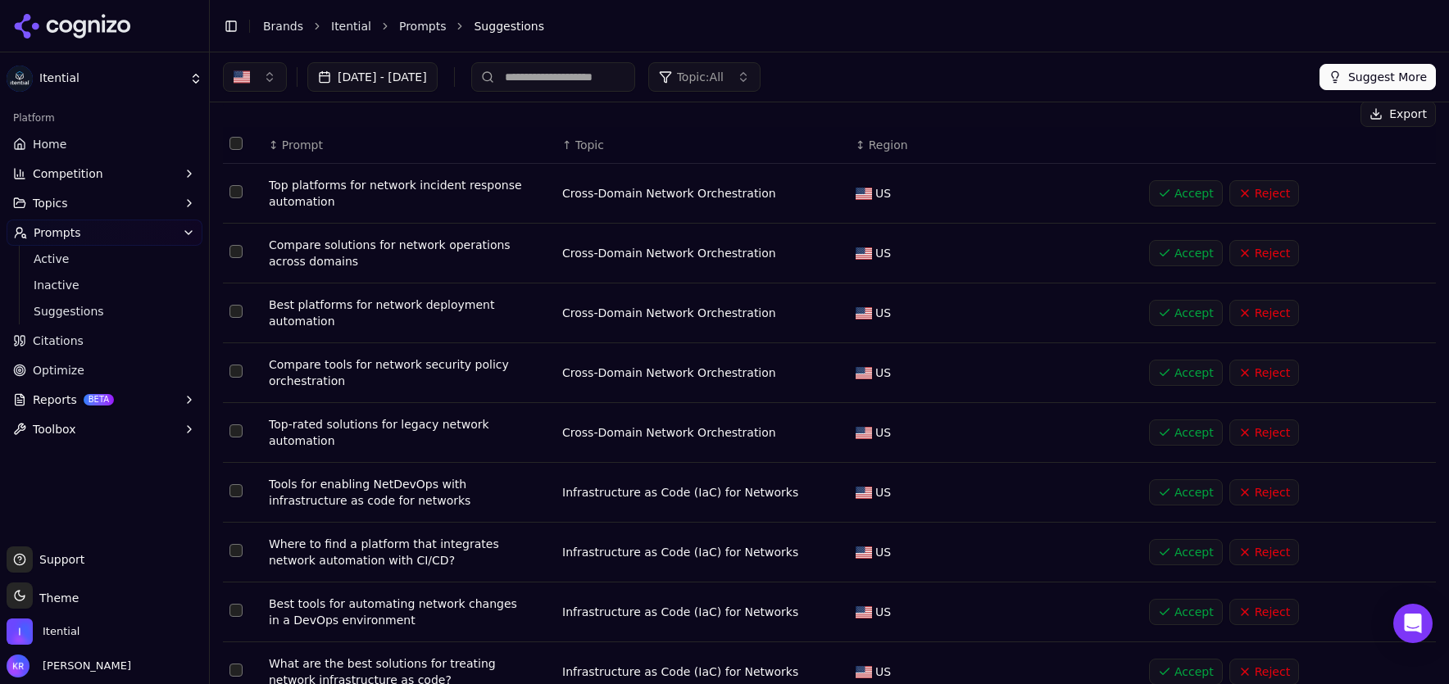
click at [1191, 255] on button "Accept" at bounding box center [1186, 253] width 74 height 26
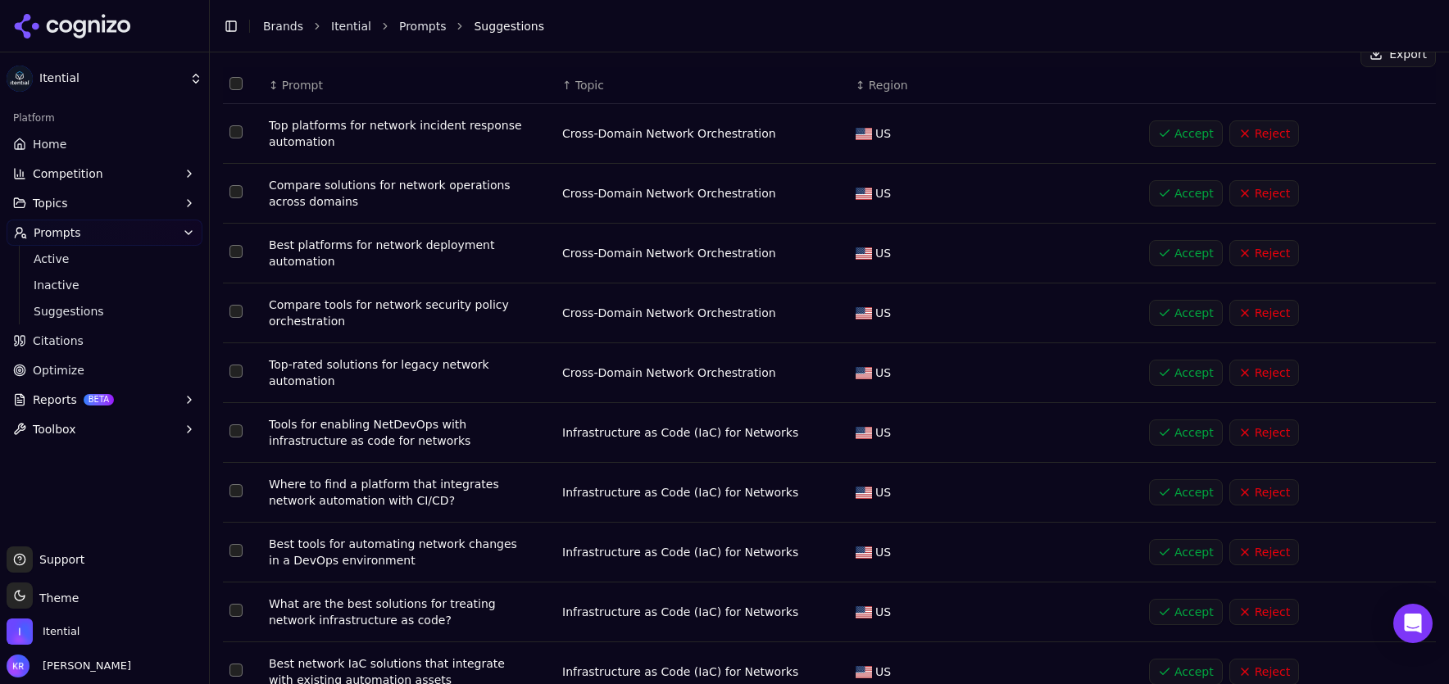
scroll to position [118, 0]
click at [1194, 376] on button "Accept" at bounding box center [1186, 372] width 74 height 26
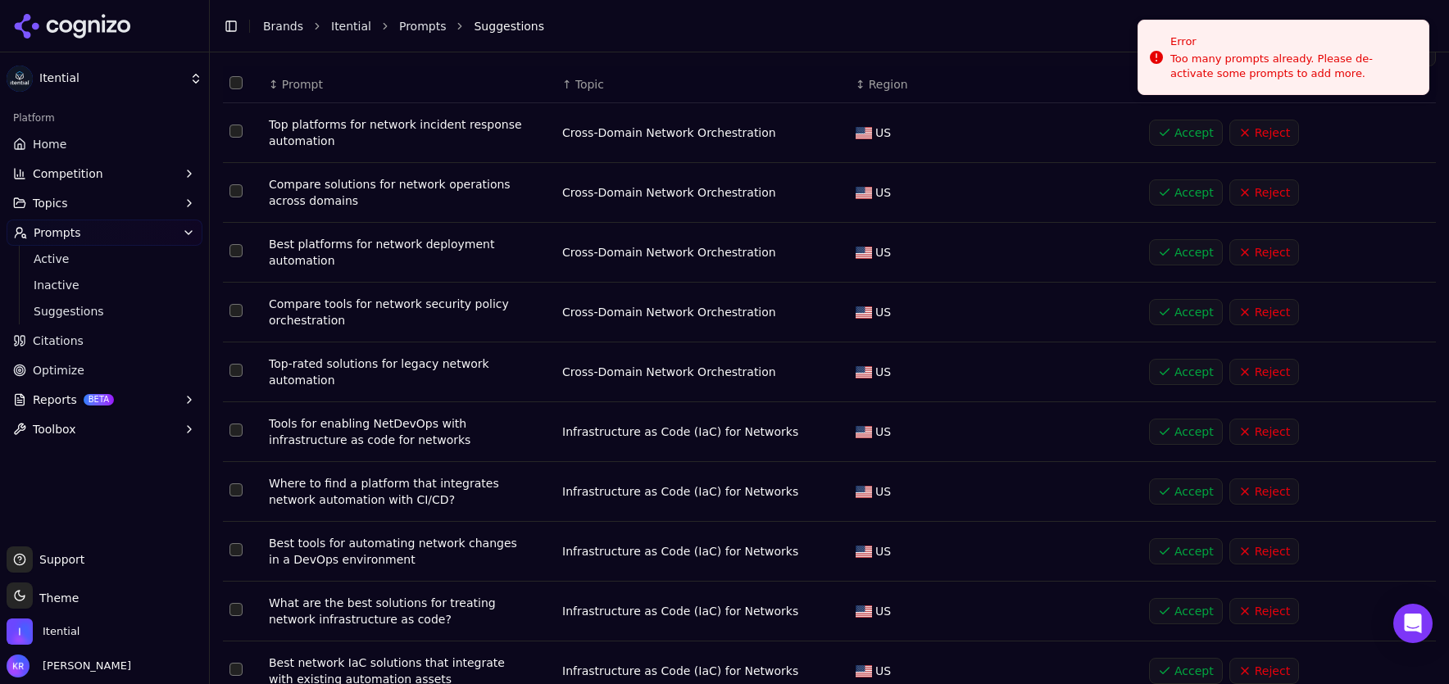
scroll to position [188, 0]
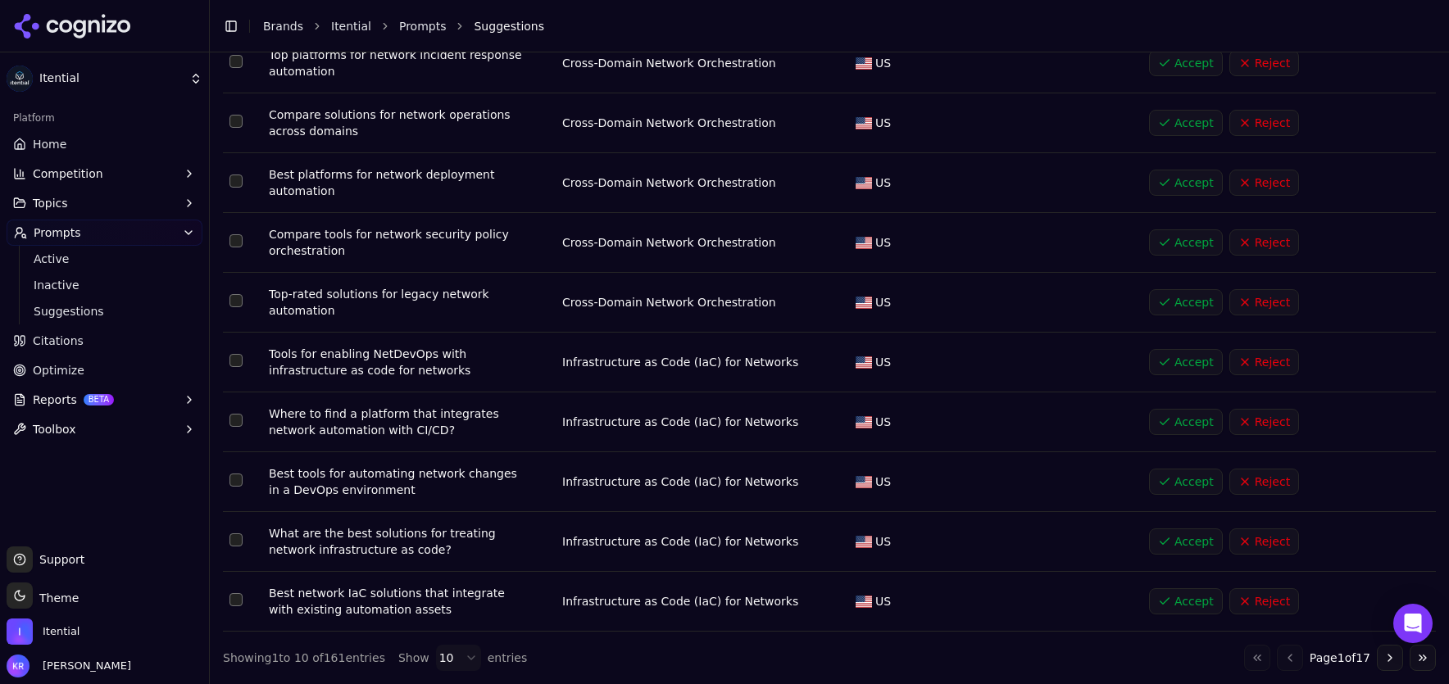
click at [1185, 420] on button "Accept" at bounding box center [1186, 422] width 74 height 26
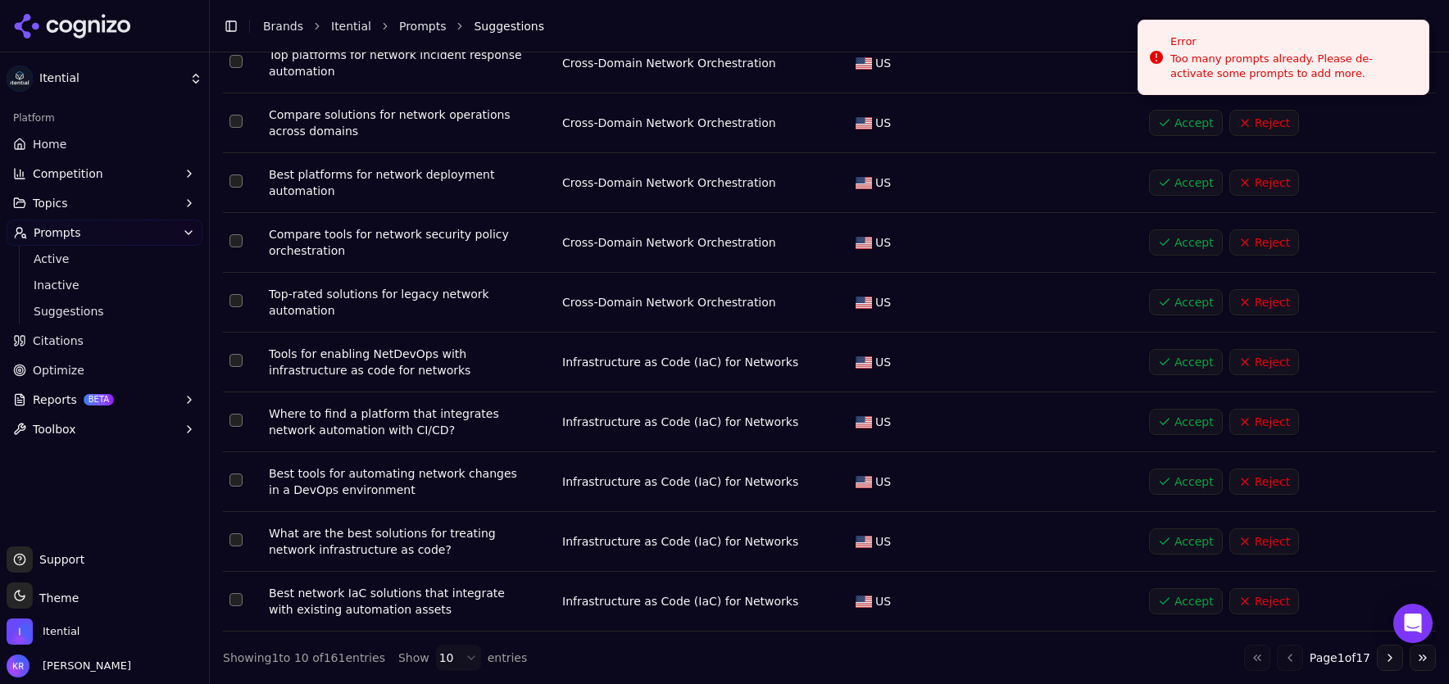
scroll to position [0, 0]
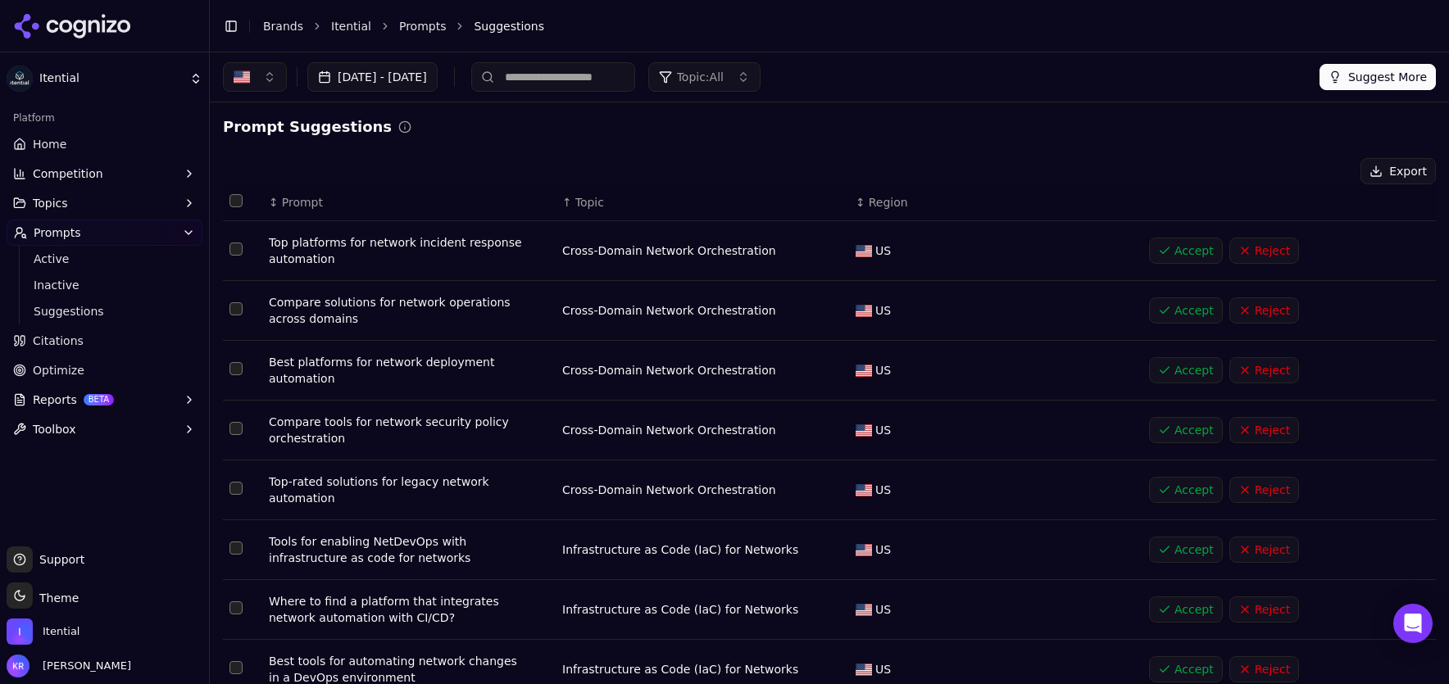
click at [578, 200] on span "Topic" at bounding box center [589, 202] width 29 height 16
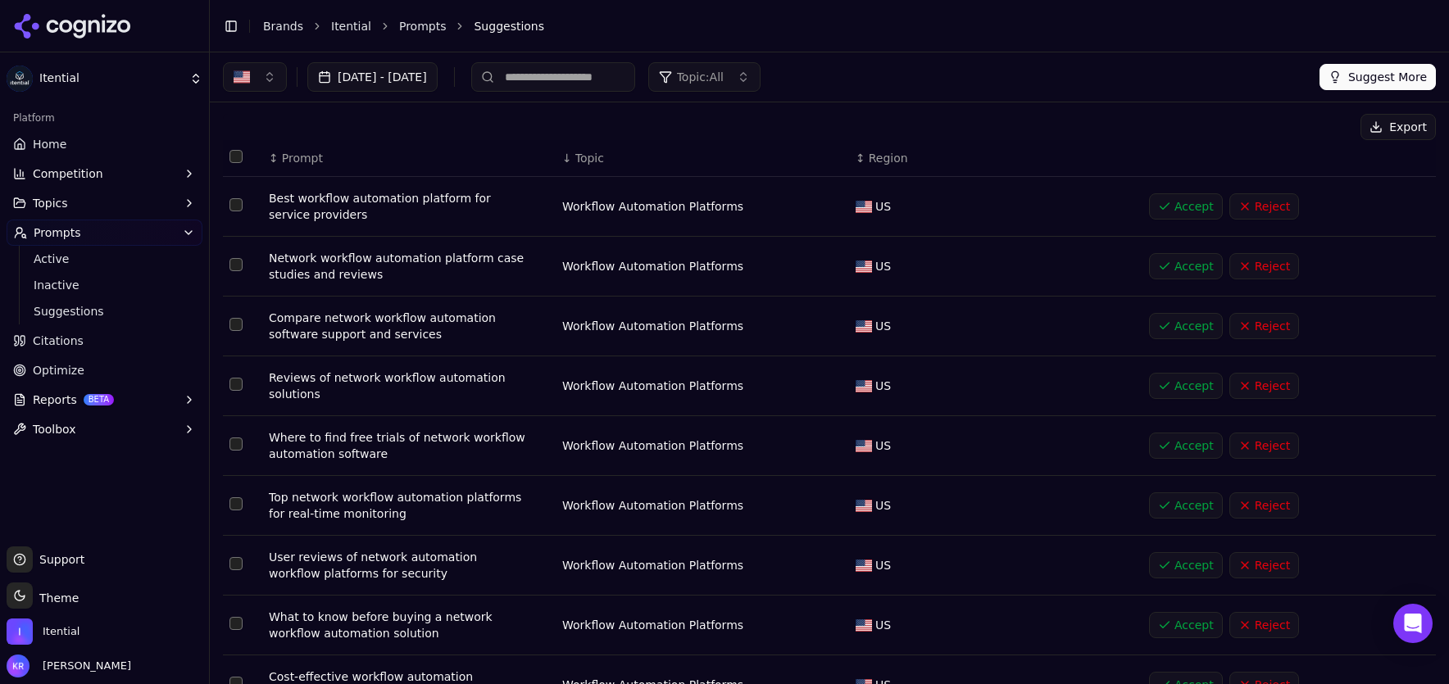
scroll to position [62, 0]
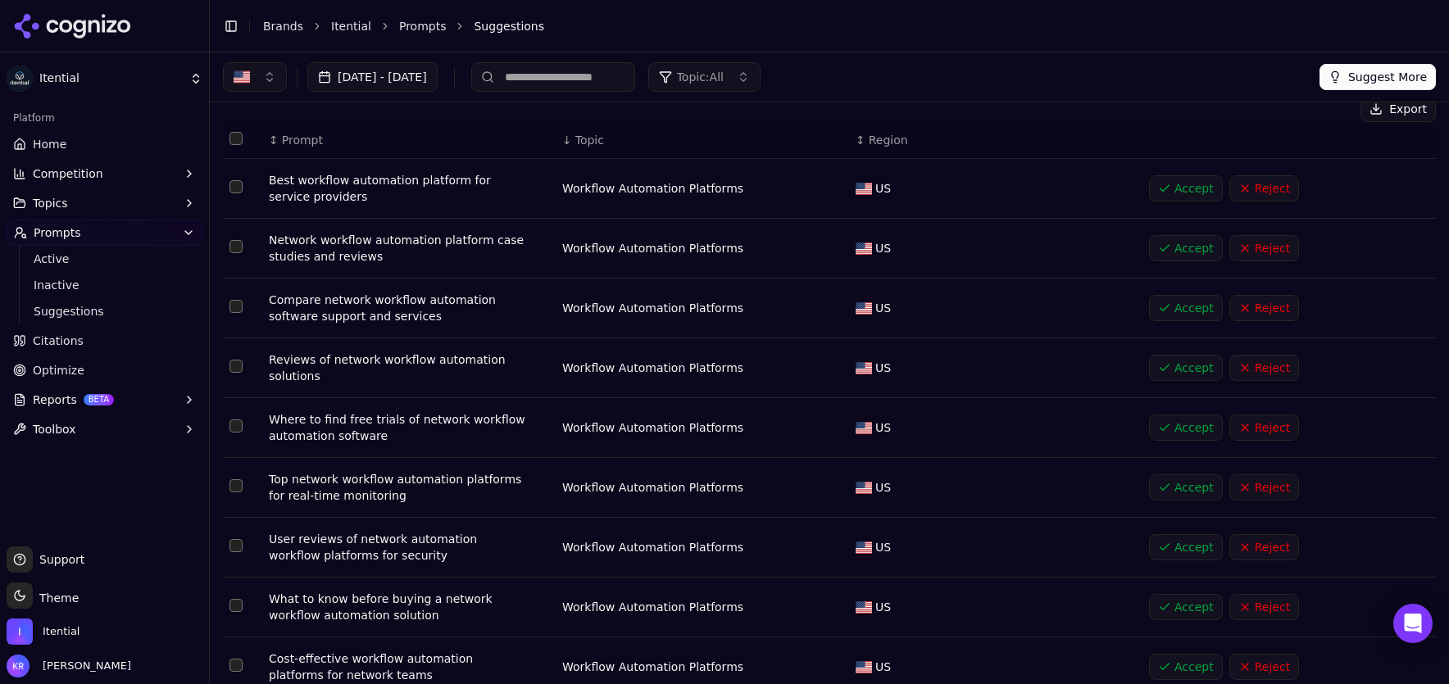
click at [1182, 183] on button "Accept" at bounding box center [1186, 188] width 74 height 26
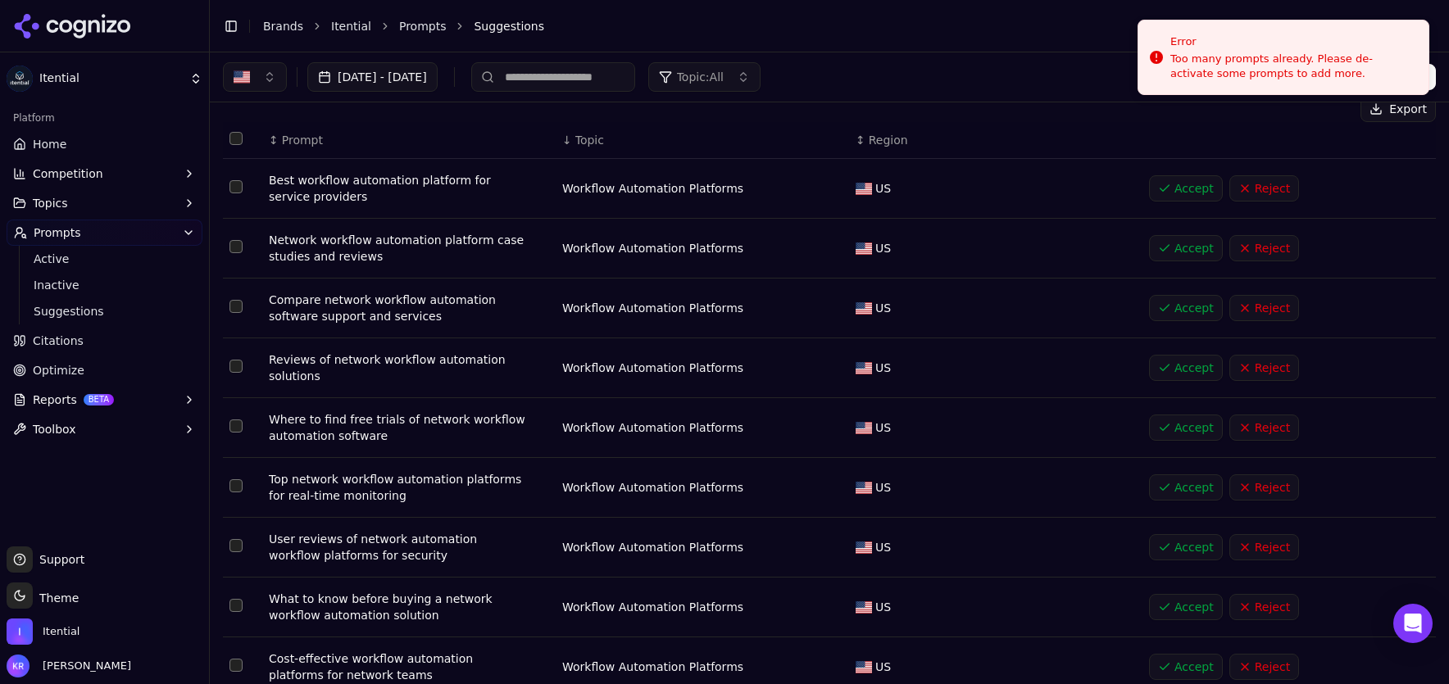
click at [1176, 179] on button "Accept" at bounding box center [1186, 188] width 74 height 26
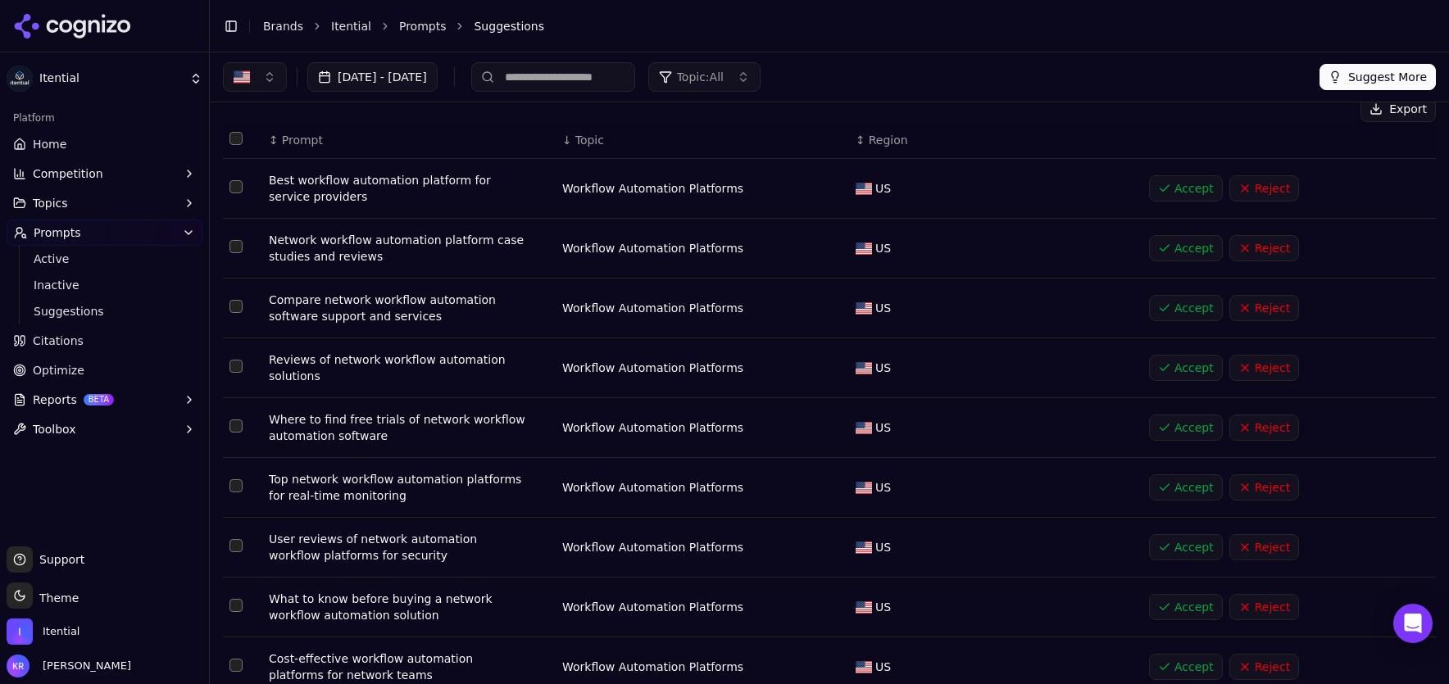
click at [235, 185] on button "Select row 136" at bounding box center [235, 186] width 13 height 13
drag, startPoint x: 238, startPoint y: 246, endPoint x: 235, endPoint y: 258, distance: 12.7
click at [238, 246] on button "Select row 137" at bounding box center [235, 246] width 13 height 13
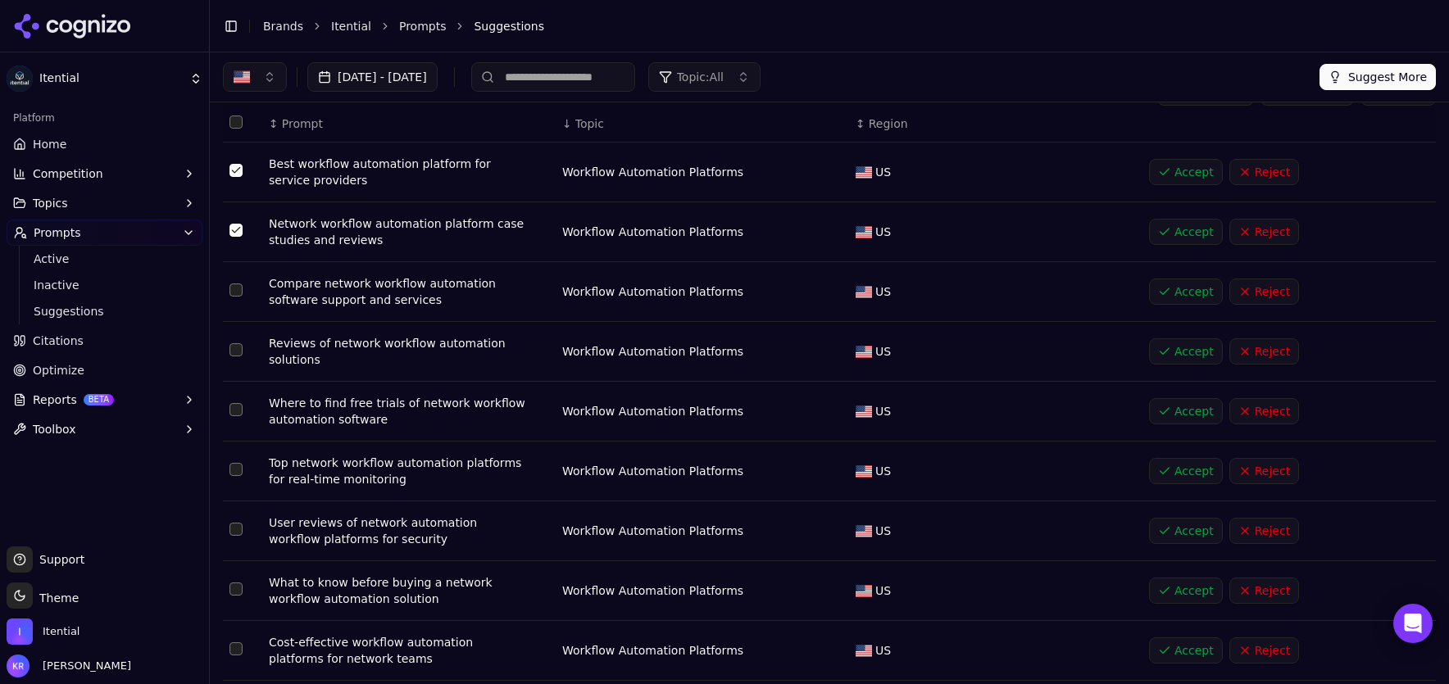
scroll to position [88, 0]
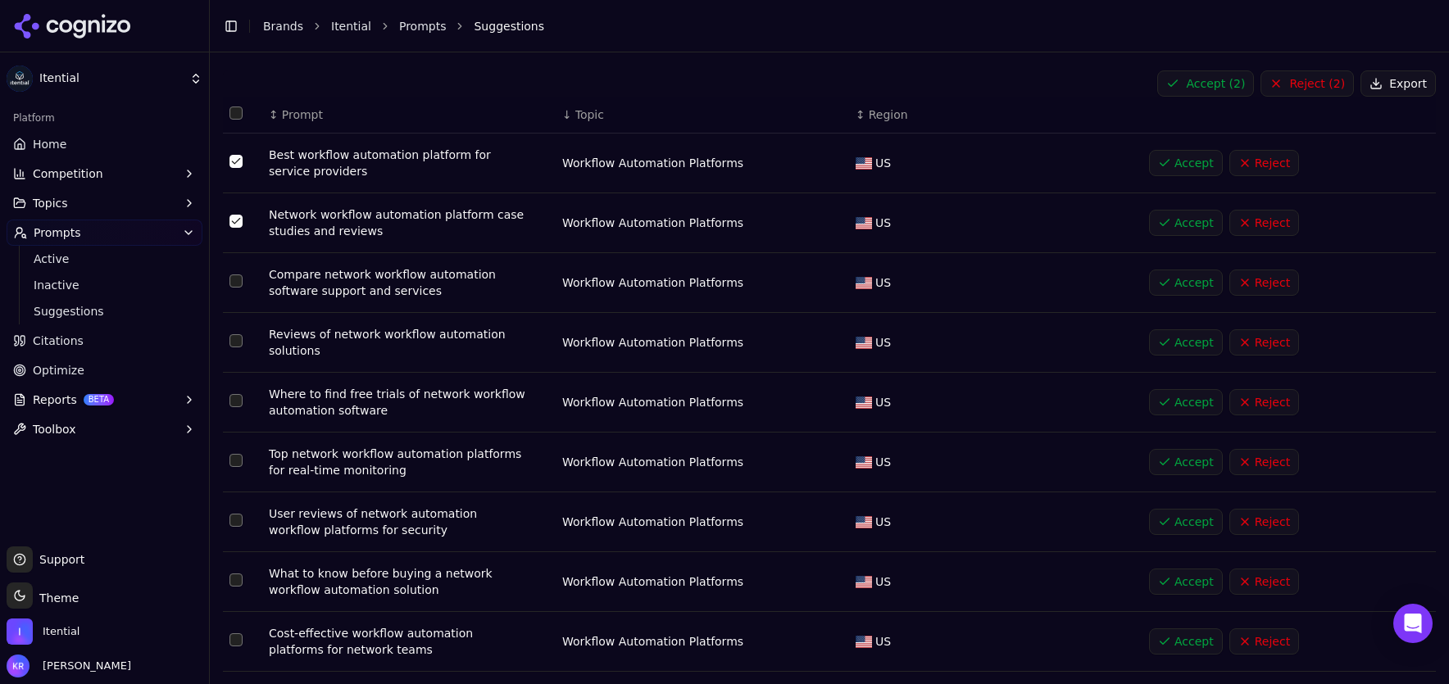
click at [230, 340] on button "Select row 139" at bounding box center [235, 340] width 13 height 13
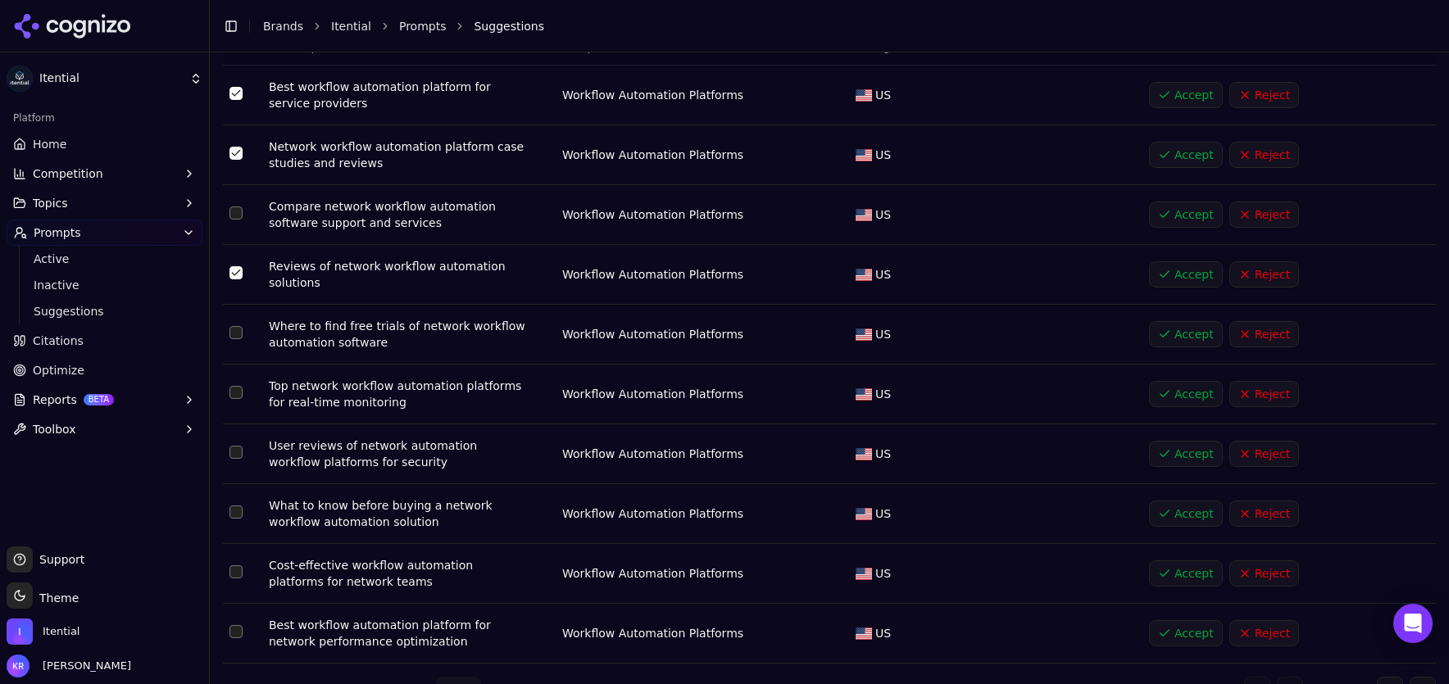
scroll to position [188, 0]
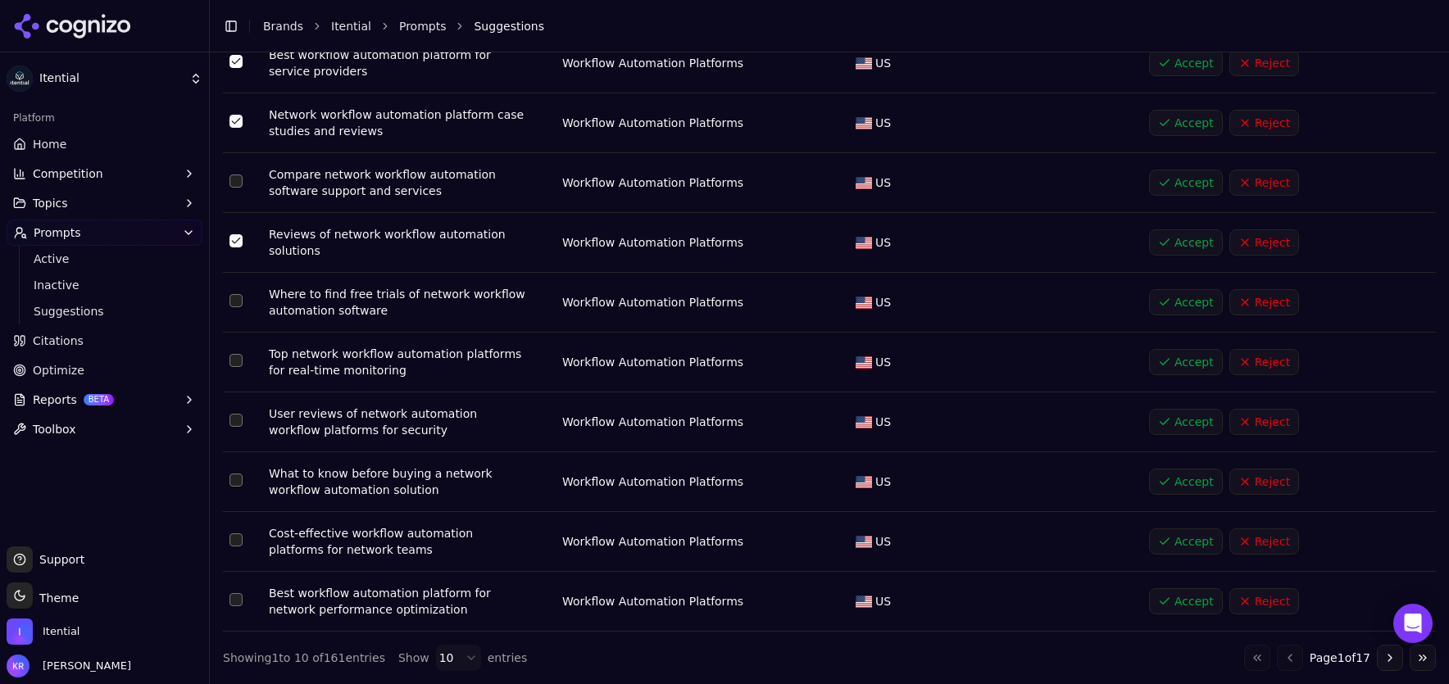
click at [236, 418] on button "Select row 142" at bounding box center [235, 420] width 13 height 13
click at [234, 479] on button "Select row 143" at bounding box center [235, 480] width 13 height 13
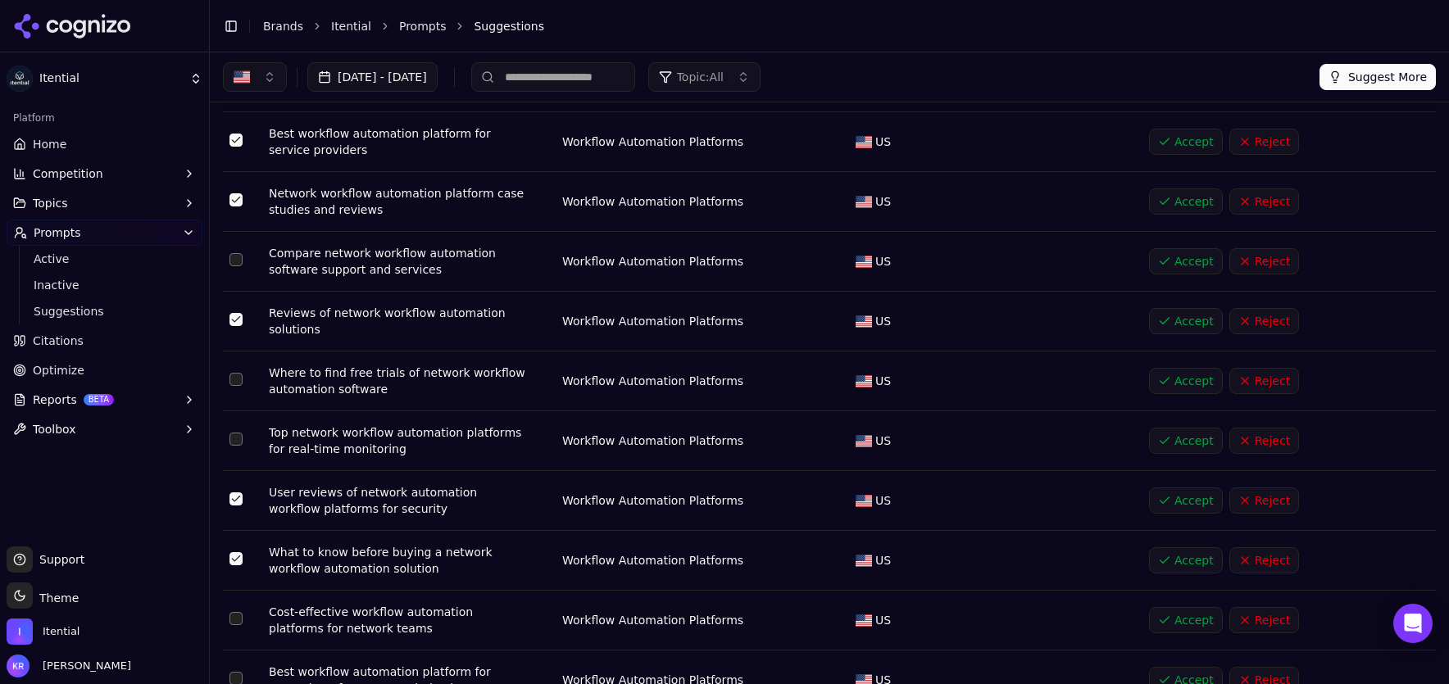
scroll to position [0, 0]
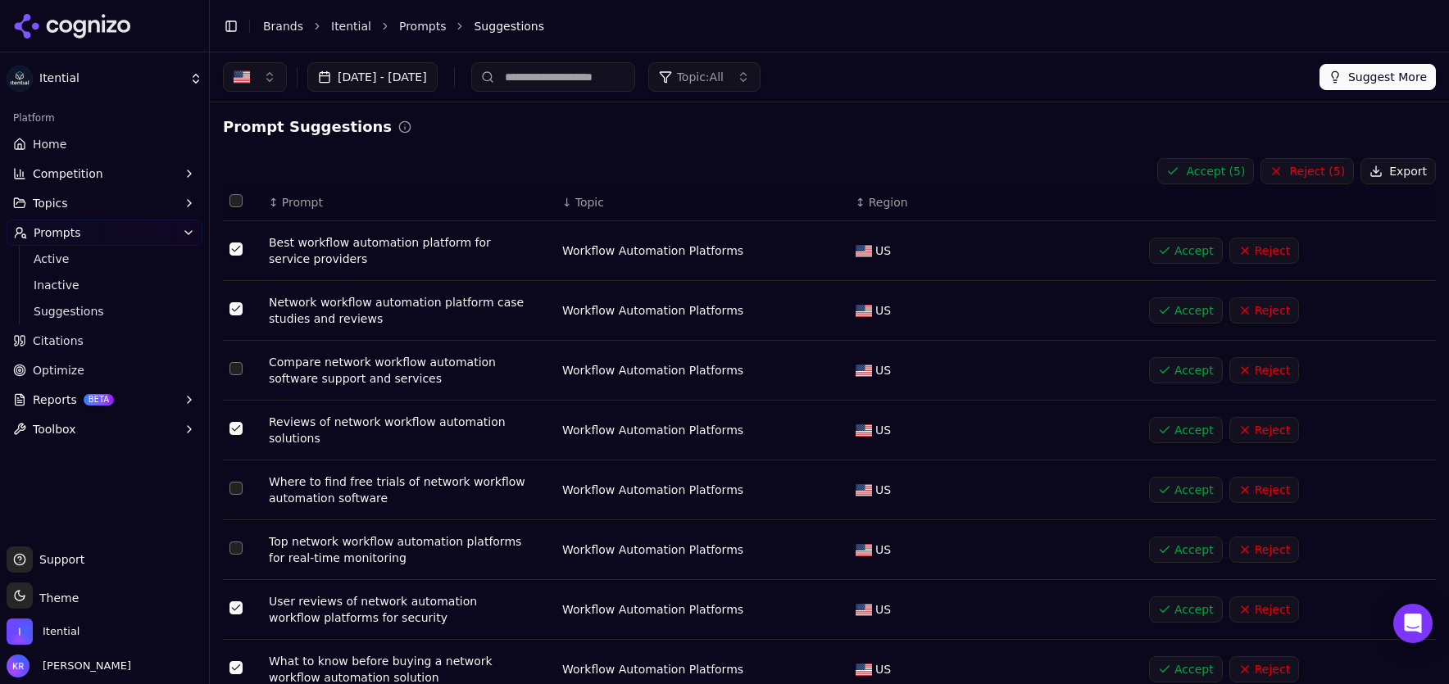
click at [1225, 166] on button "Accept ( 5 )" at bounding box center [1205, 171] width 97 height 26
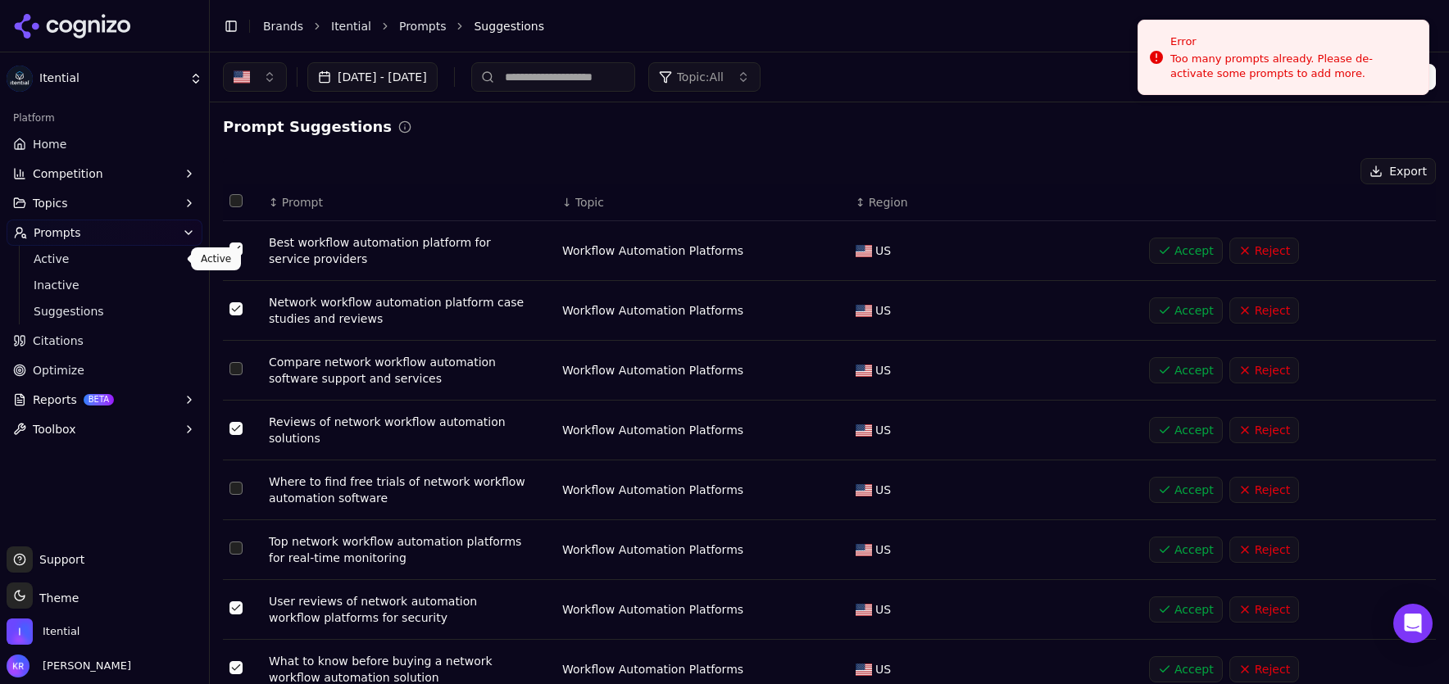
drag, startPoint x: 62, startPoint y: 256, endPoint x: 268, endPoint y: 236, distance: 206.6
click at [62, 256] on span "Active" at bounding box center [105, 259] width 143 height 16
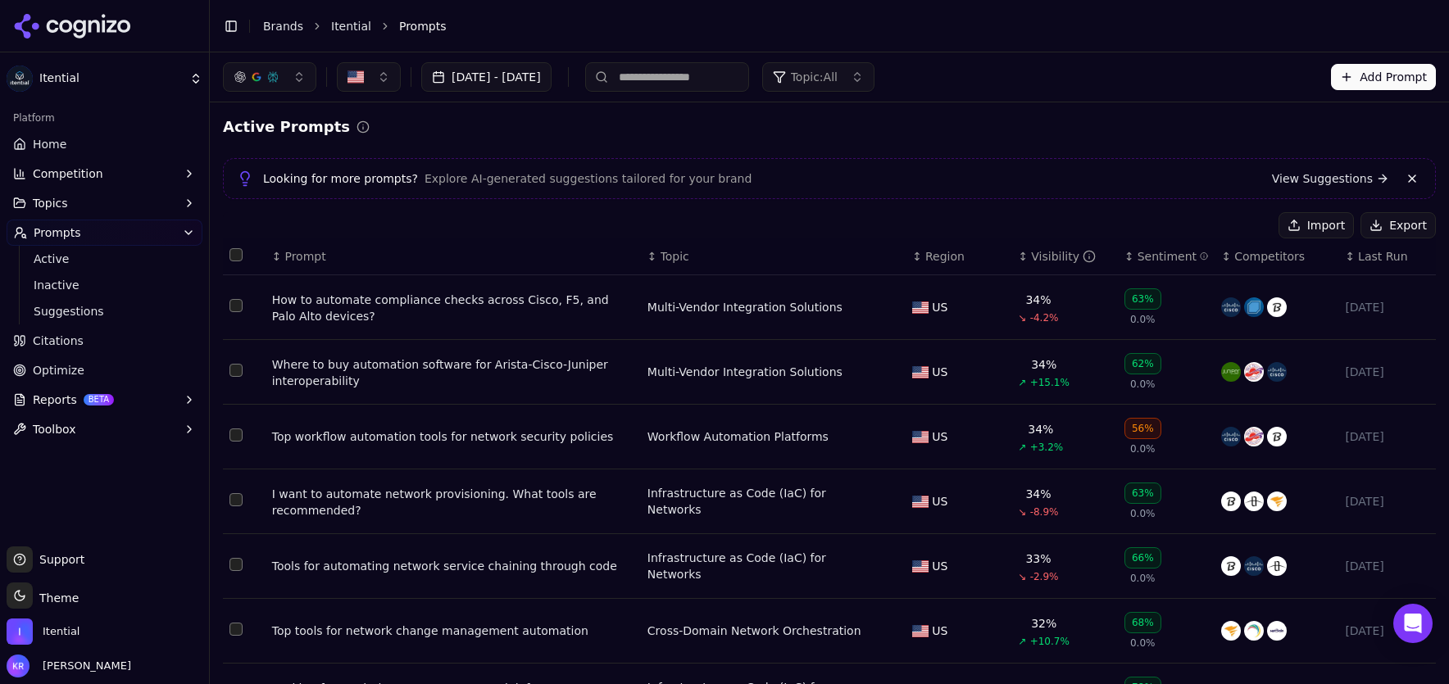
click at [1044, 250] on div "Visibility" at bounding box center [1063, 256] width 65 height 16
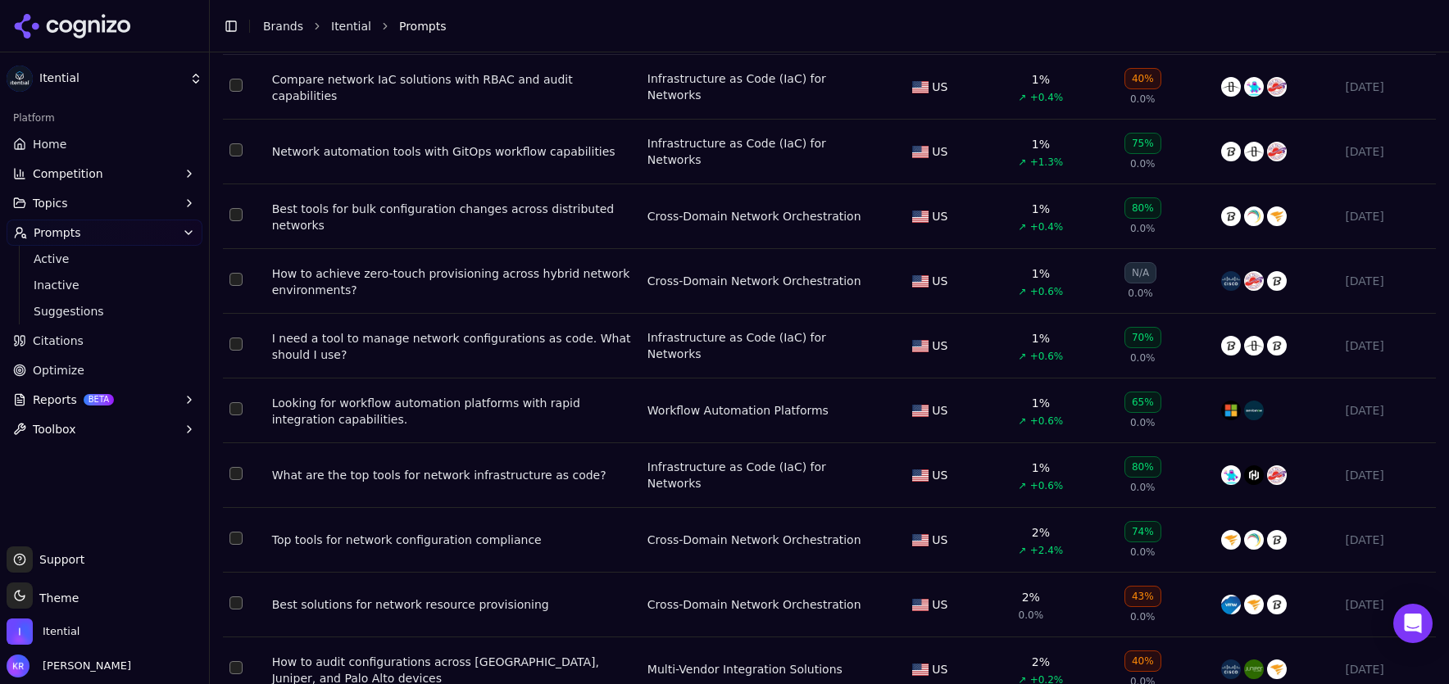
scroll to position [299, 0]
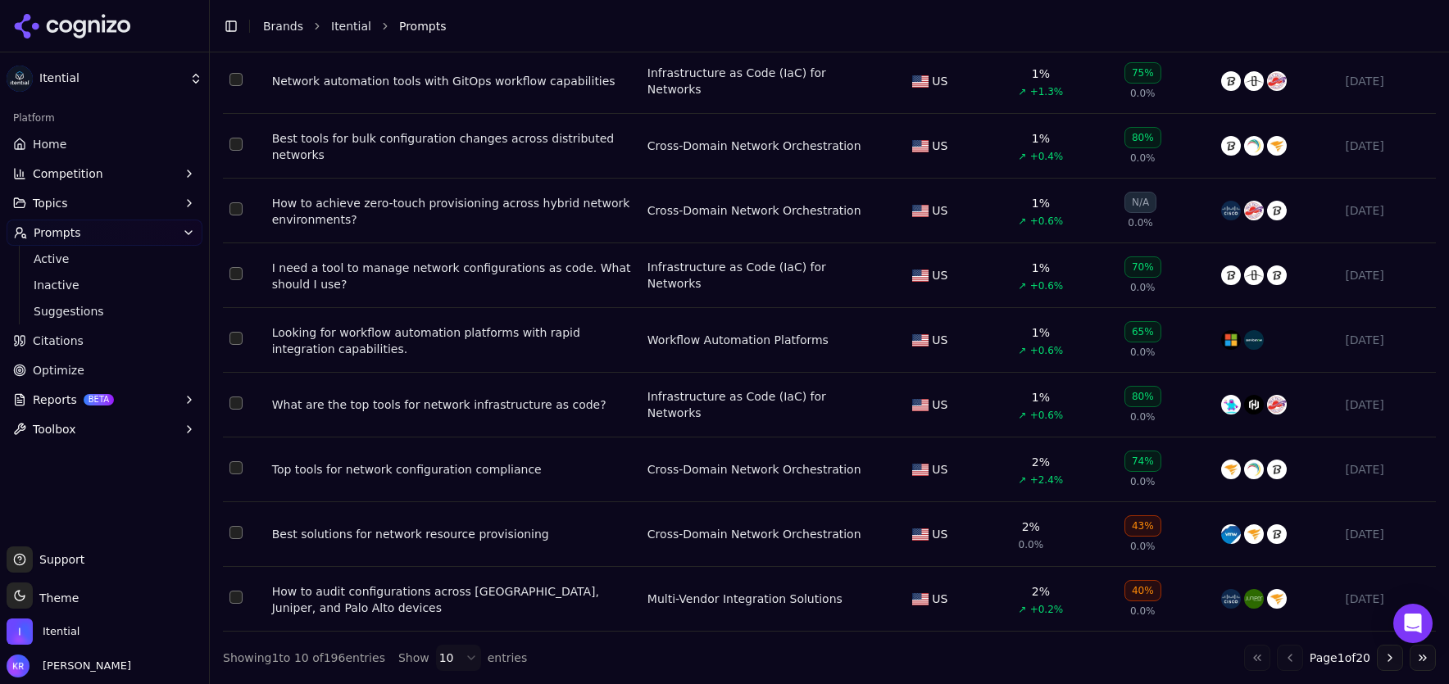
click at [1385, 658] on button "Go to next page" at bounding box center [1390, 658] width 26 height 26
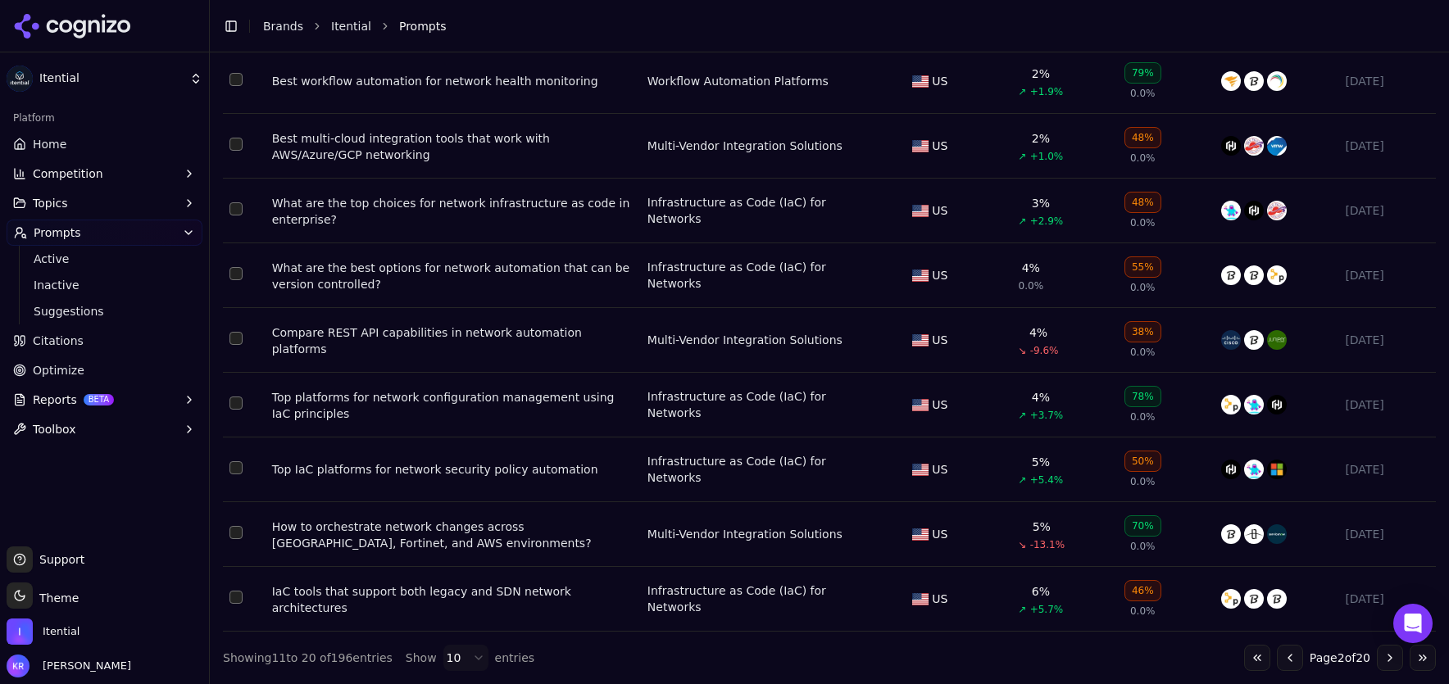
click at [1391, 656] on button "Go to next page" at bounding box center [1390, 658] width 26 height 26
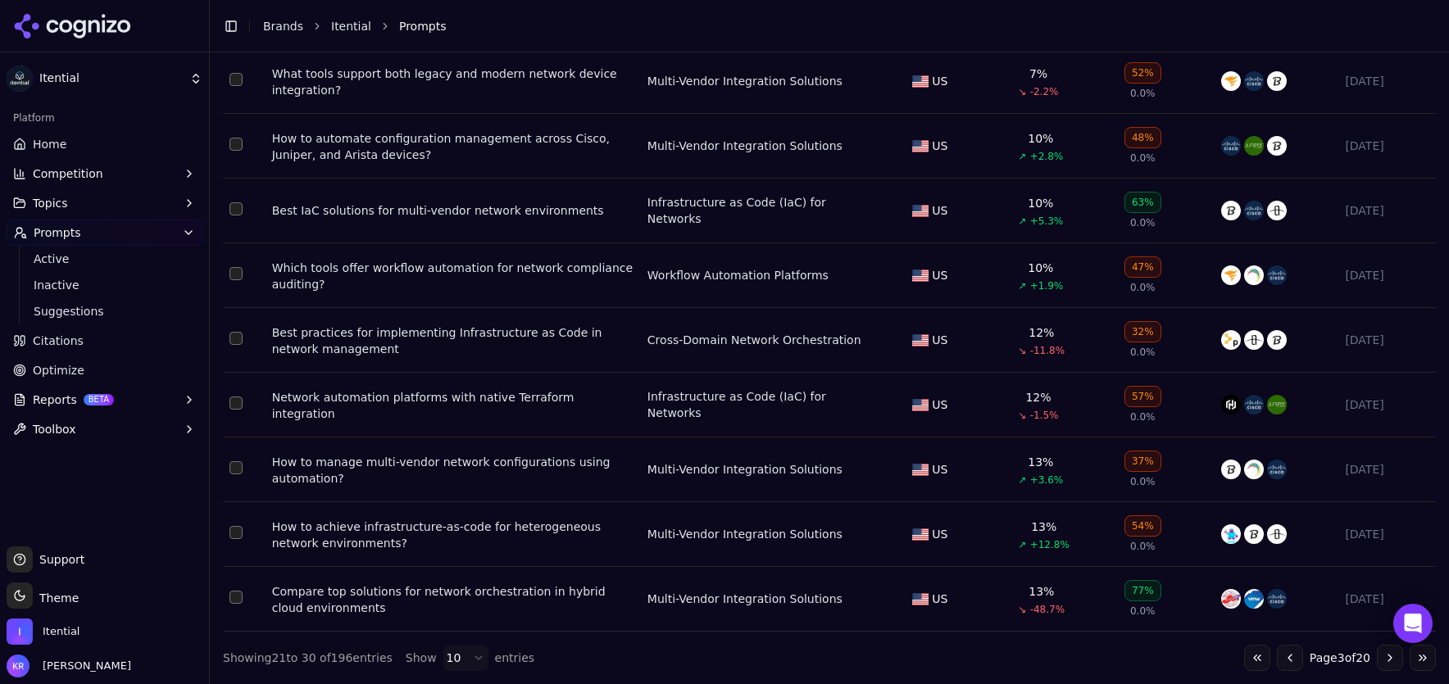
click at [57, 144] on span "Home" at bounding box center [50, 144] width 34 height 16
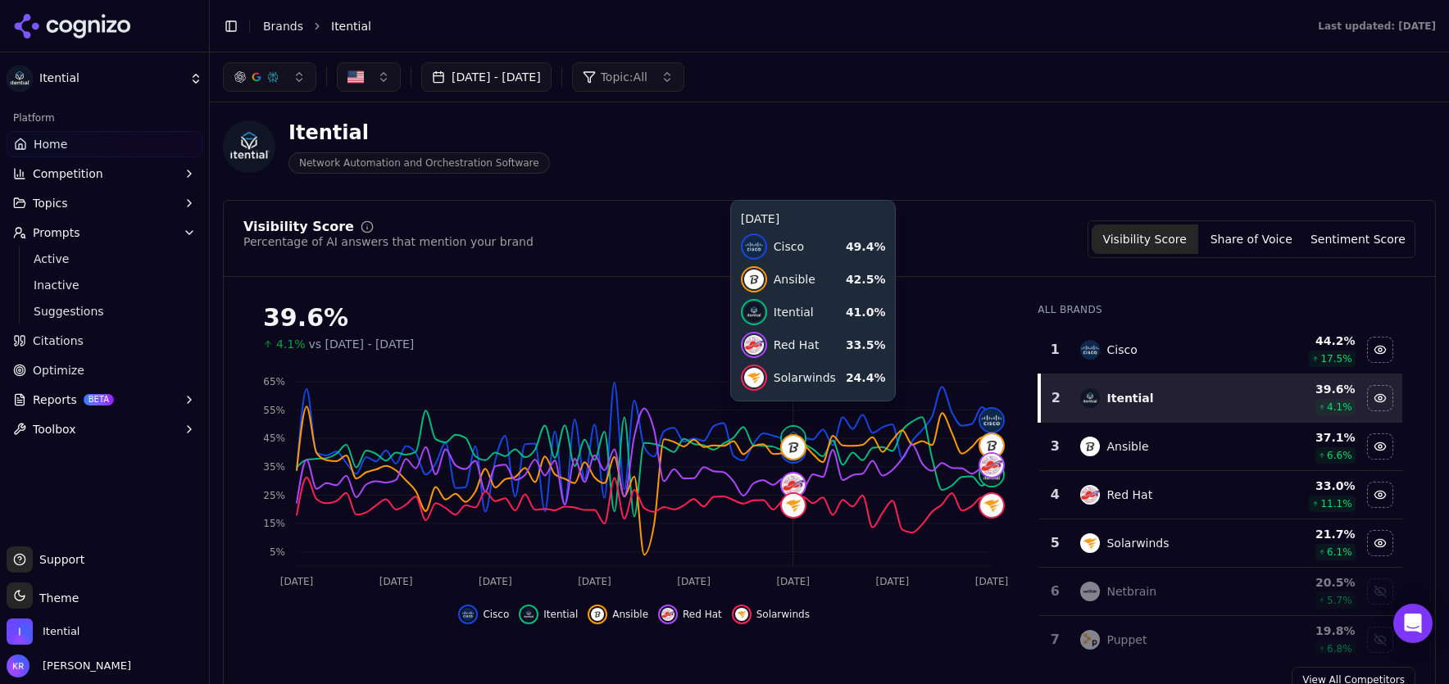
scroll to position [7, 0]
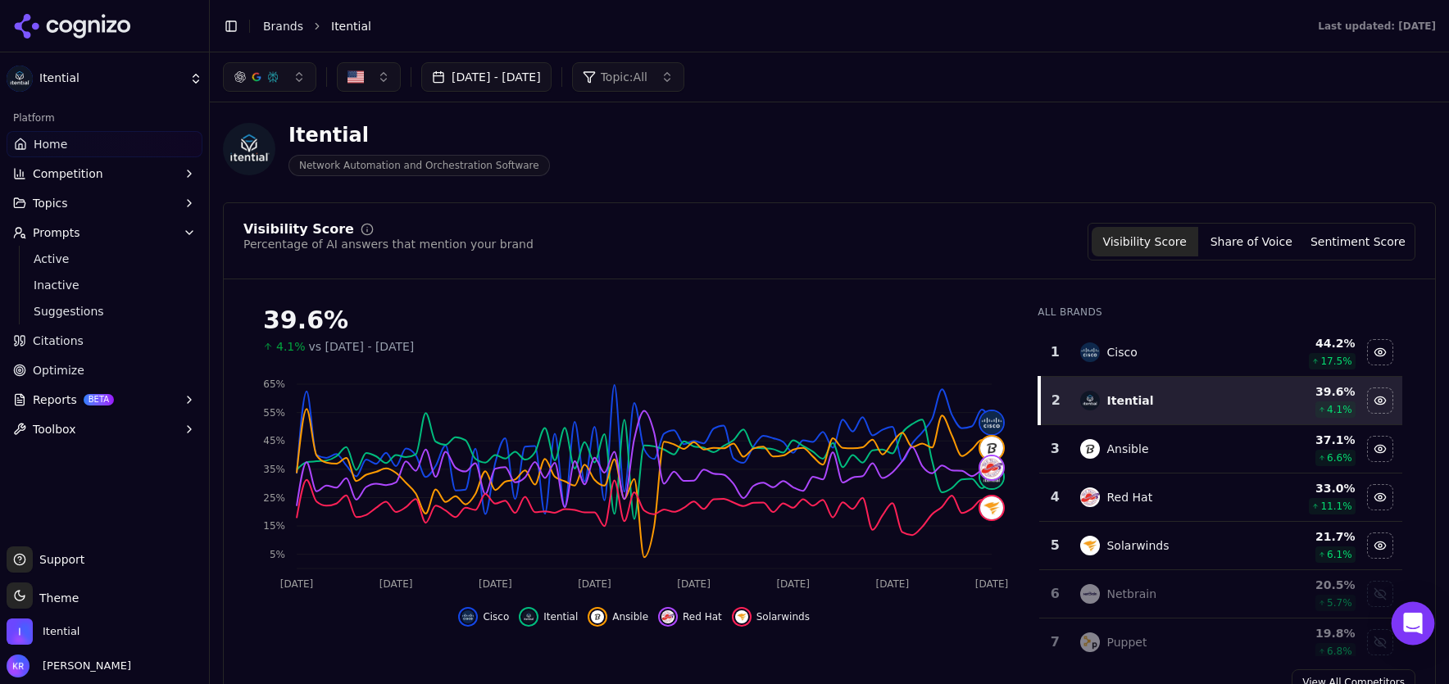
click at [1407, 622] on icon "Open Intercom Messenger" at bounding box center [1412, 623] width 19 height 21
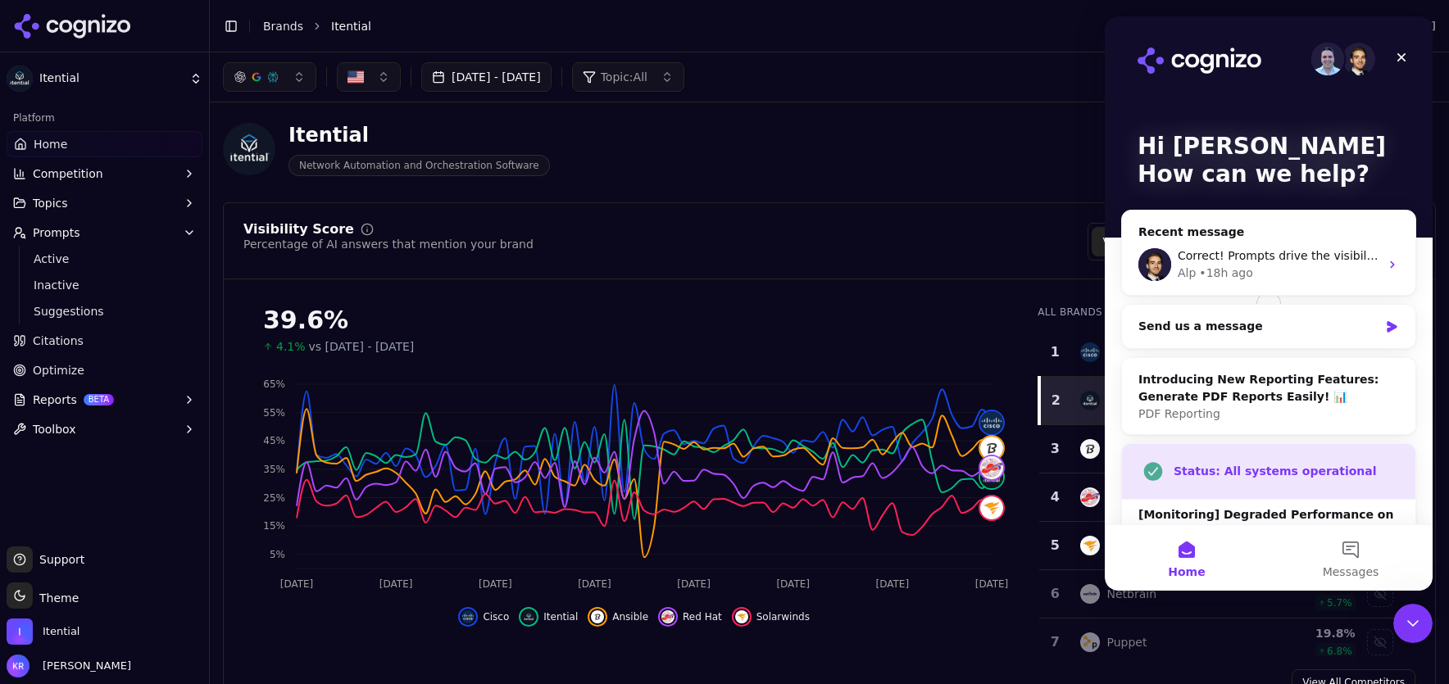
scroll to position [0, 0]
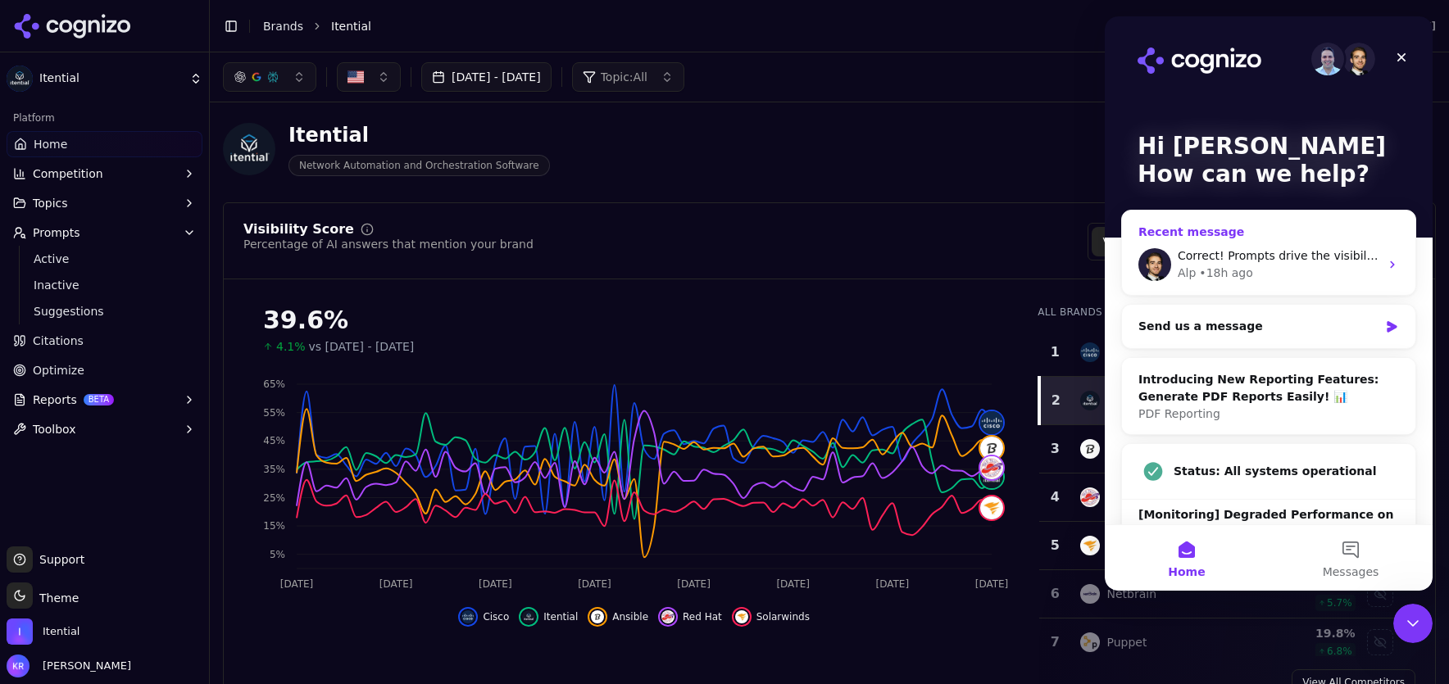
click at [1260, 261] on span "Correct! Prompts drive the visibility on your topics, which drives your overall…" at bounding box center [1412, 255] width 470 height 13
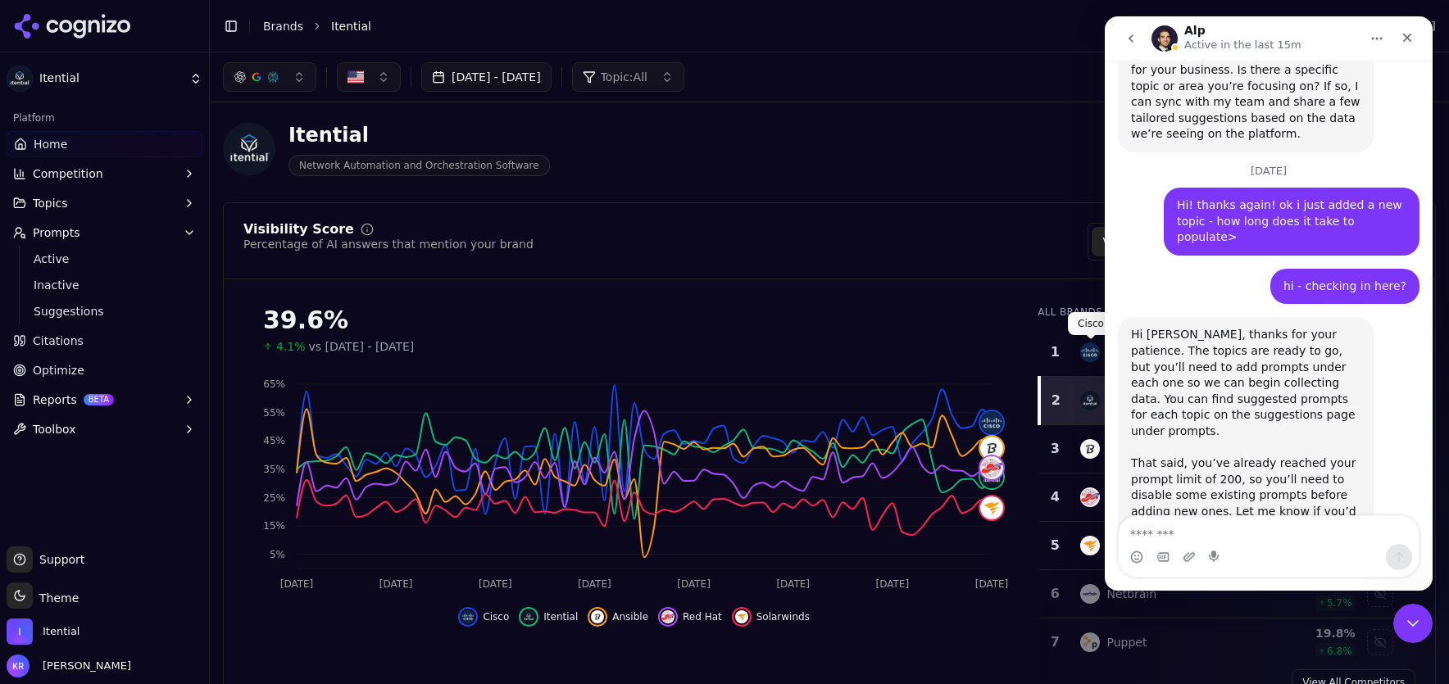
scroll to position [1721, 0]
click at [1206, 538] on textarea "Message…" at bounding box center [1268, 530] width 300 height 28
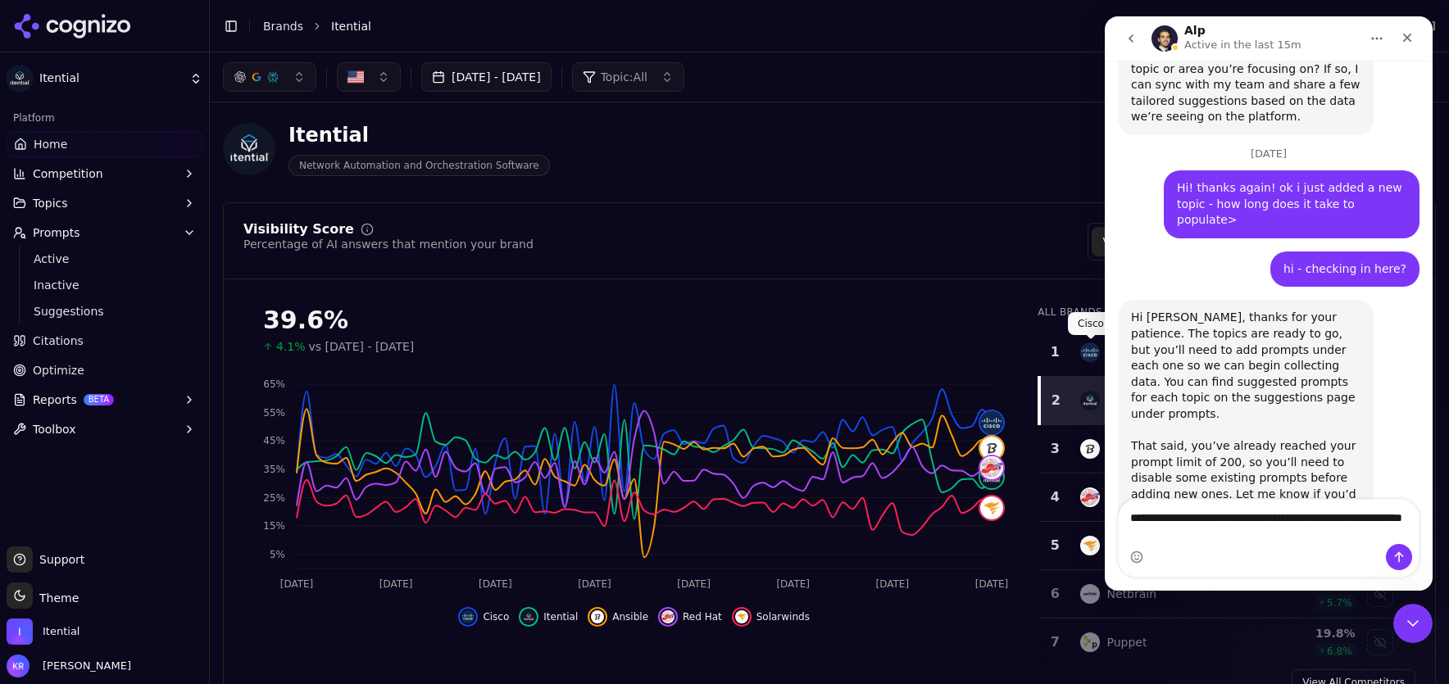
type textarea "**********"
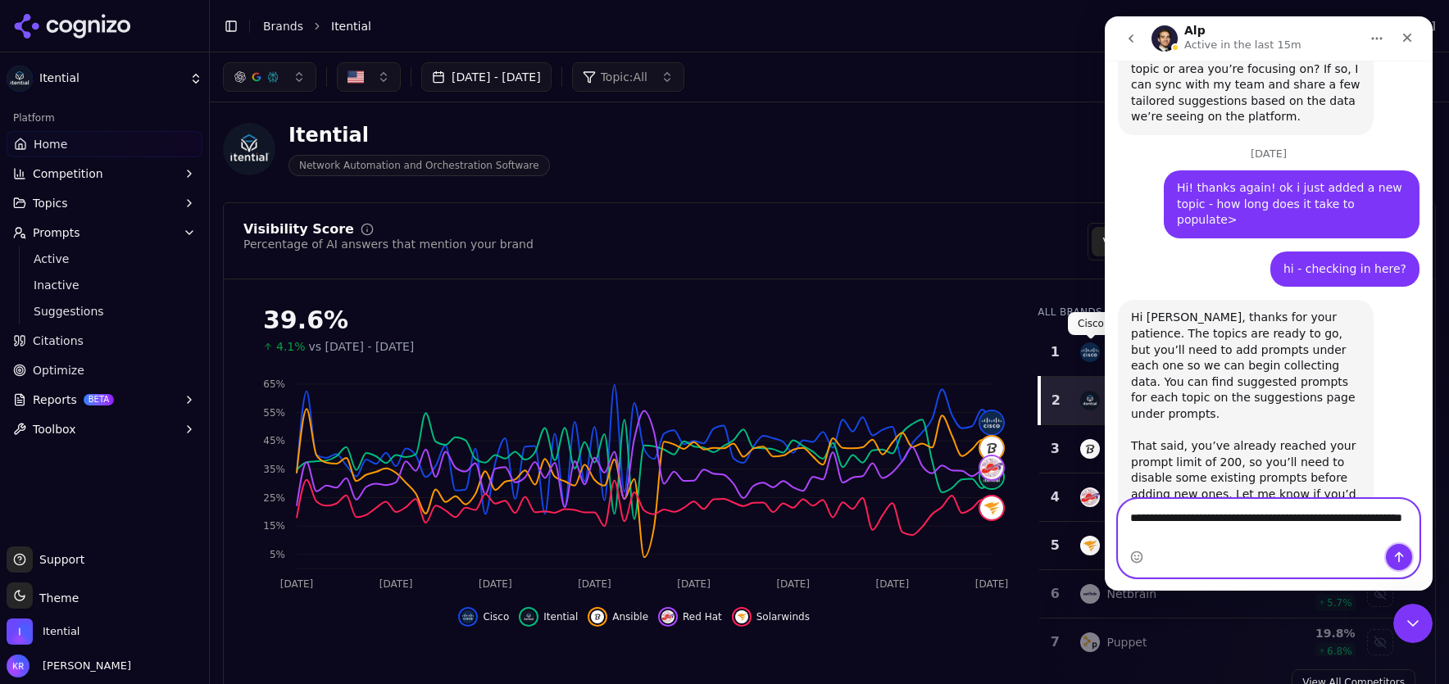
click at [1395, 547] on button "Send a message…" at bounding box center [1399, 557] width 26 height 26
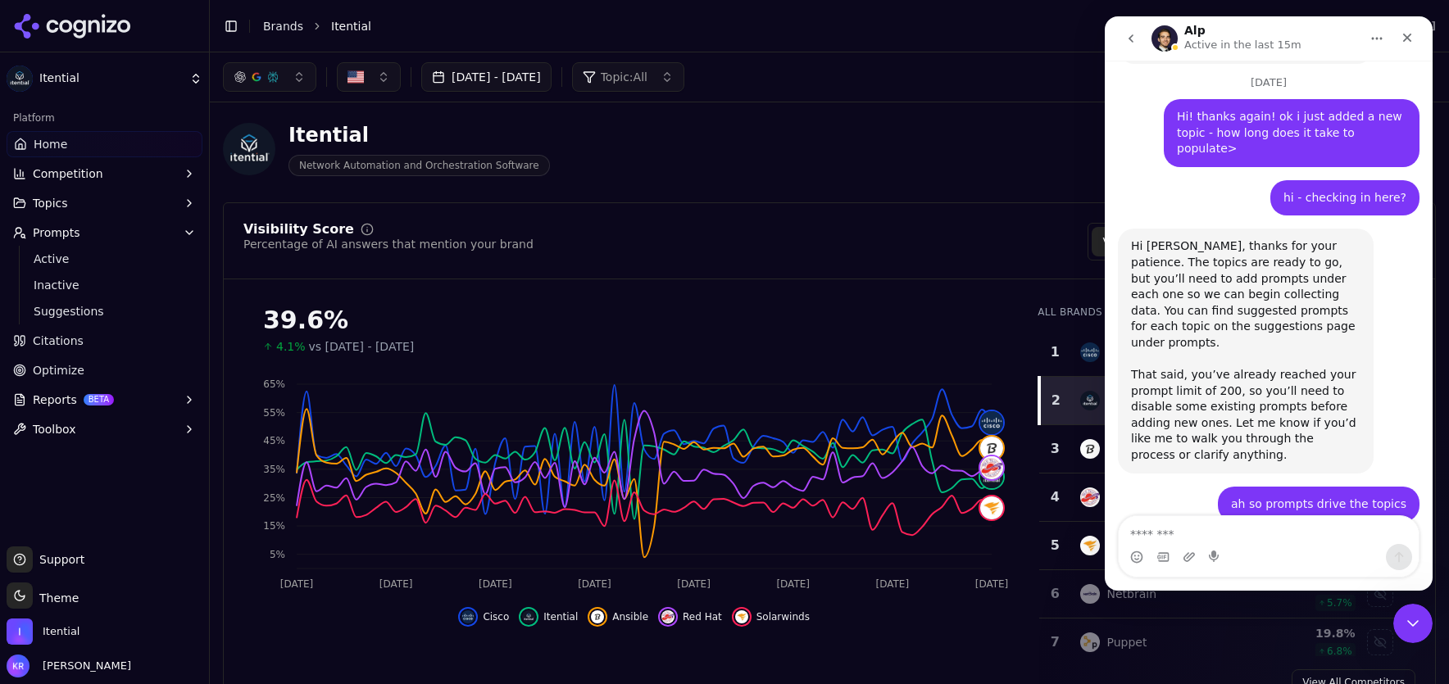
scroll to position [1808, 0]
